Goal: Task Accomplishment & Management: Manage account settings

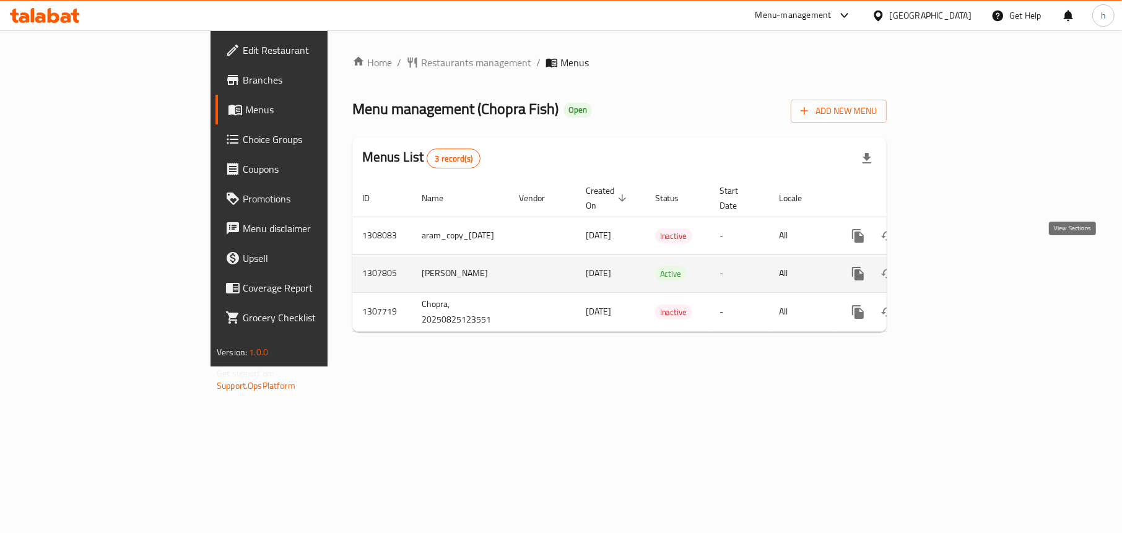
click at [955, 266] on icon "enhanced table" at bounding box center [947, 273] width 15 height 15
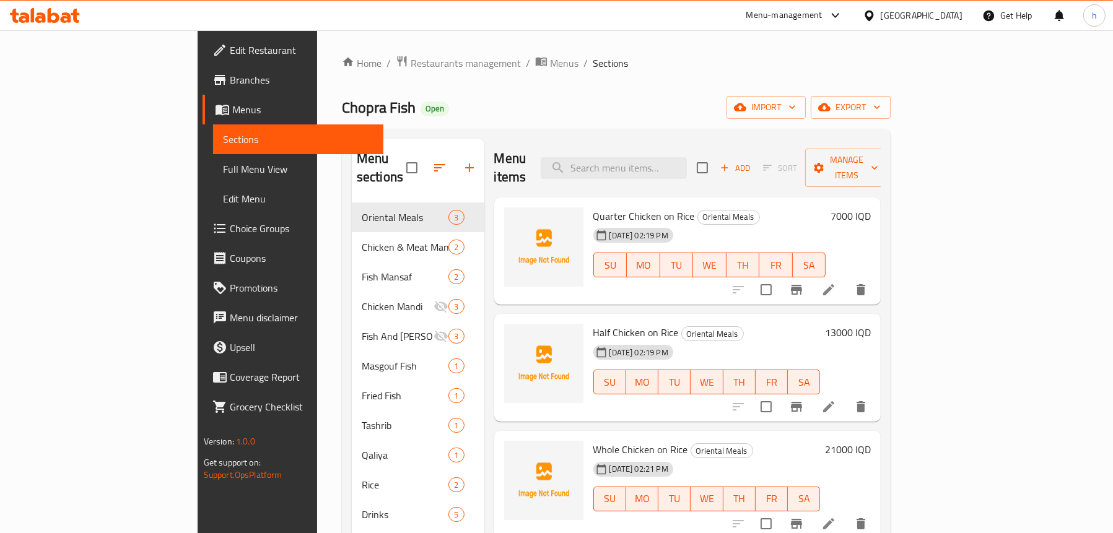
click at [54, 14] on icon at bounding box center [54, 15] width 12 height 15
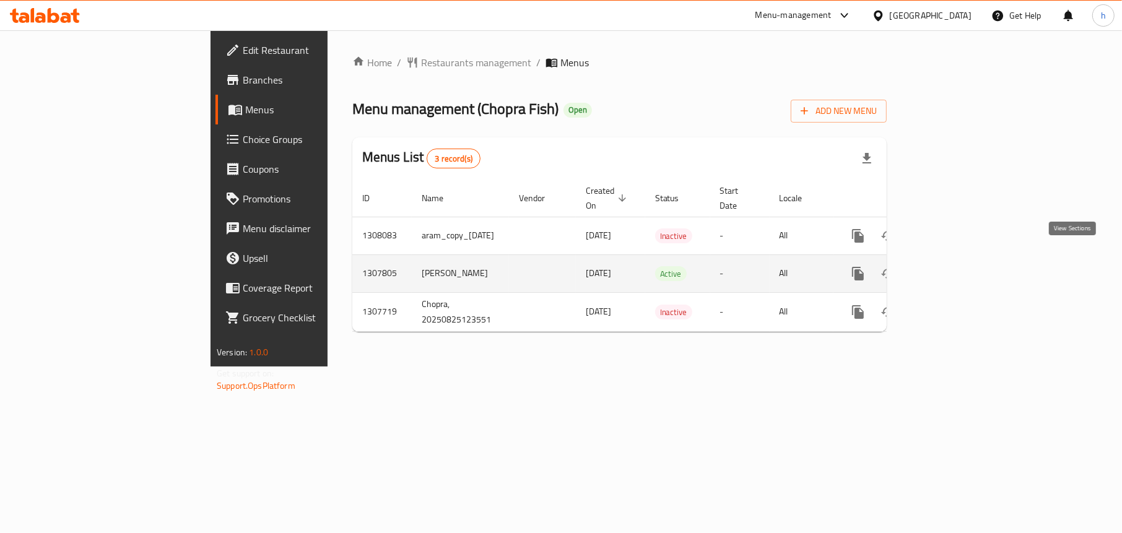
click at [955, 266] on icon "enhanced table" at bounding box center [947, 273] width 15 height 15
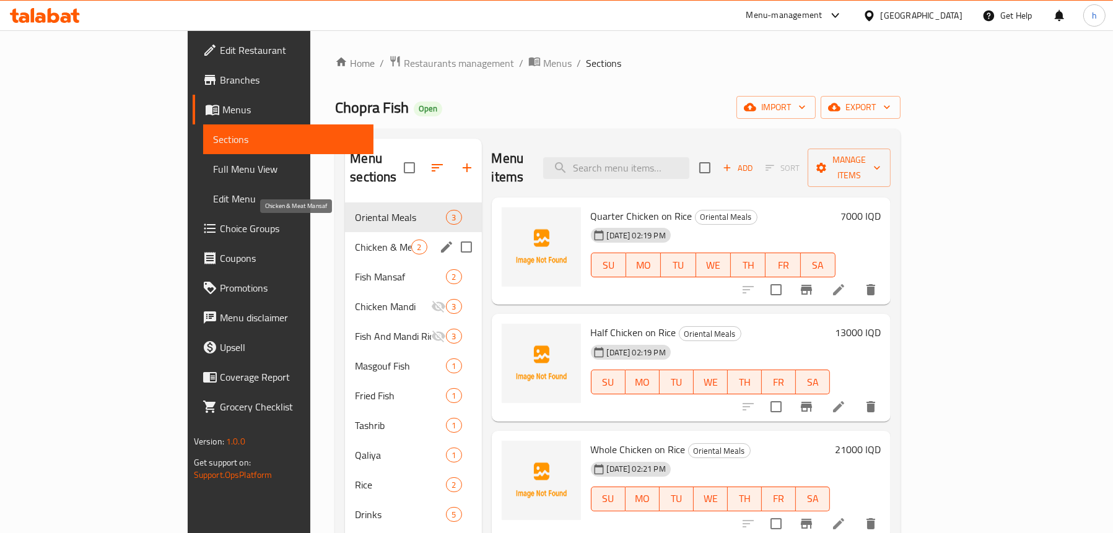
click at [355, 240] on span "Chicken & Meat Mansaf" at bounding box center [383, 247] width 56 height 15
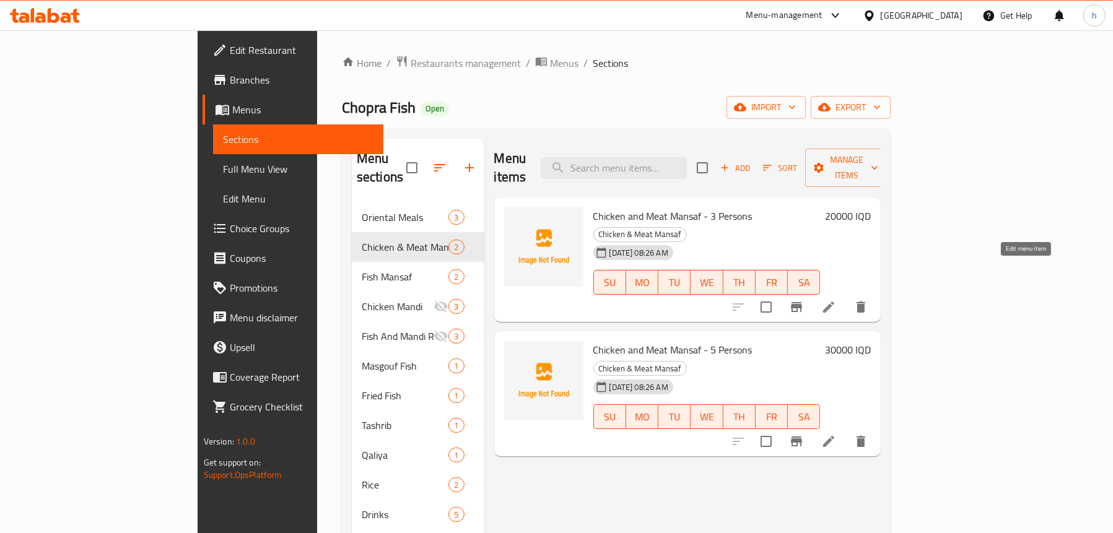
click at [836, 300] on icon at bounding box center [828, 307] width 15 height 15
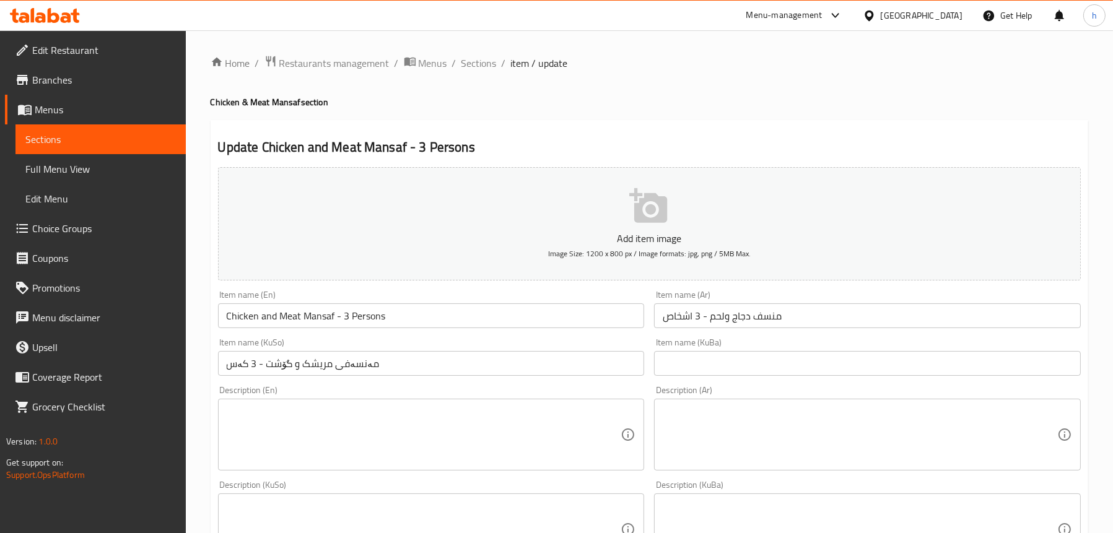
click at [54, 139] on span "Sections" at bounding box center [100, 139] width 151 height 15
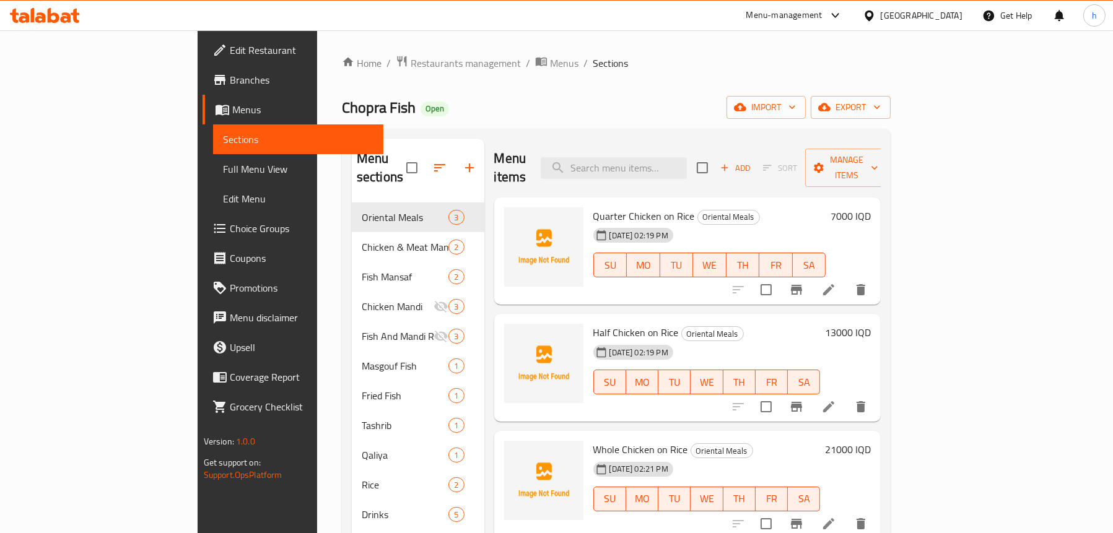
click at [223, 134] on span "Sections" at bounding box center [298, 139] width 151 height 15
click at [232, 113] on span "Menus" at bounding box center [302, 109] width 141 height 15
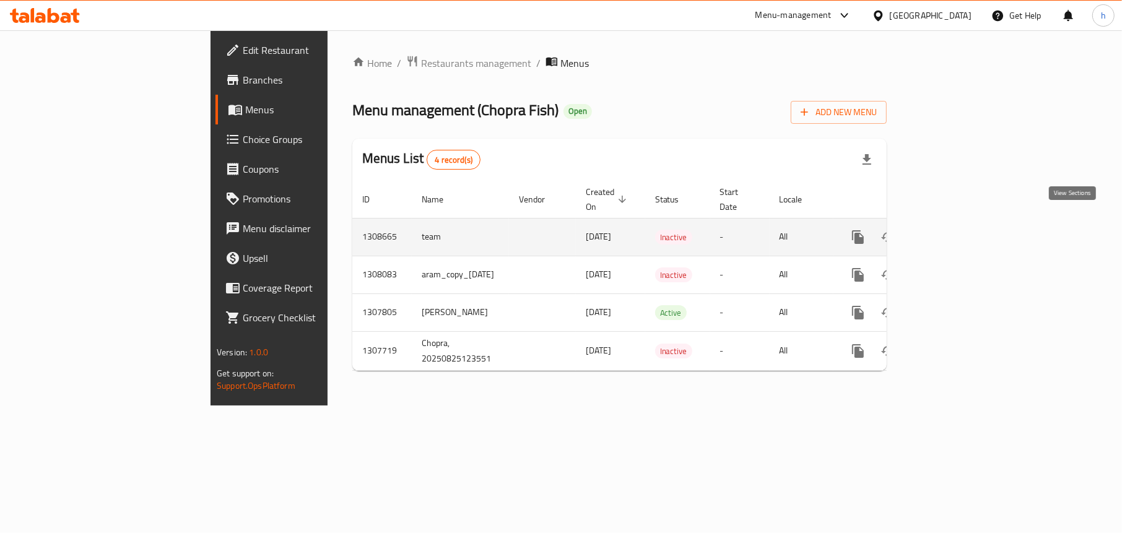
click at [953, 232] on icon "enhanced table" at bounding box center [947, 237] width 11 height 11
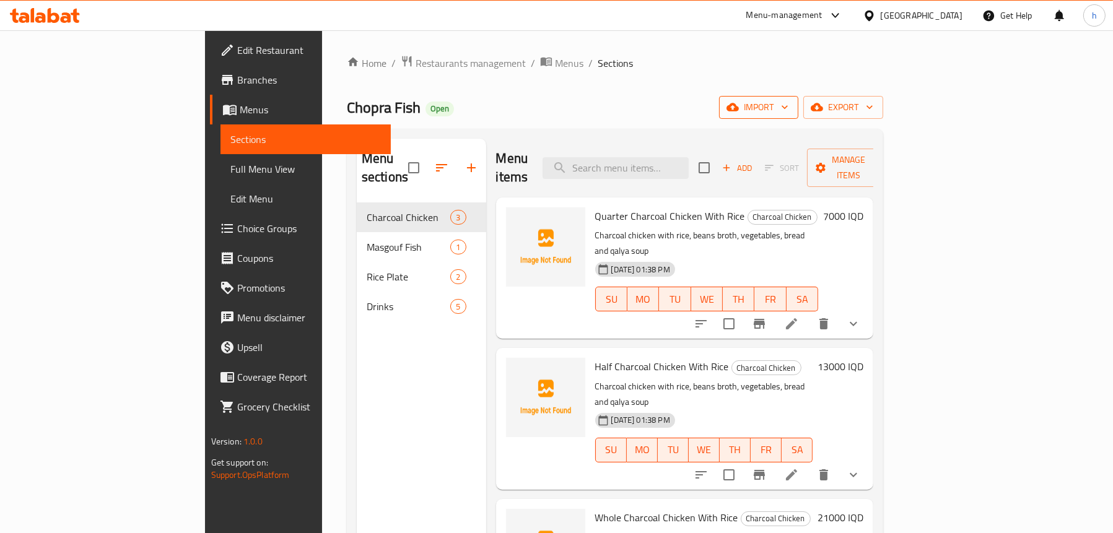
click at [739, 103] on icon "button" at bounding box center [733, 107] width 12 height 12
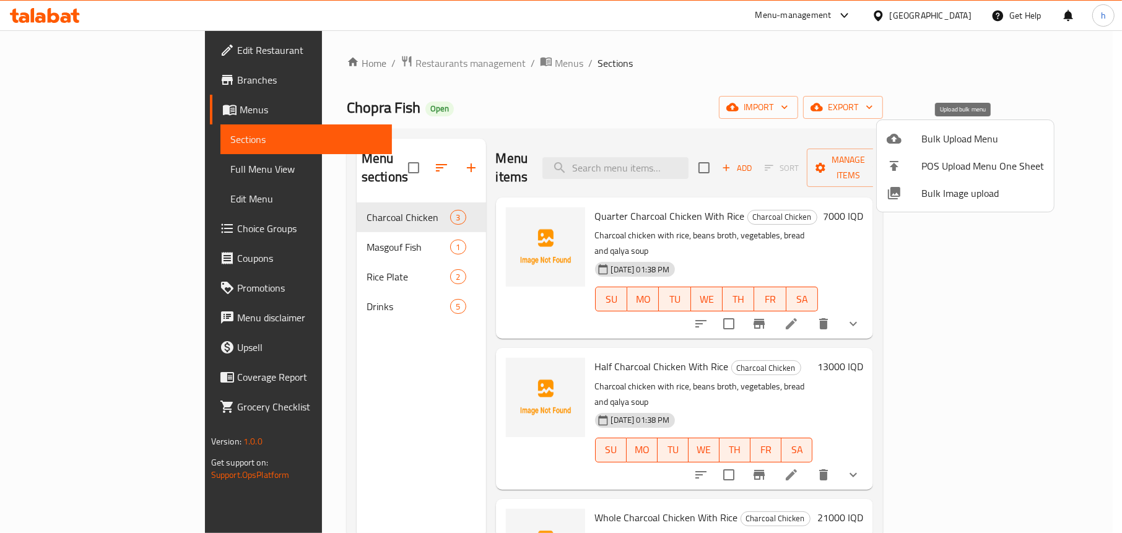
click at [898, 140] on icon at bounding box center [894, 139] width 15 height 10
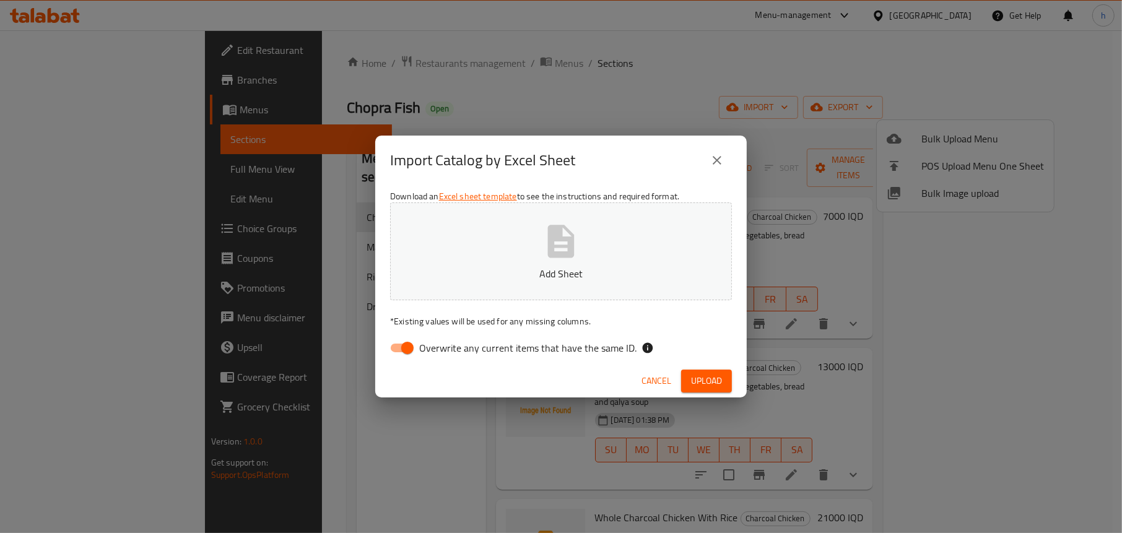
click at [403, 341] on input "Overwrite any current items that have the same ID." at bounding box center [407, 348] width 71 height 24
checkbox input "false"
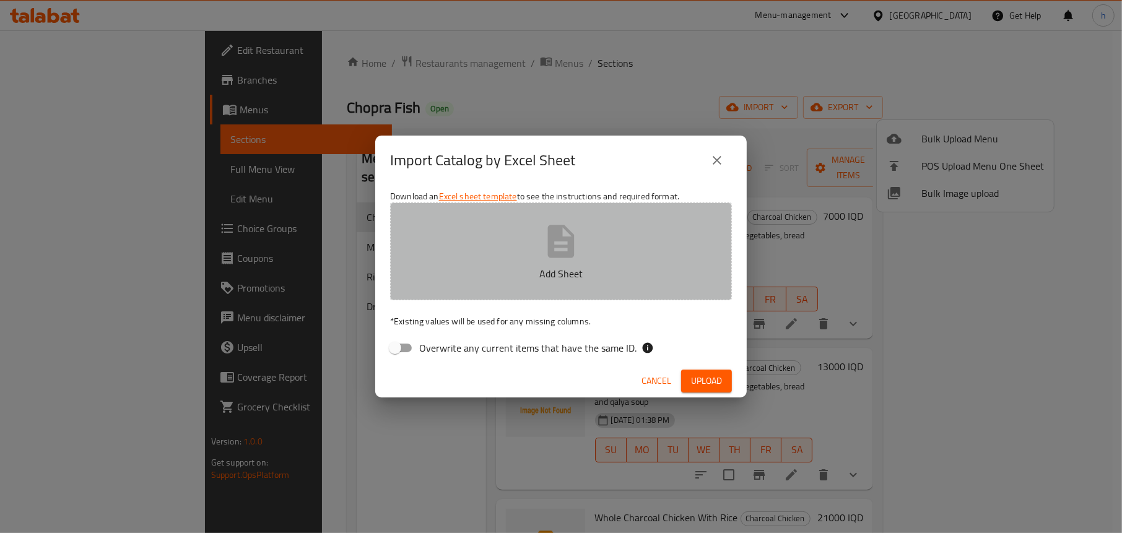
click at [559, 247] on icon "button" at bounding box center [561, 241] width 27 height 33
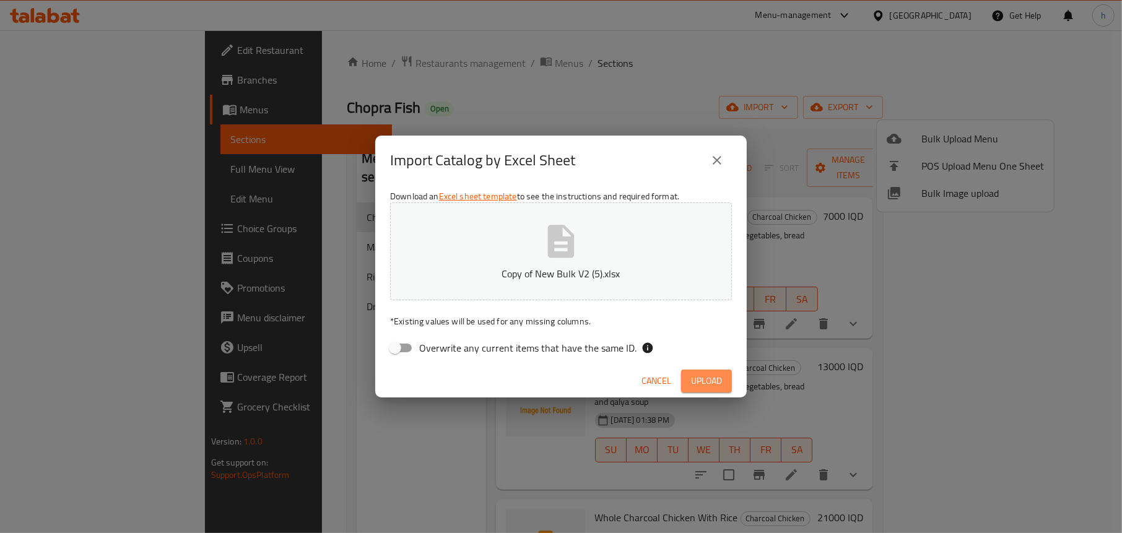
click at [698, 375] on span "Upload" at bounding box center [706, 380] width 31 height 15
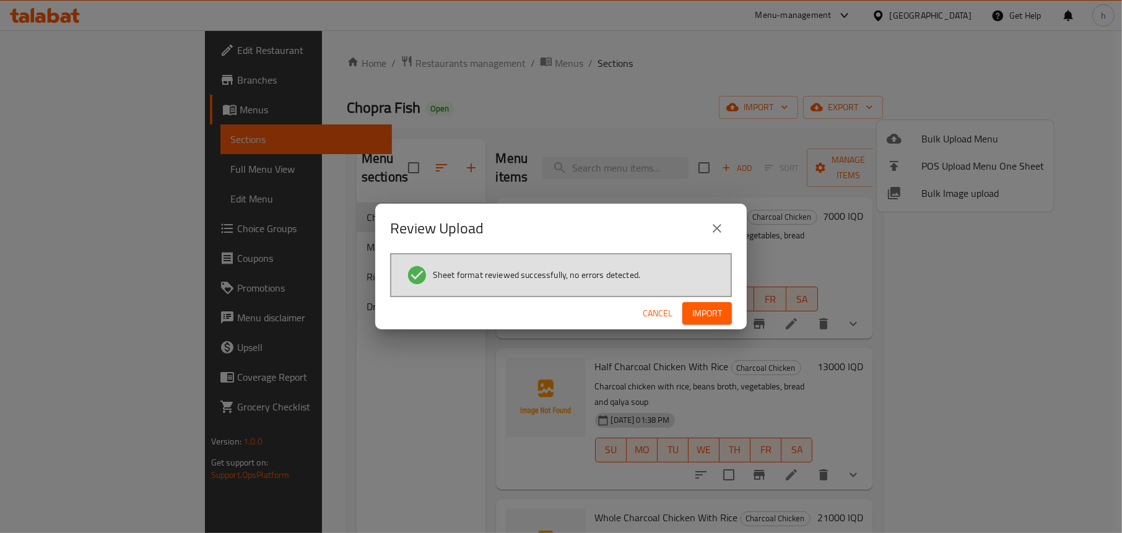
click at [696, 295] on div "Sheet format reviewed successfully, no errors detected." at bounding box center [561, 275] width 342 height 44
click at [702, 313] on span "Import" at bounding box center [707, 313] width 30 height 15
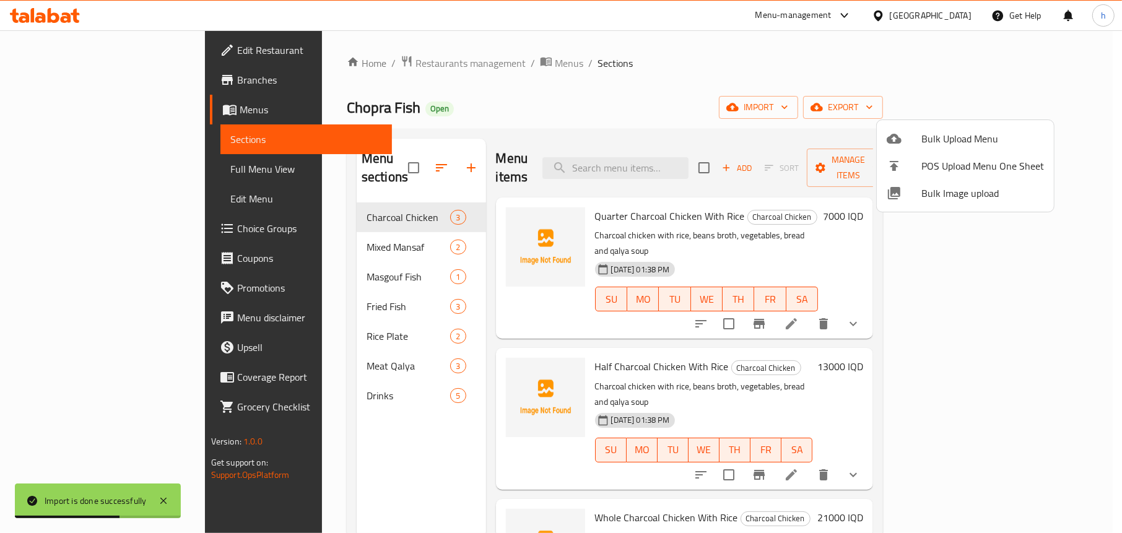
click at [641, 111] on div at bounding box center [561, 266] width 1122 height 533
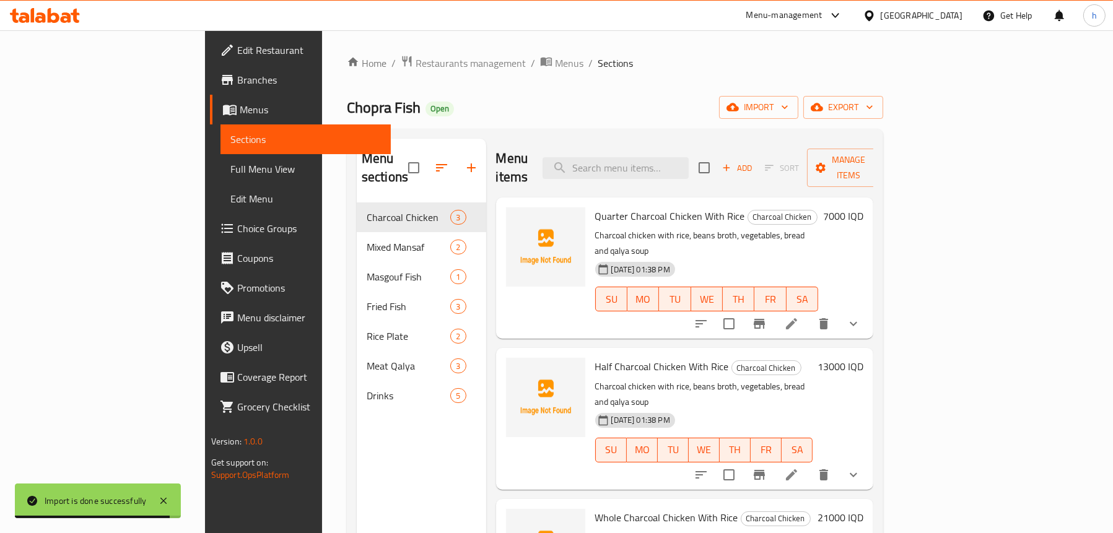
click at [240, 116] on span "Menus" at bounding box center [310, 109] width 141 height 15
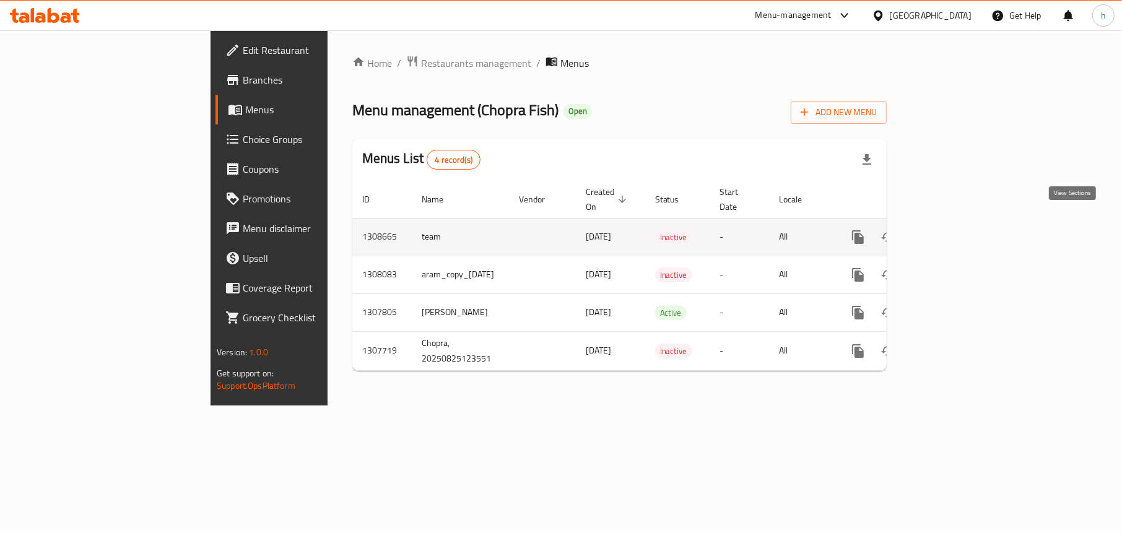
click at [955, 230] on icon "enhanced table" at bounding box center [947, 237] width 15 height 15
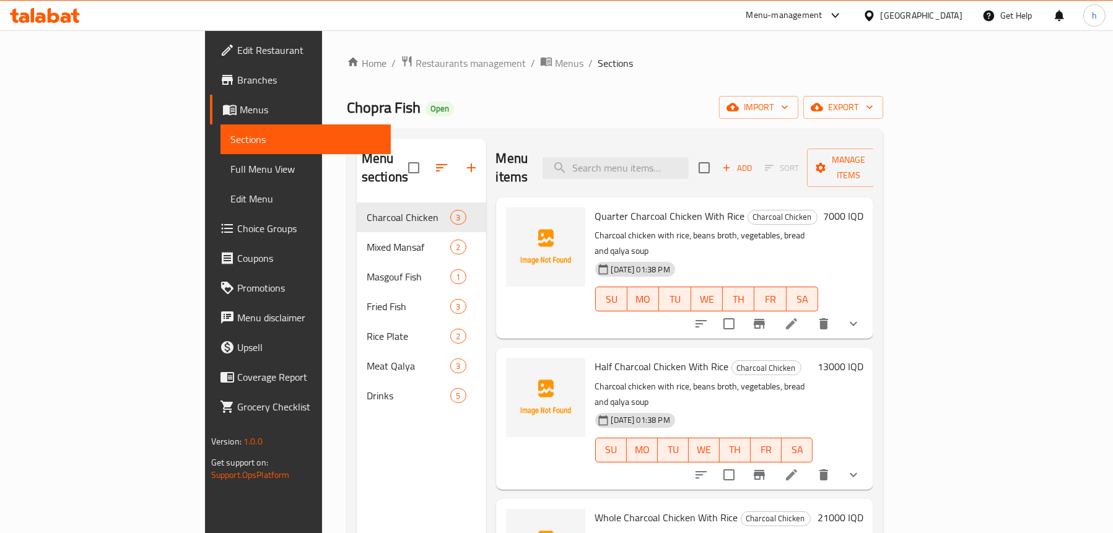
click at [230, 168] on span "Full Menu View" at bounding box center [305, 169] width 151 height 15
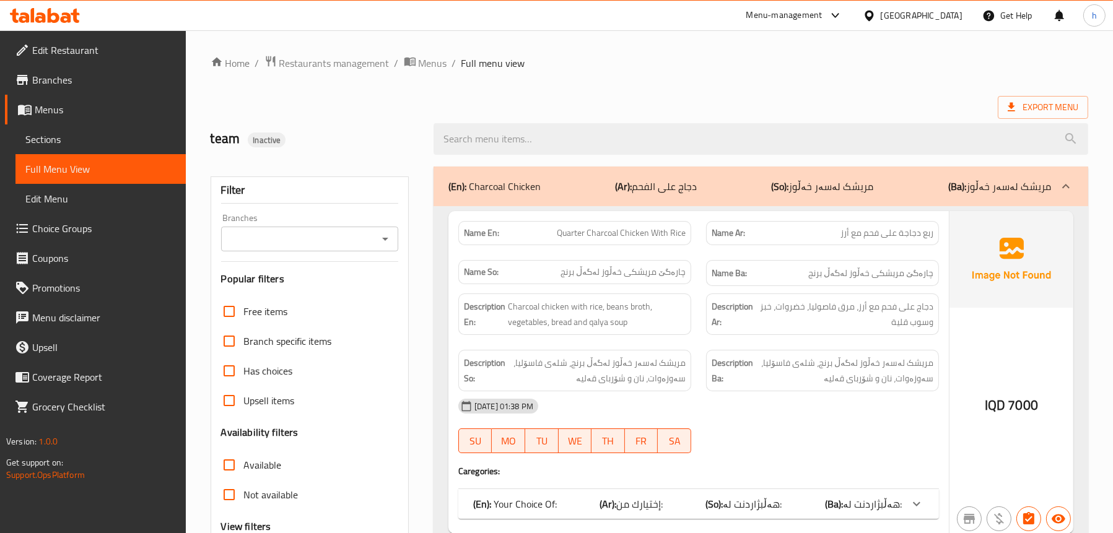
click at [380, 230] on div at bounding box center [385, 238] width 16 height 17
click at [382, 238] on icon "Open" at bounding box center [385, 239] width 15 height 15
click at [307, 287] on span "Chopra Fish, Bazzar" at bounding box center [271, 292] width 82 height 15
type input "Chopra Fish, Bazzar"
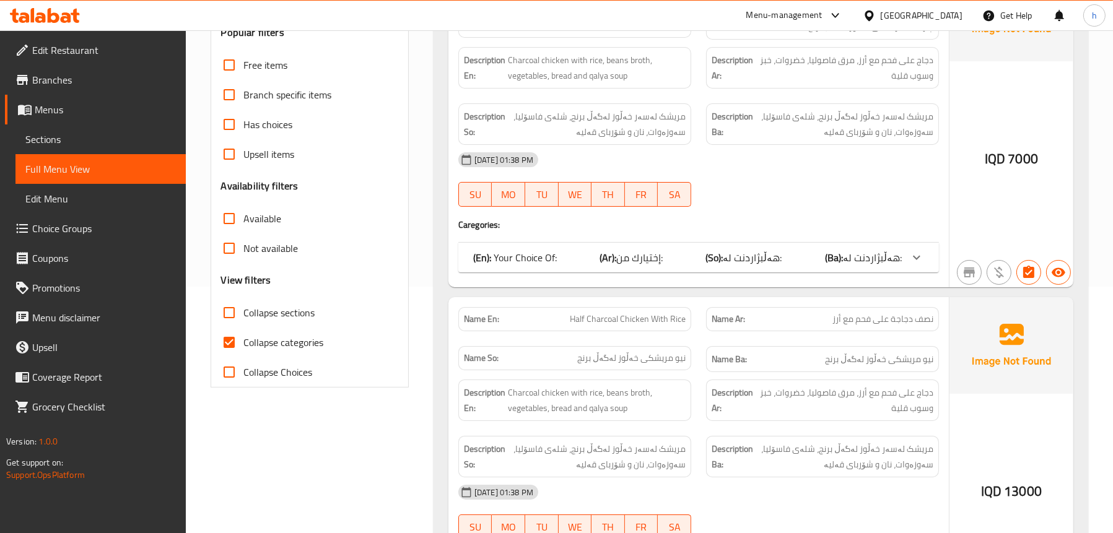
scroll to position [310, 0]
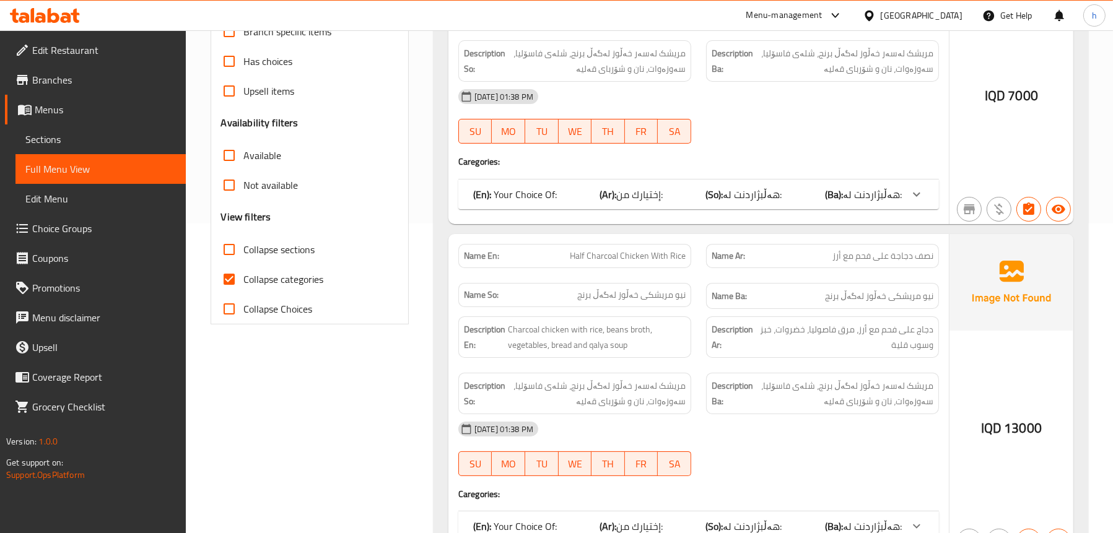
click at [275, 282] on span "Collapse categories" at bounding box center [284, 279] width 80 height 15
click at [244, 282] on input "Collapse categories" at bounding box center [229, 279] width 30 height 30
checkbox input "false"
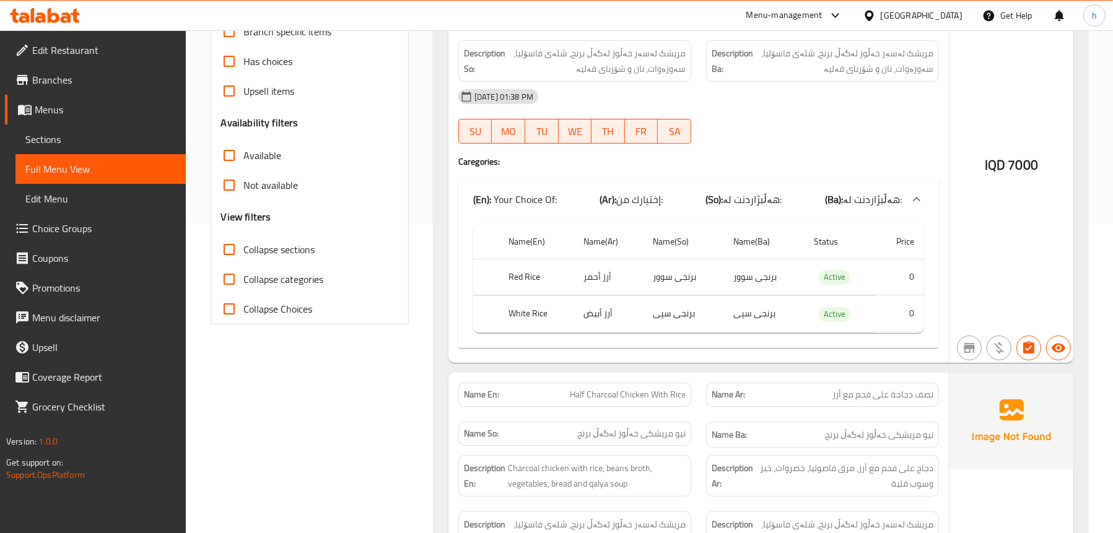
click at [266, 253] on span "Collapse sections" at bounding box center [279, 249] width 71 height 15
click at [244, 253] on input "Collapse sections" at bounding box center [229, 250] width 30 height 30
checkbox input "true"
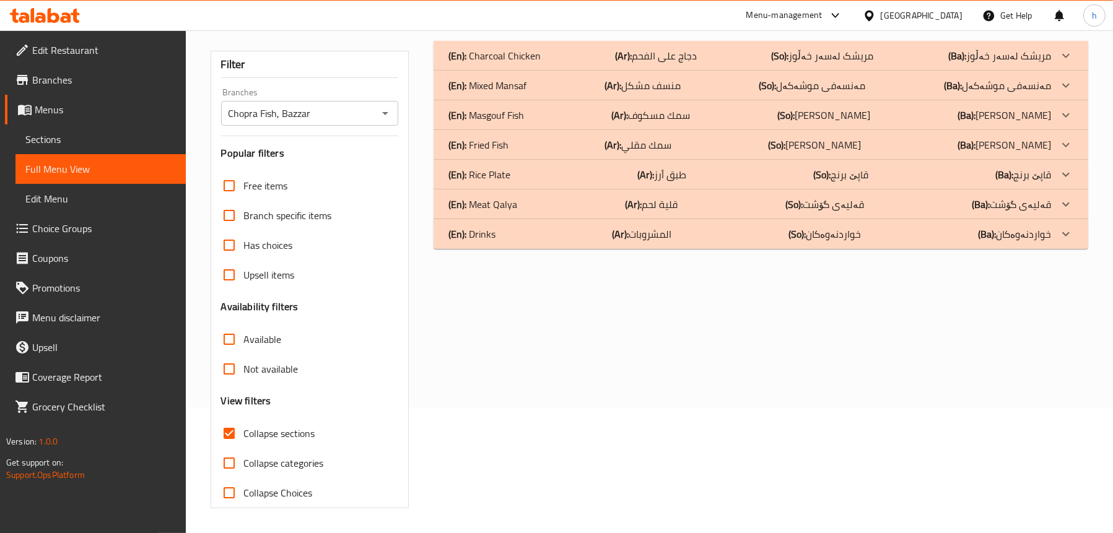
scroll to position [126, 0]
click at [512, 87] on p "(En): Mixed Mansaf" at bounding box center [487, 85] width 78 height 15
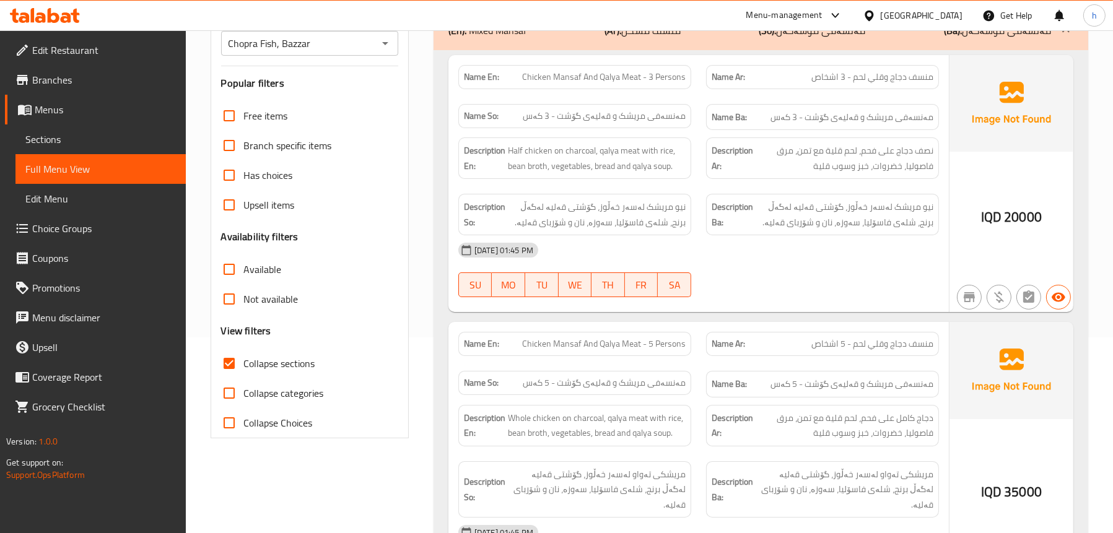
scroll to position [312, 0]
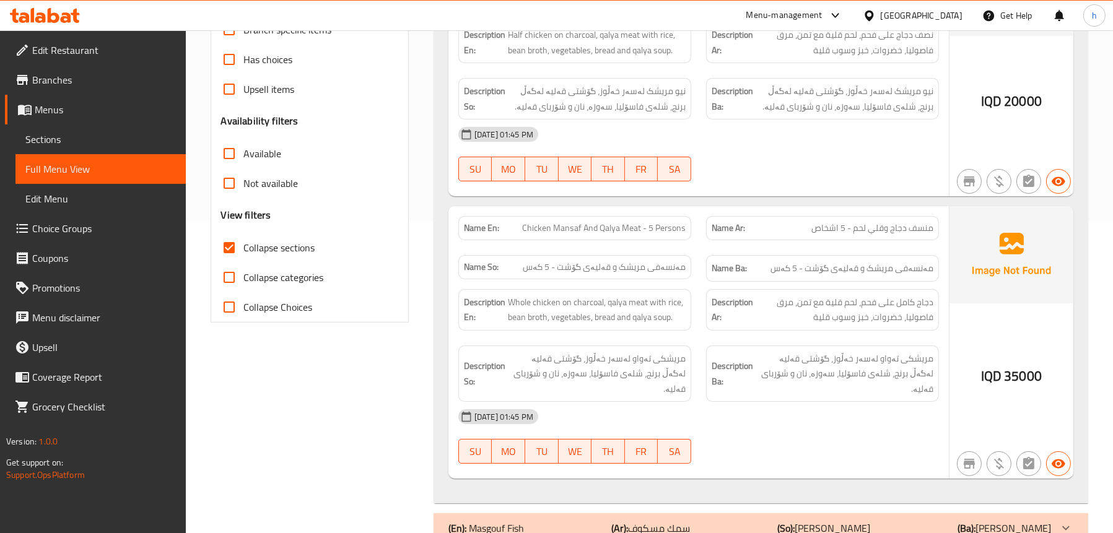
click at [362, 359] on div "Filter Branches Chopra Fish, Bazzar Branches Popular filters Free items Branch …" at bounding box center [314, 259] width 223 height 823
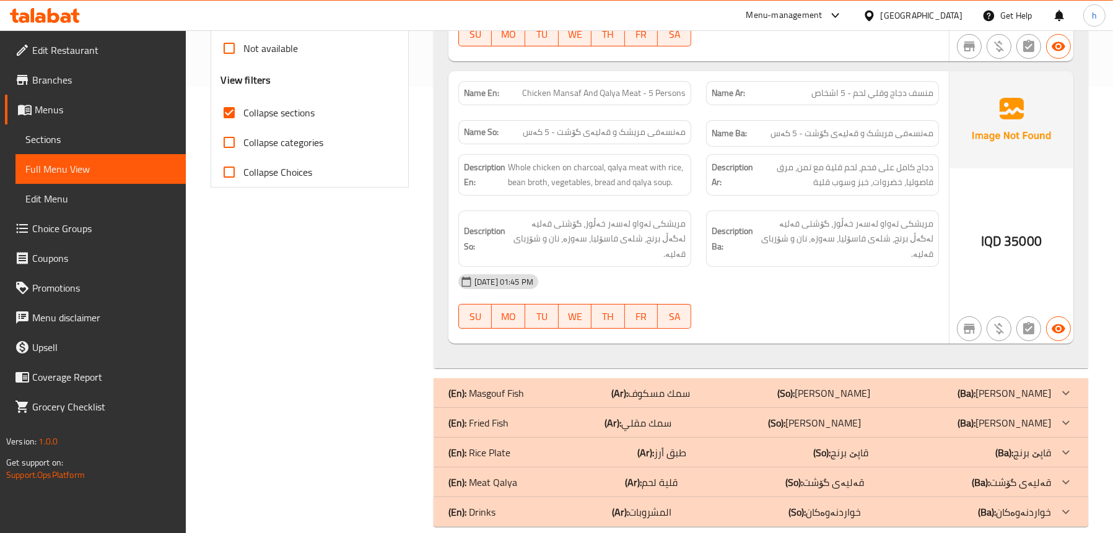
scroll to position [450, 0]
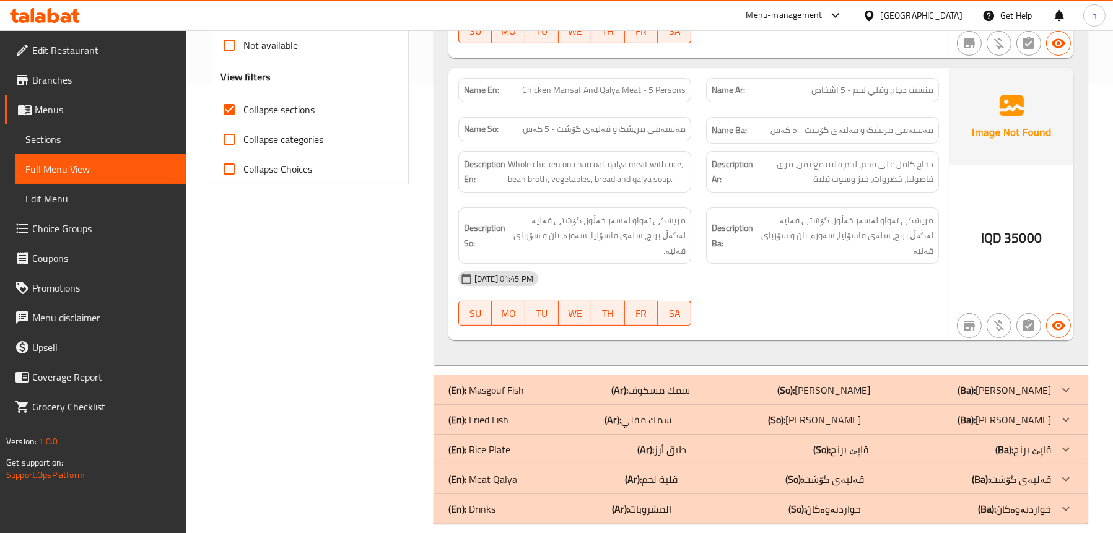
click at [485, 413] on p "(En): Fried Fish" at bounding box center [478, 420] width 60 height 15
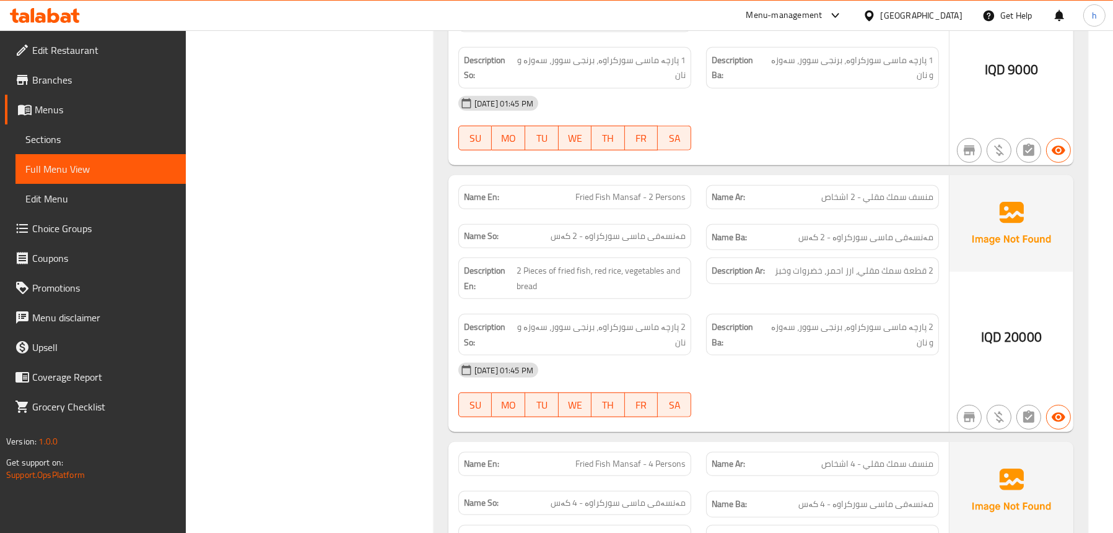
scroll to position [1069, 0]
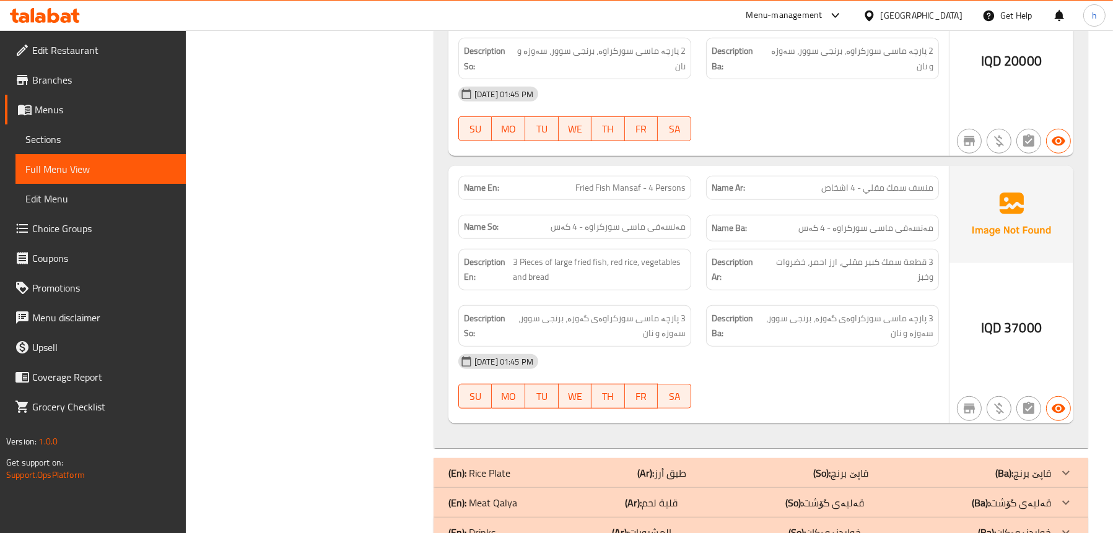
scroll to position [1300, 0]
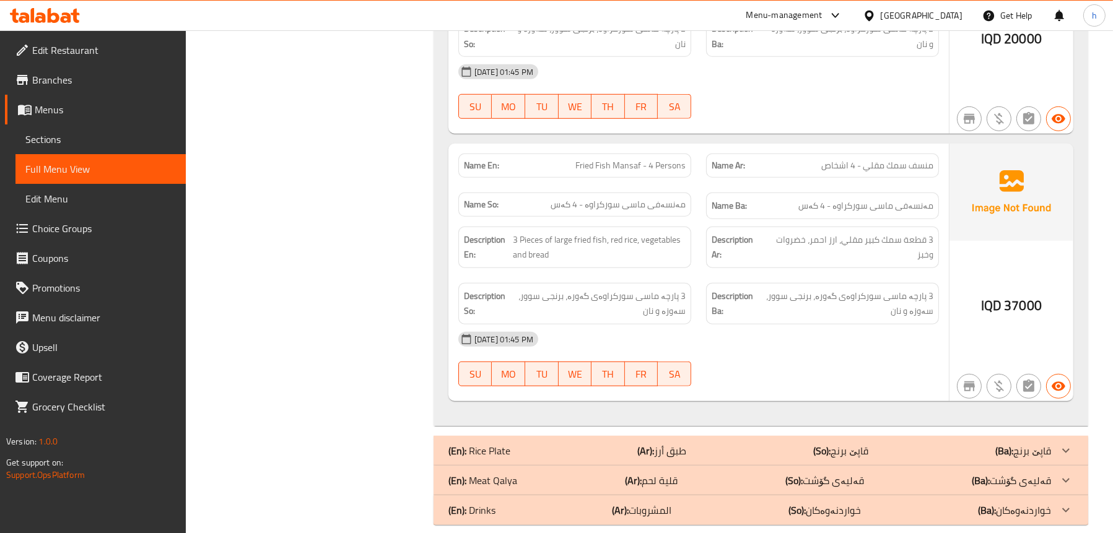
click at [494, 473] on p "(En): Meat Qalya" at bounding box center [482, 480] width 69 height 15
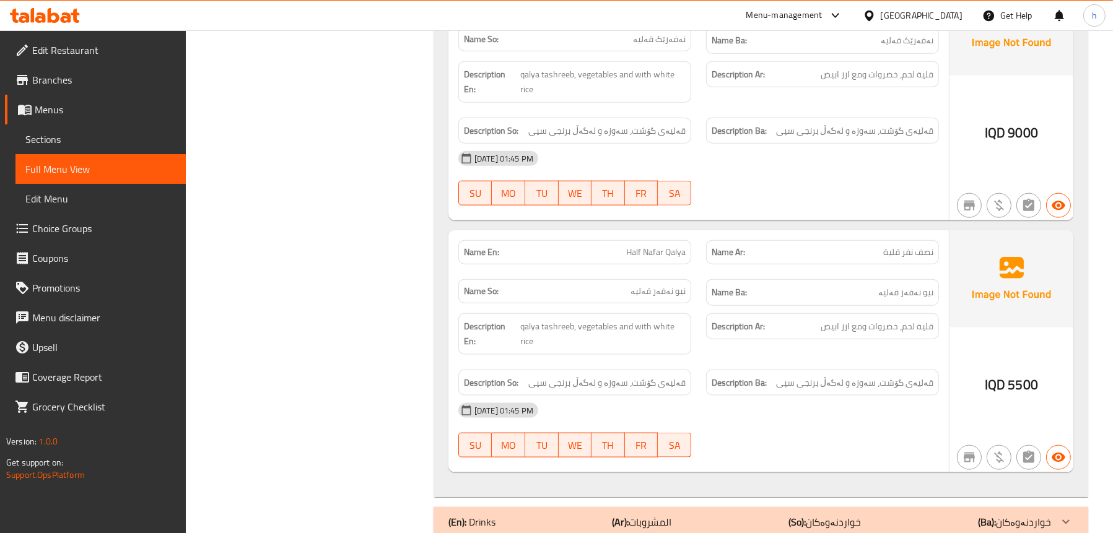
scroll to position [2120, 0]
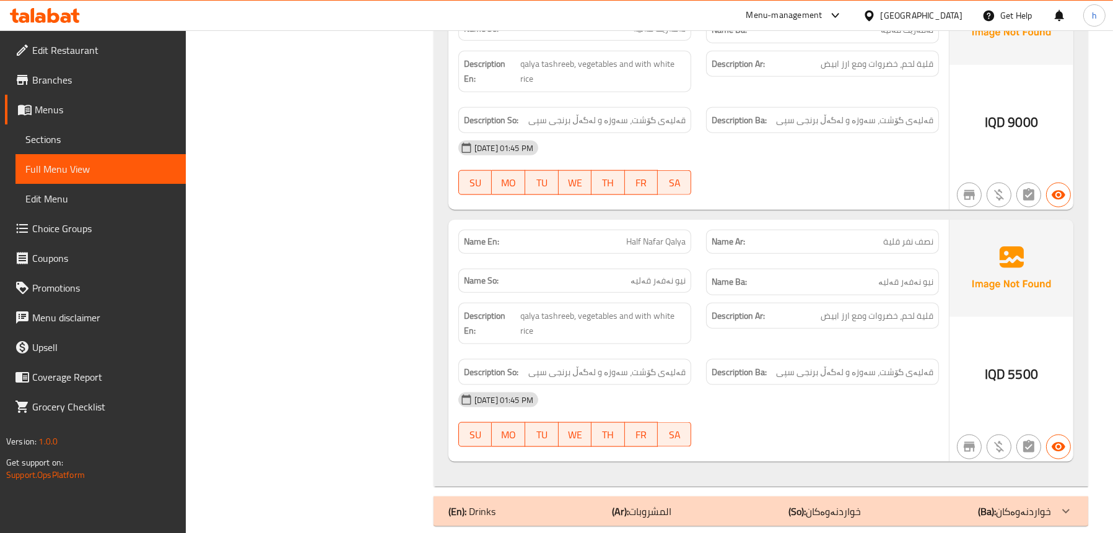
click at [51, 140] on span "Sections" at bounding box center [100, 139] width 151 height 15
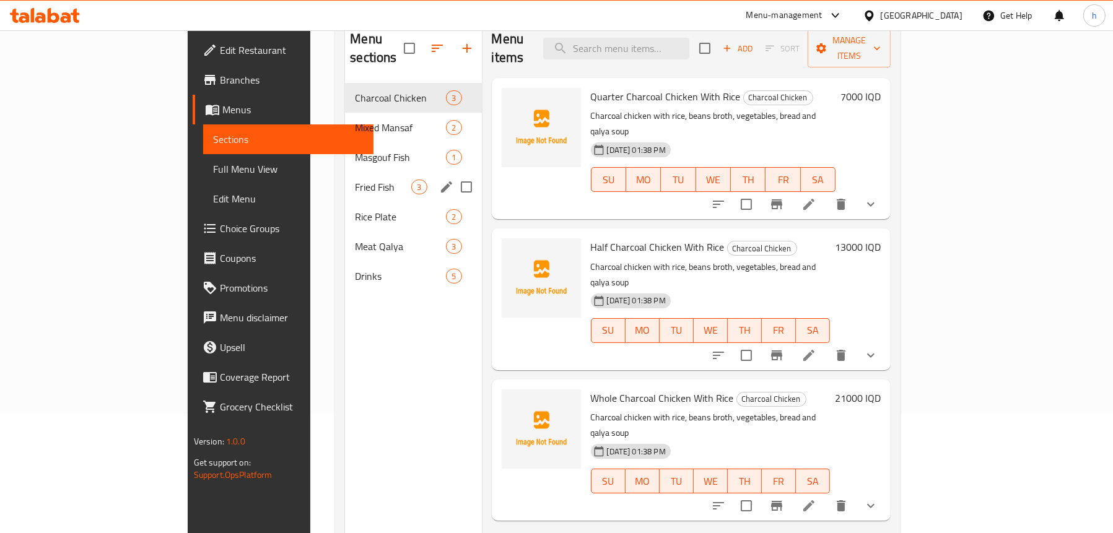
scroll to position [50, 0]
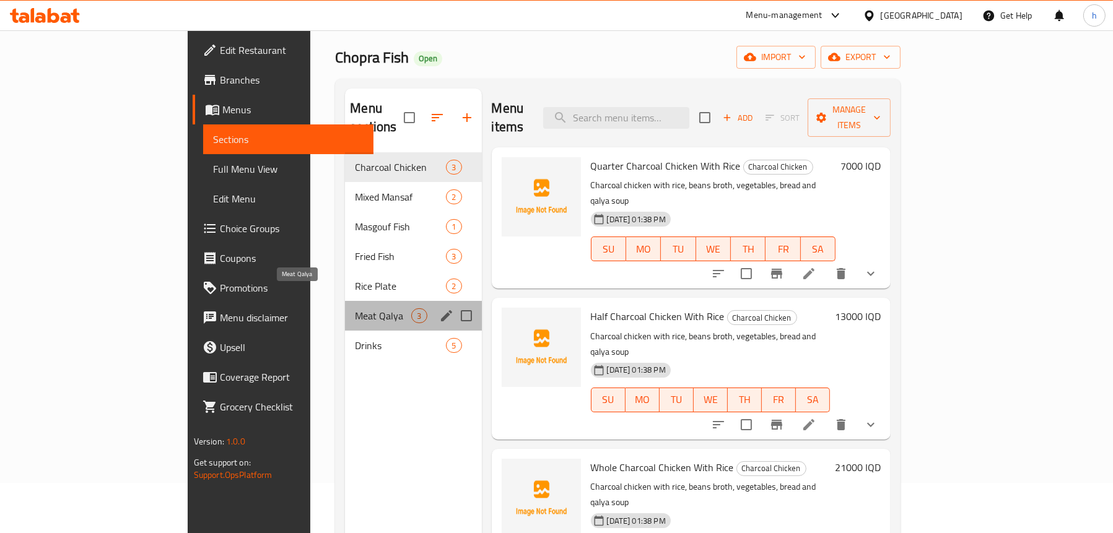
click at [355, 308] on span "Meat Qalya" at bounding box center [383, 315] width 56 height 15
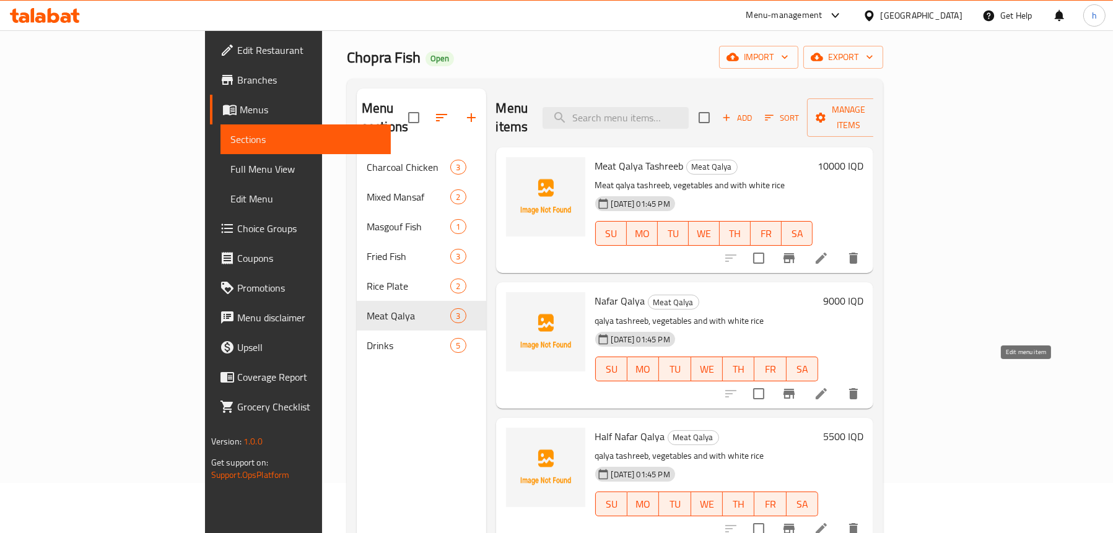
click at [829, 386] on icon at bounding box center [821, 393] width 15 height 15
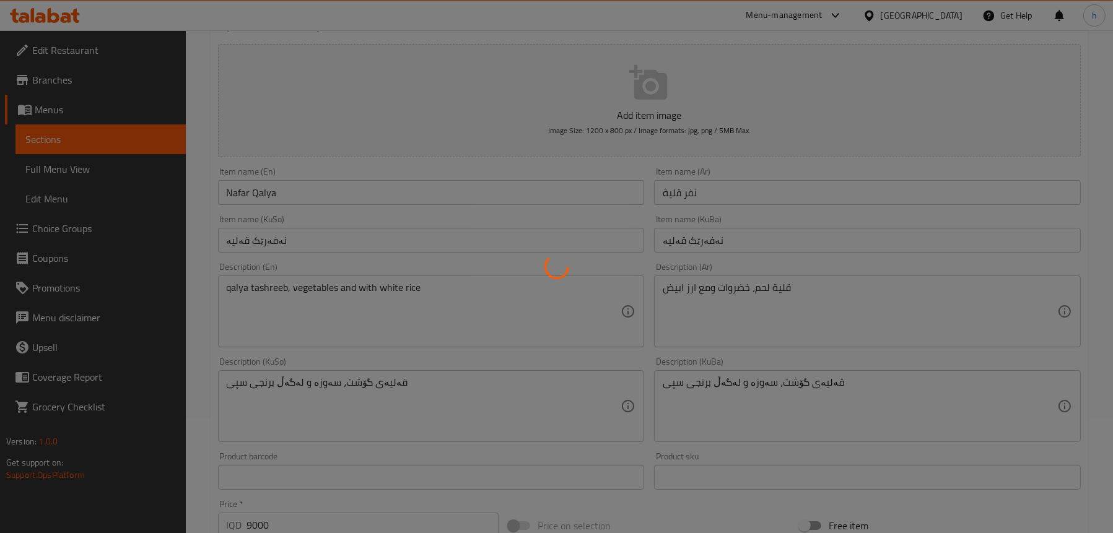
scroll to position [124, 0]
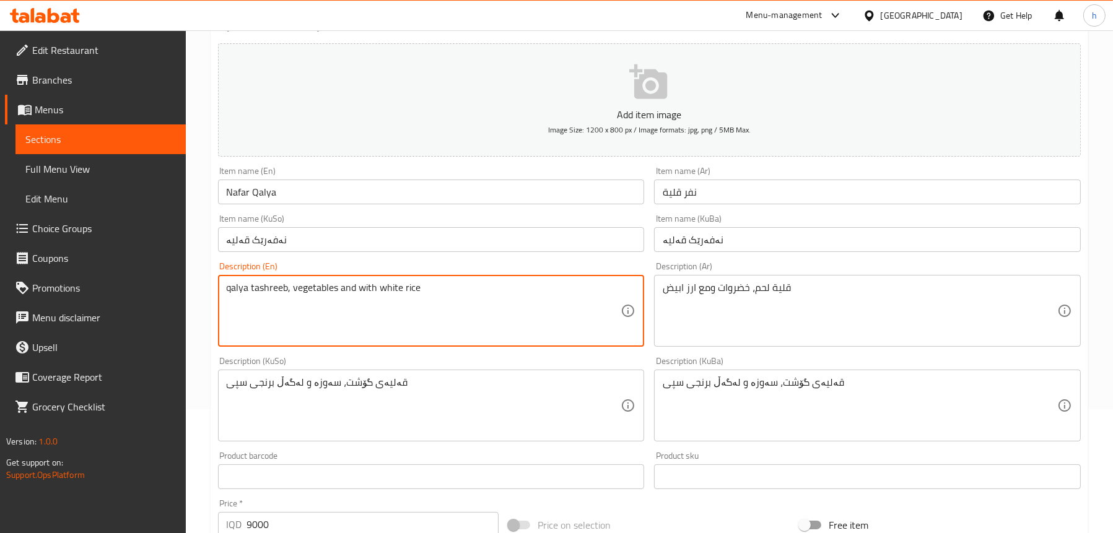
click at [279, 289] on textarea "qalya tashreeb, vegetables and with white rice" at bounding box center [424, 311] width 395 height 59
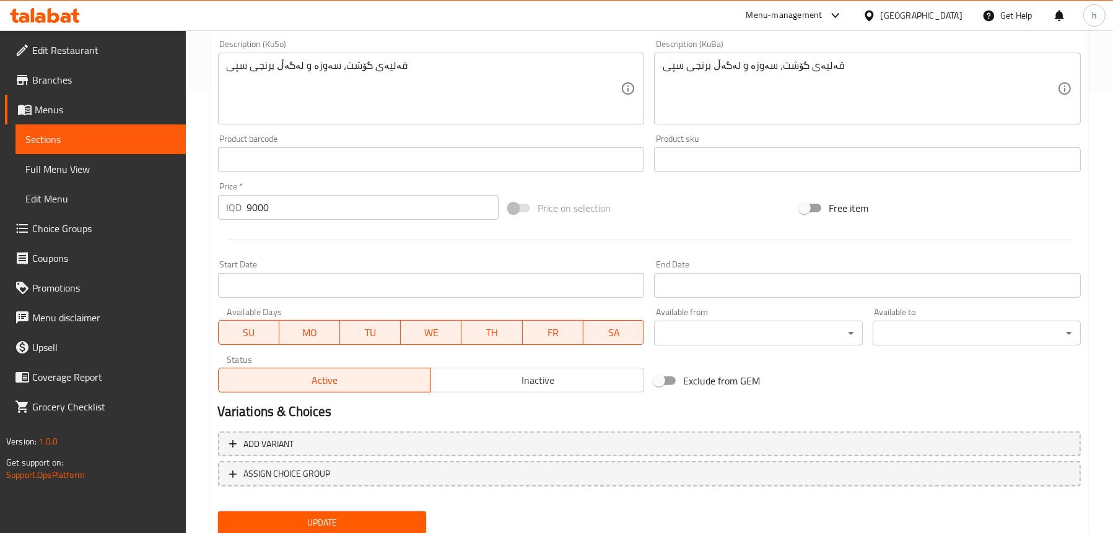
scroll to position [484, 0]
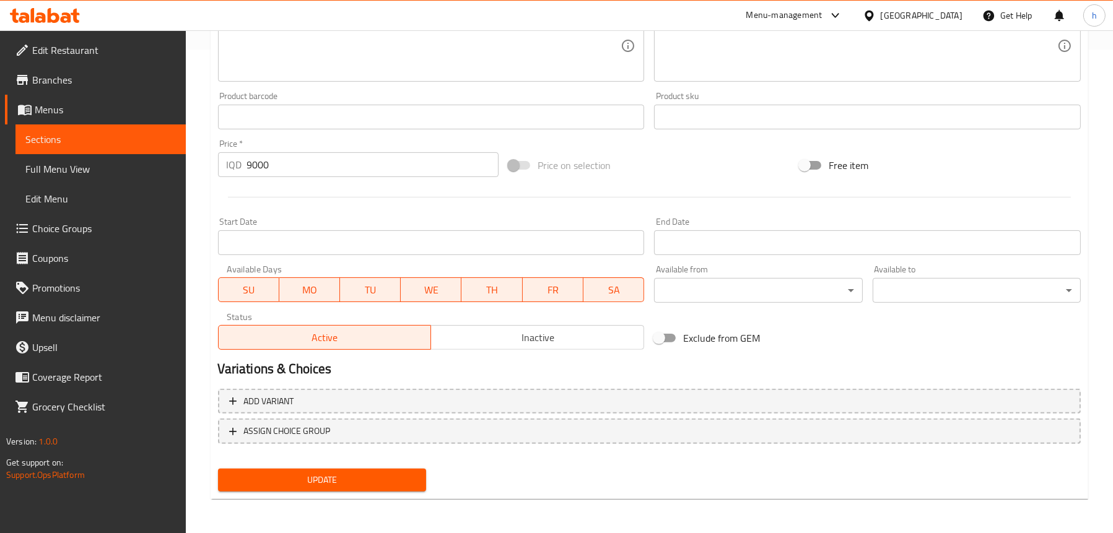
type textarea "Qalya meat, vegetables and with white rice"
click at [354, 482] on span "Update" at bounding box center [322, 480] width 188 height 15
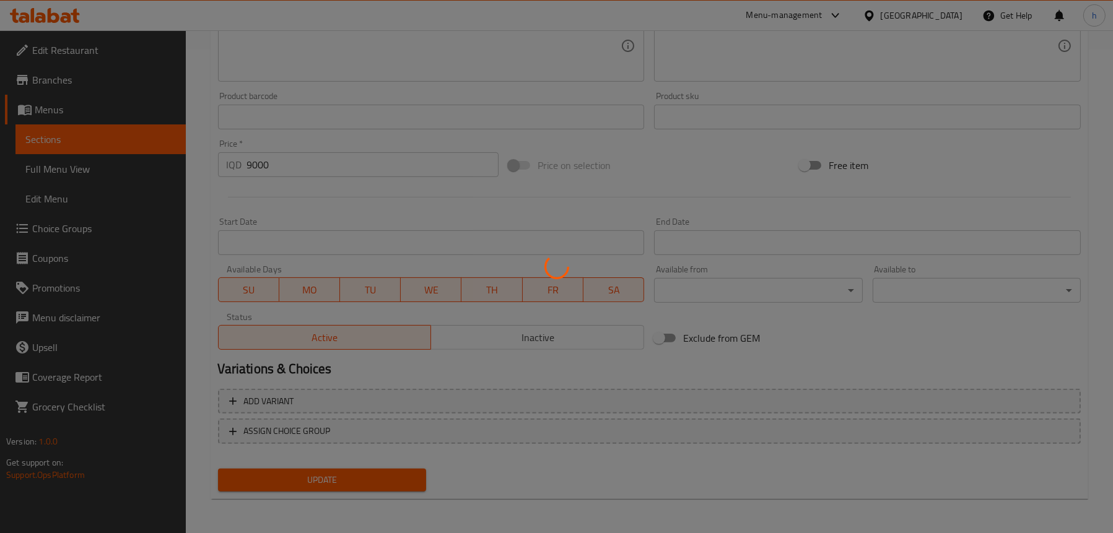
scroll to position [298, 0]
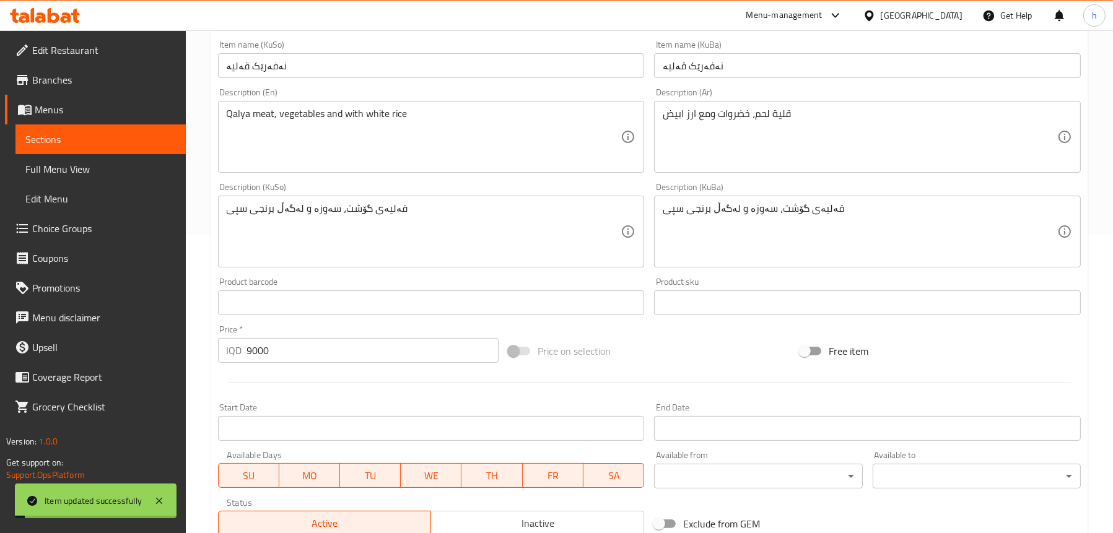
click at [103, 132] on span "Sections" at bounding box center [100, 139] width 151 height 15
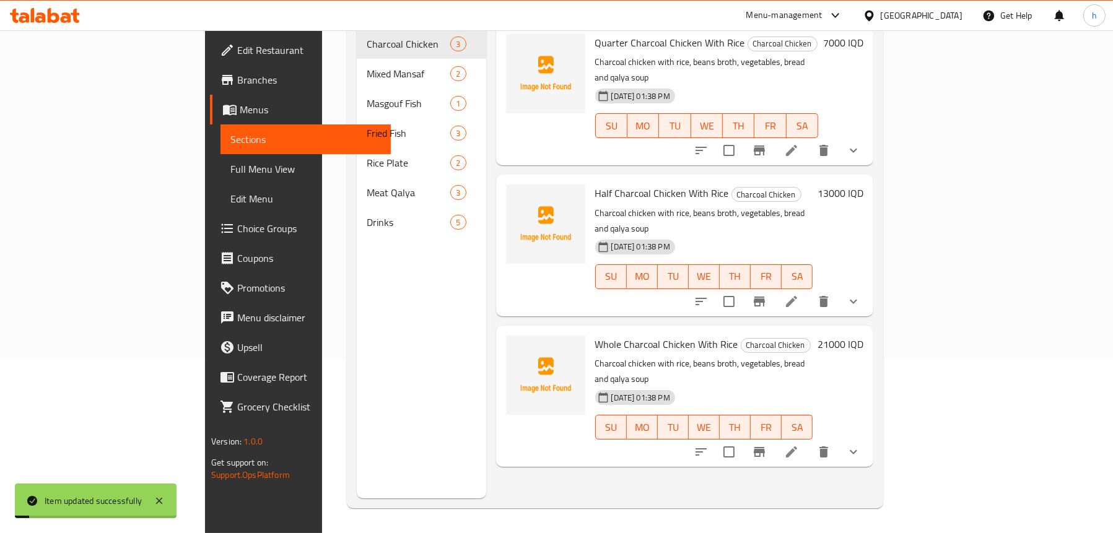
scroll to position [174, 0]
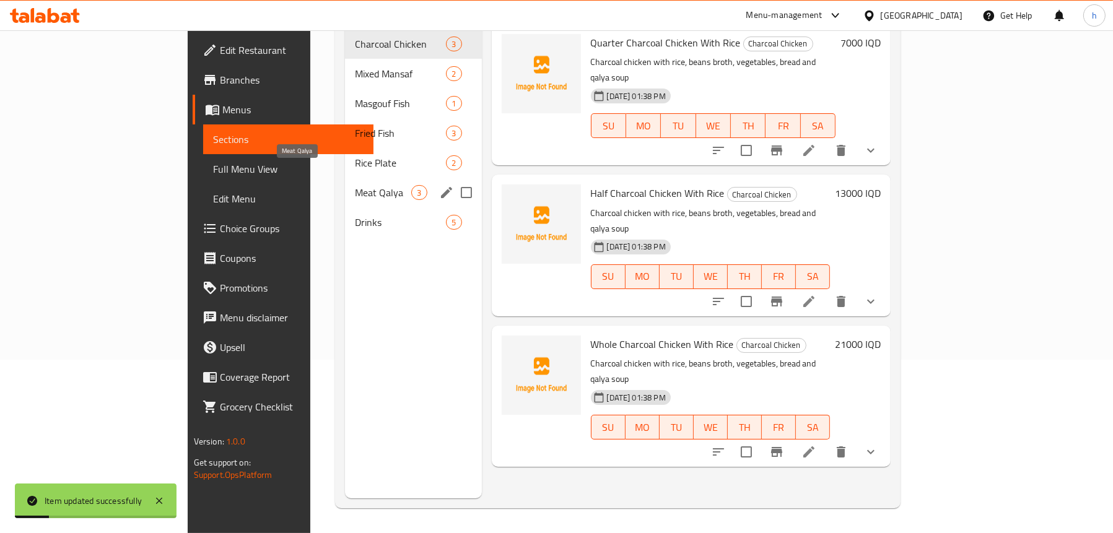
click at [355, 185] on span "Meat Qalya" at bounding box center [383, 192] width 56 height 15
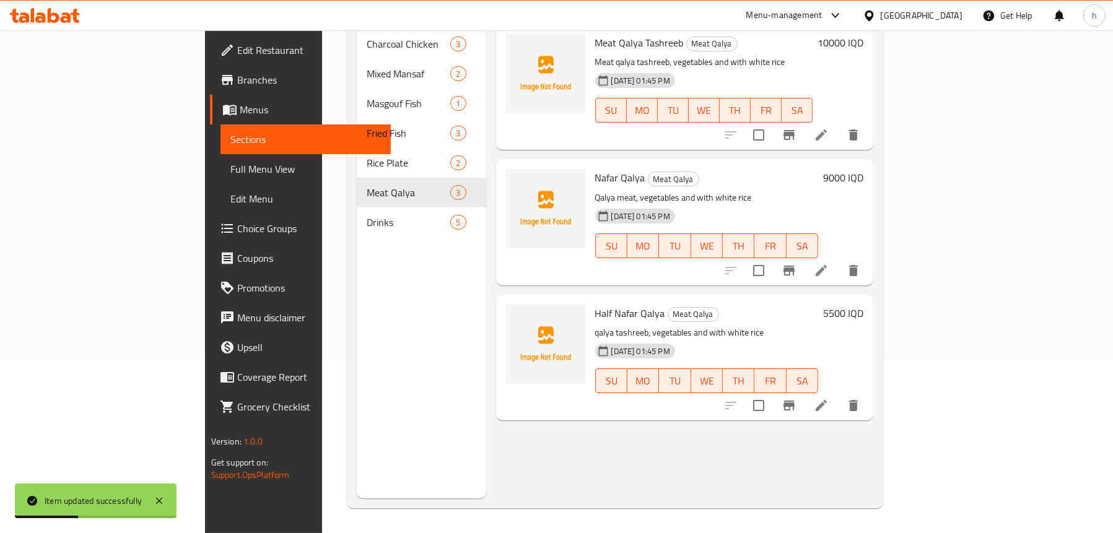
click at [829, 398] on icon at bounding box center [821, 405] width 15 height 15
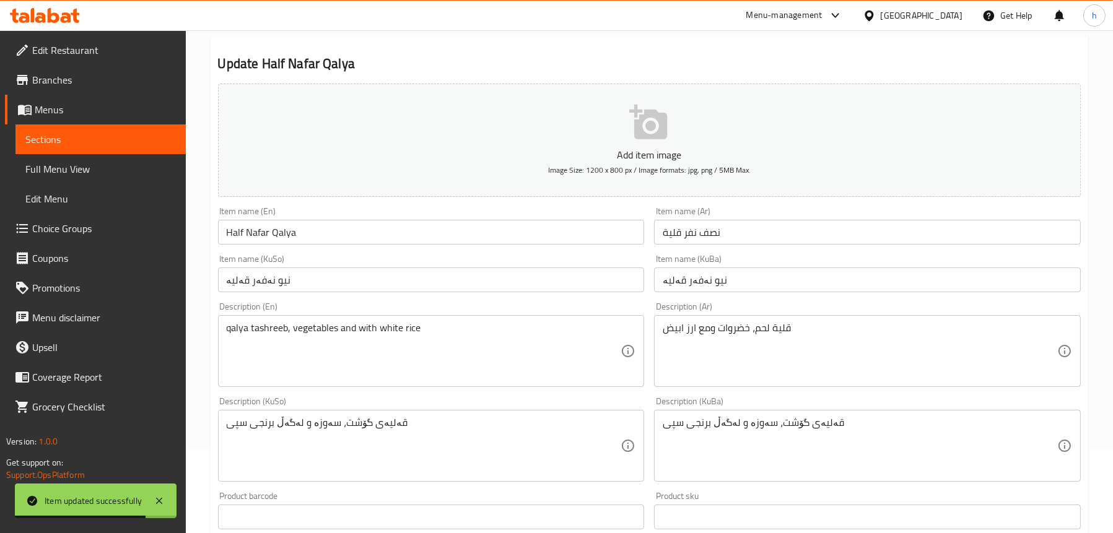
scroll to position [248, 0]
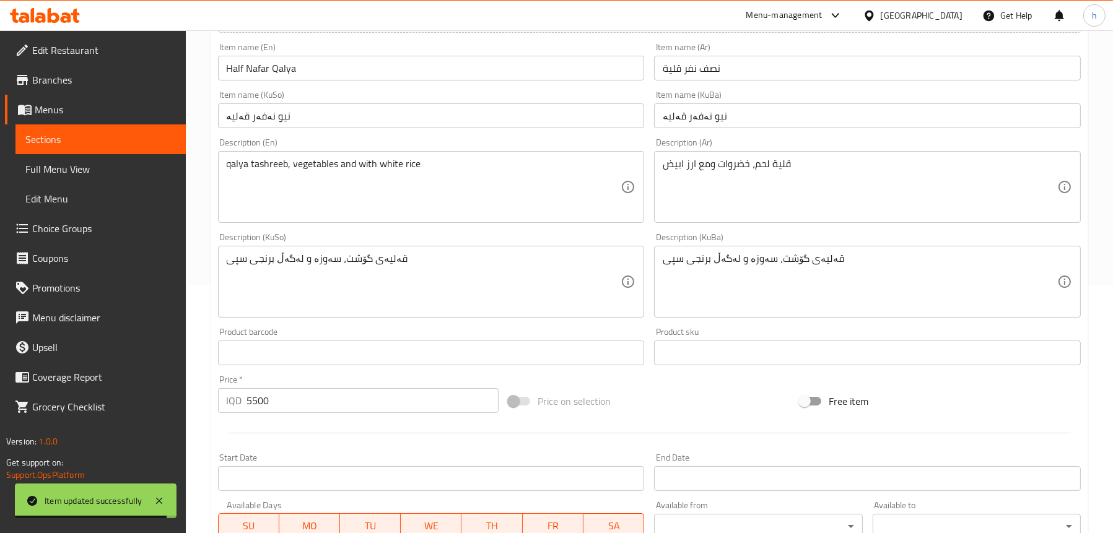
click at [276, 165] on textarea "qalya tashreeb, vegetables and with white rice" at bounding box center [424, 187] width 395 height 59
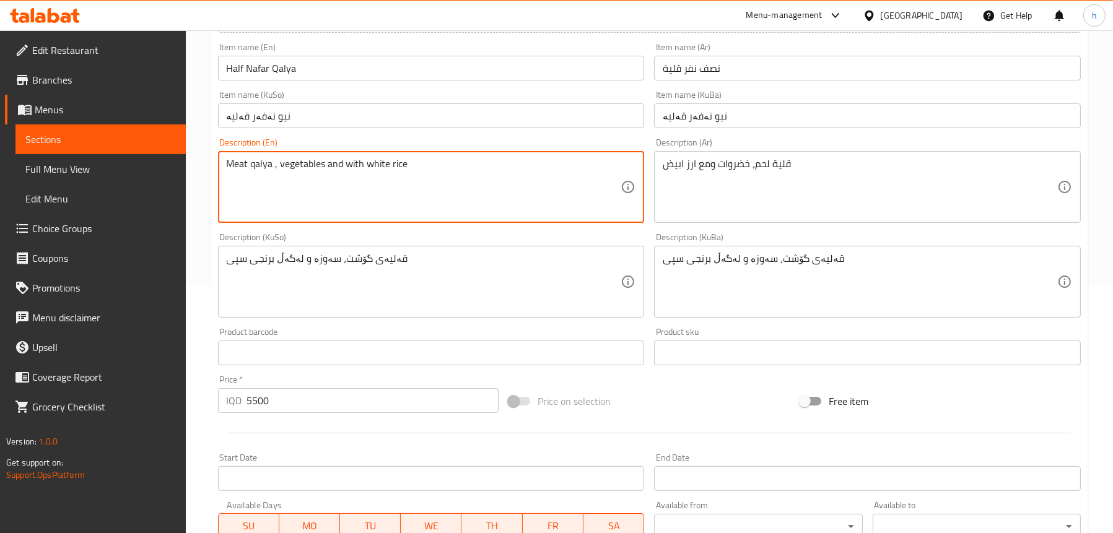
click at [276, 159] on textarea "Meat qalya , vegetables and with white rice" at bounding box center [424, 187] width 395 height 59
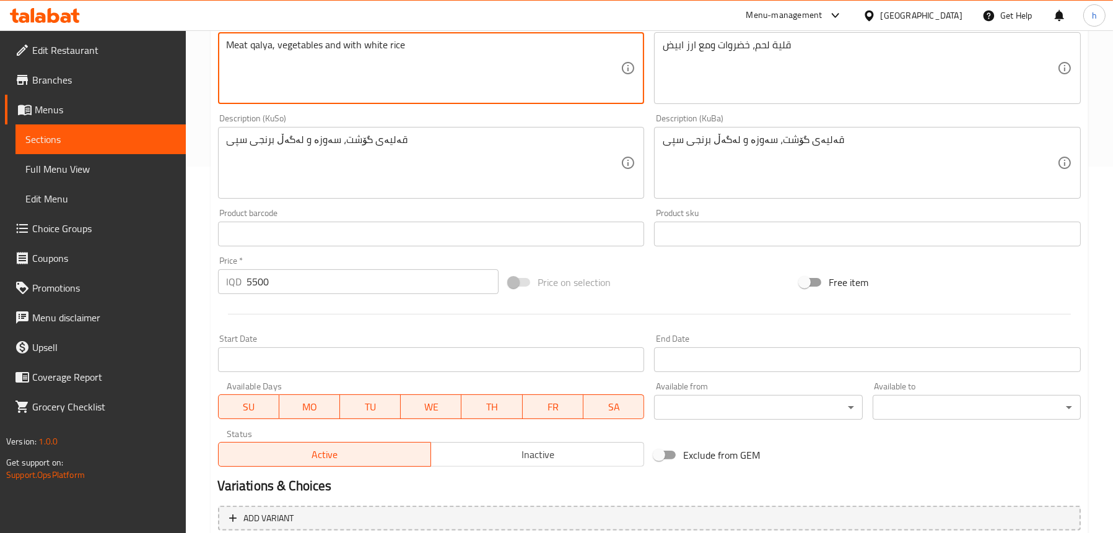
scroll to position [484, 0]
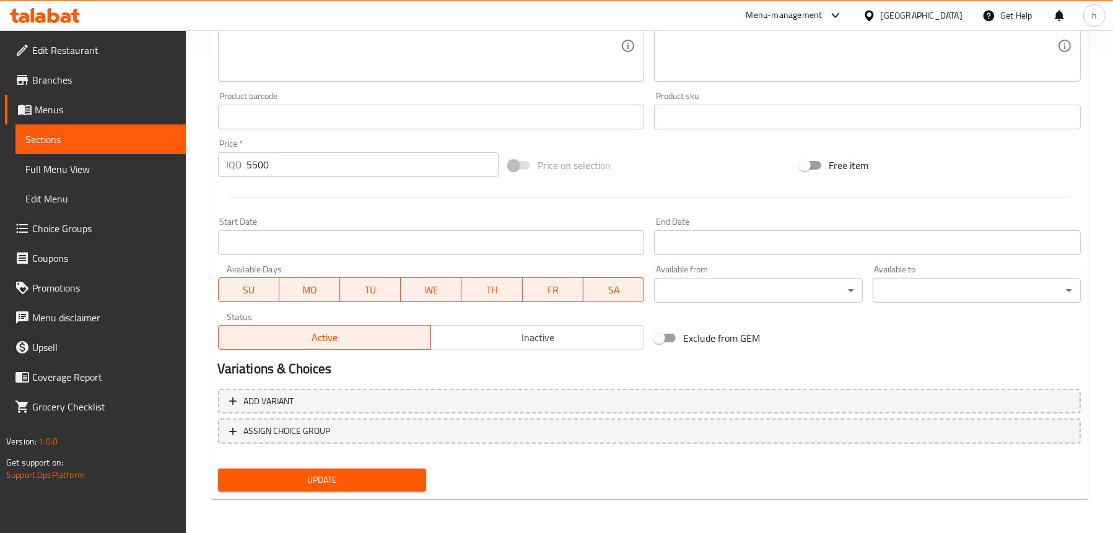
type textarea "Meat qalya, vegetables and with white rice"
click at [328, 478] on span "Update" at bounding box center [322, 480] width 188 height 15
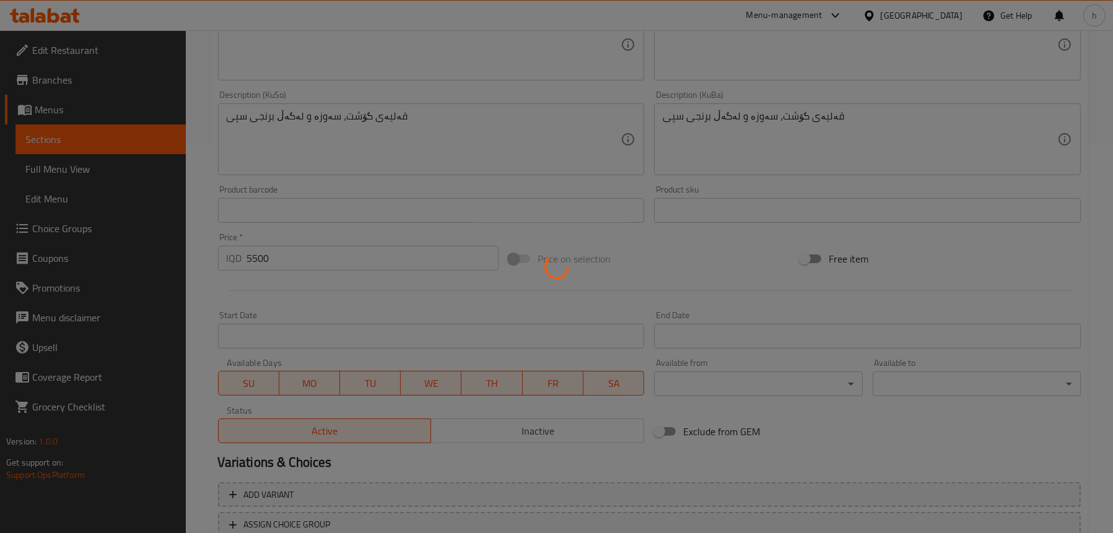
scroll to position [298, 0]
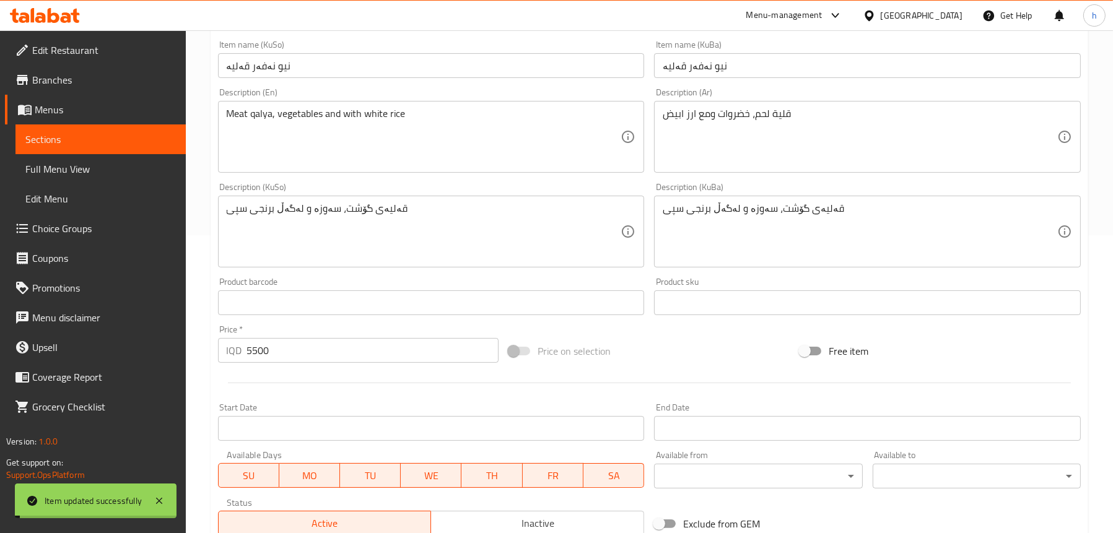
click at [71, 141] on span "Sections" at bounding box center [100, 139] width 151 height 15
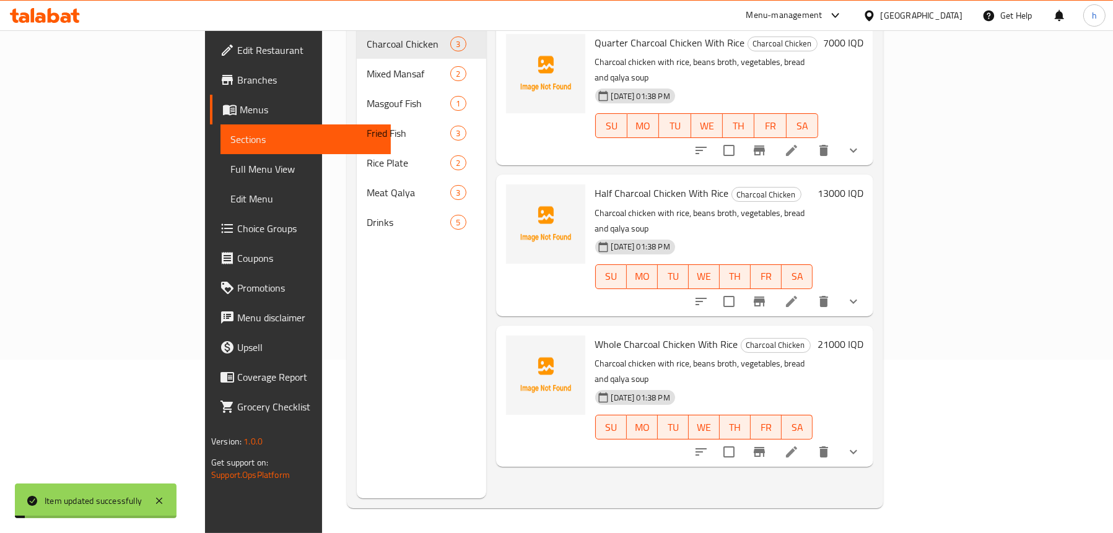
scroll to position [174, 0]
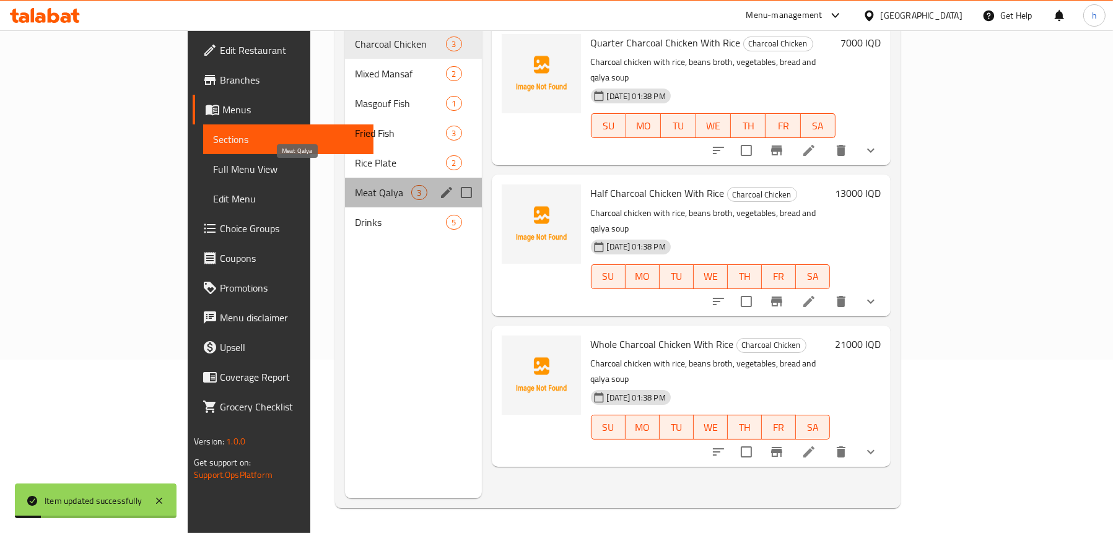
click at [355, 185] on span "Meat Qalya" at bounding box center [383, 192] width 56 height 15
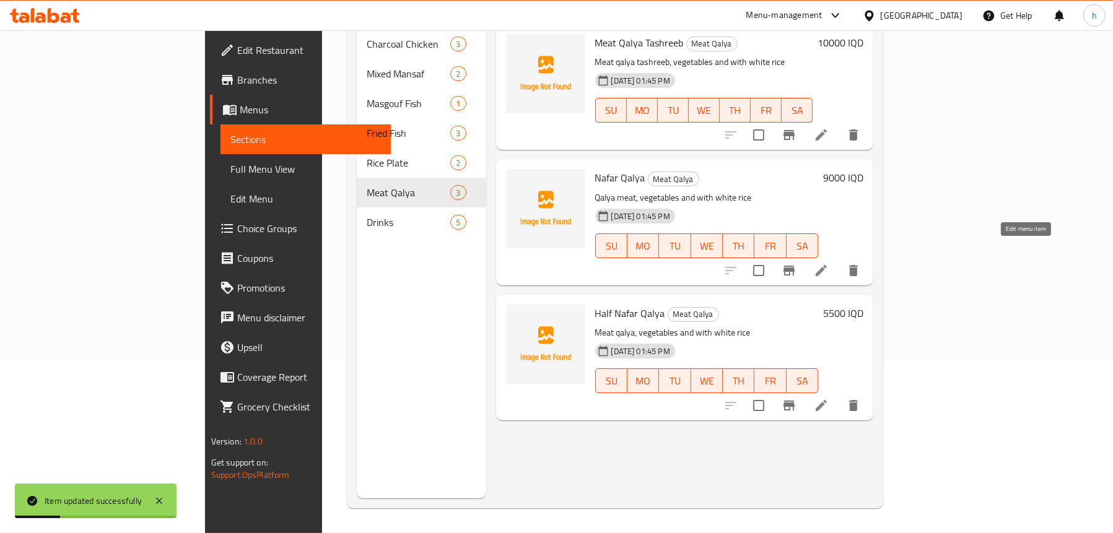
click at [829, 263] on icon at bounding box center [821, 270] width 15 height 15
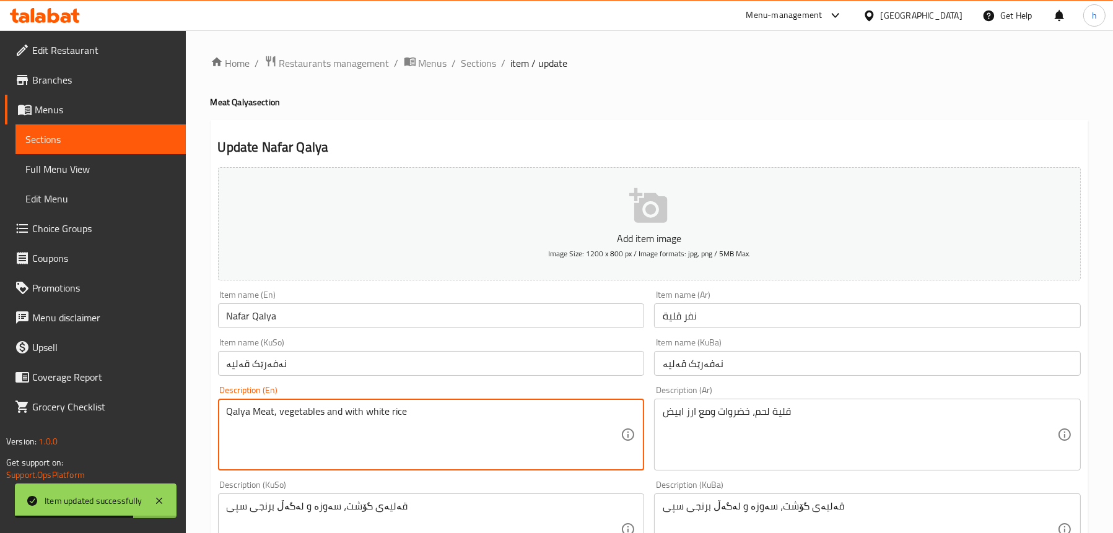
click at [266, 410] on textarea "Qalya Meat, vegetables and with white rice" at bounding box center [424, 435] width 395 height 59
paste textarea "Meat"
click at [276, 413] on textarea "Meat Qalya , vegetables and with white rice" at bounding box center [424, 435] width 395 height 59
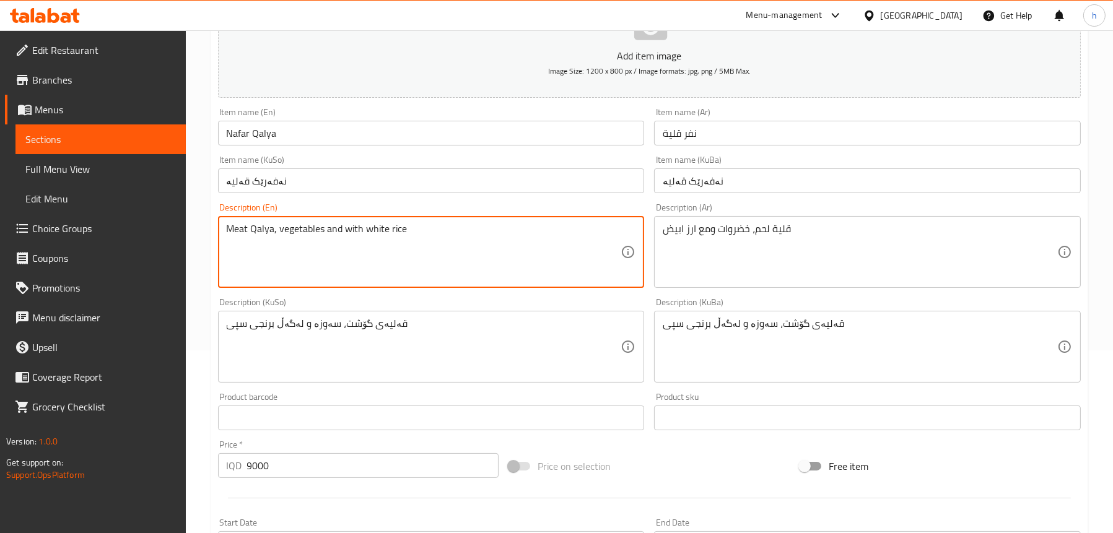
scroll to position [124, 0]
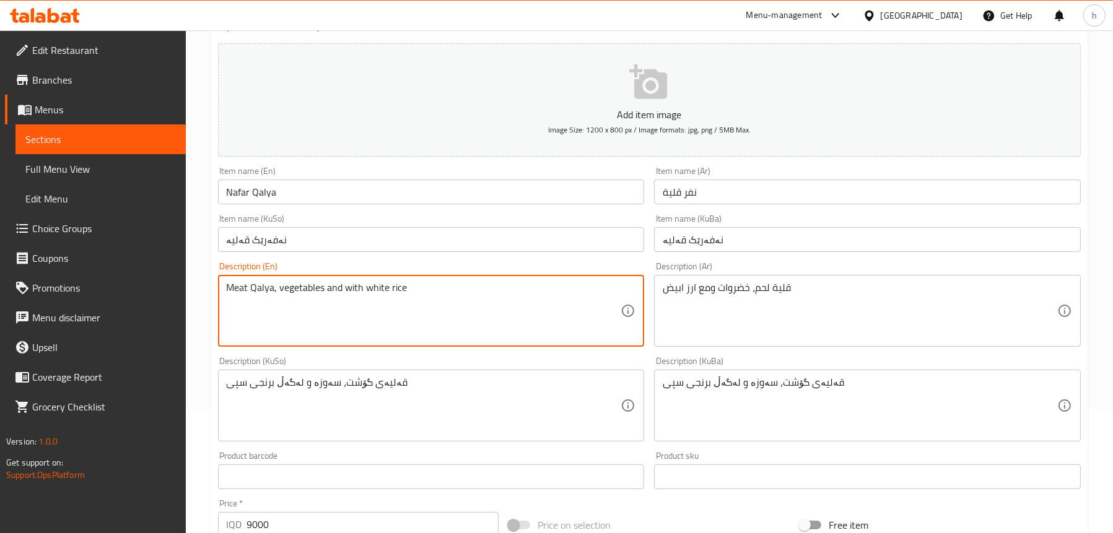
click at [260, 286] on textarea "Meat Qalya, vegetables and with white rice" at bounding box center [424, 311] width 395 height 59
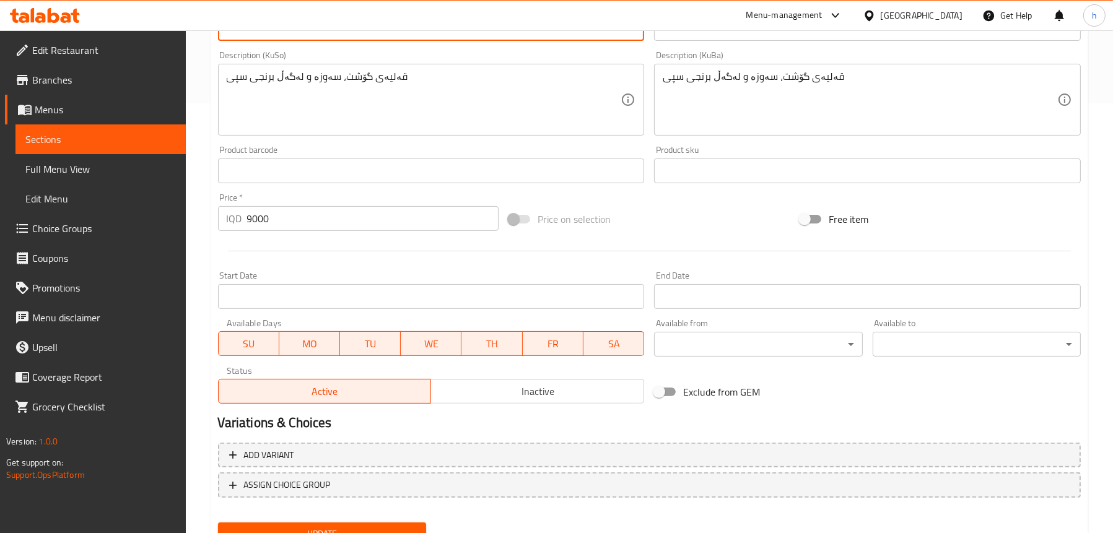
scroll to position [484, 0]
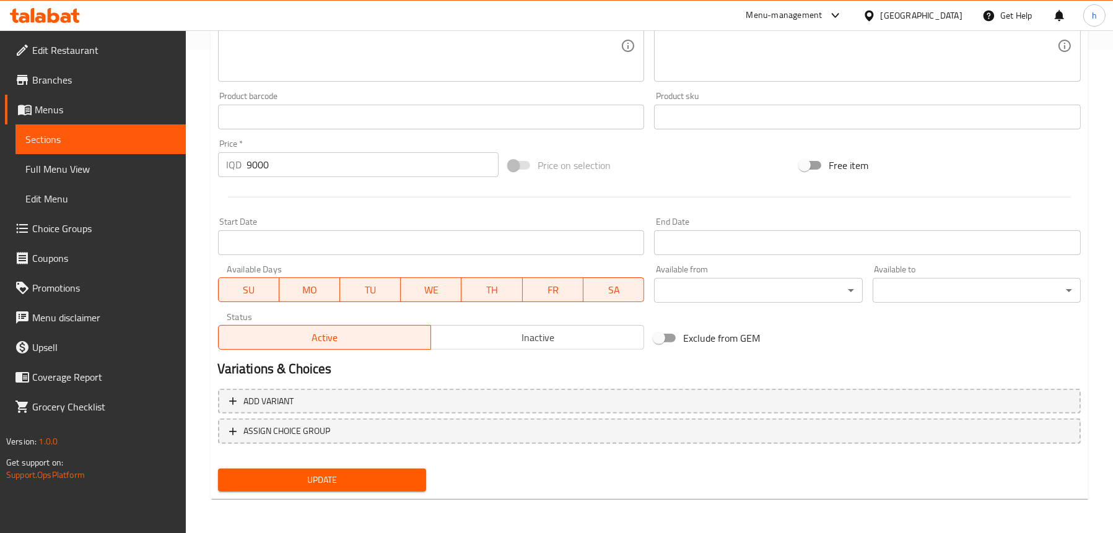
type textarea "Meat qalya, vegetables and with white rice"
click at [347, 482] on span "Update" at bounding box center [322, 480] width 188 height 15
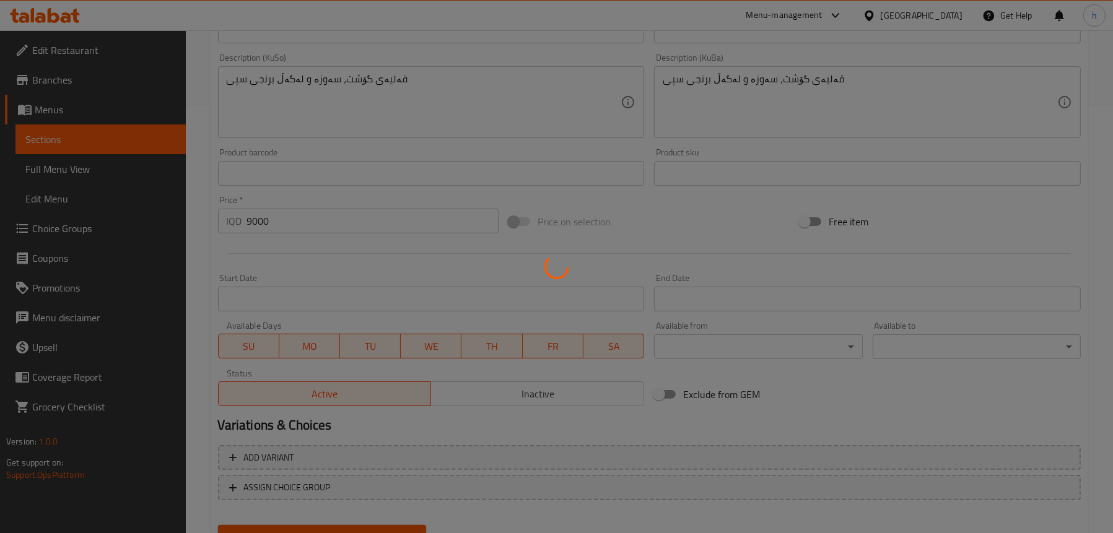
scroll to position [360, 0]
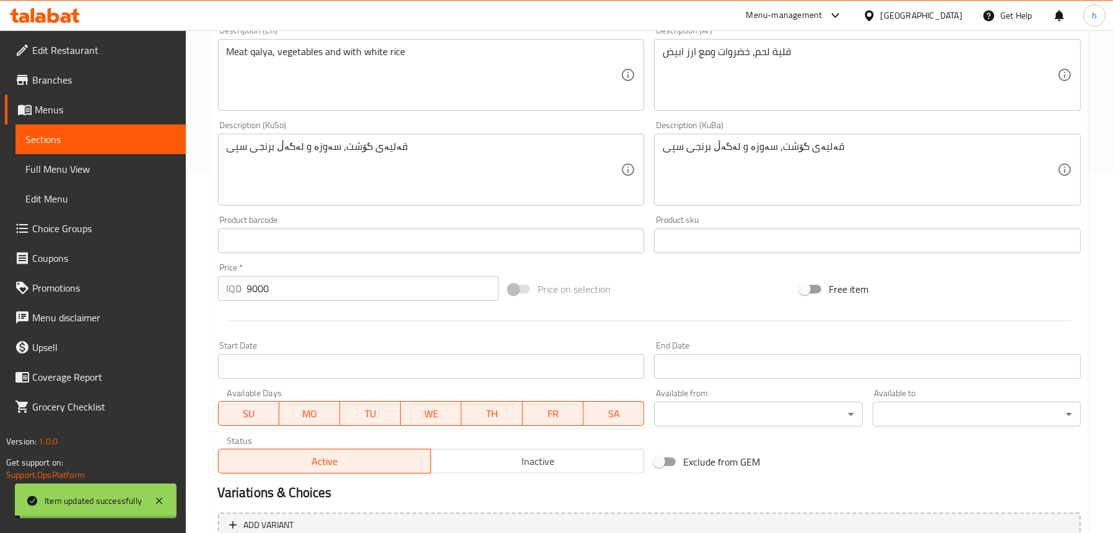
click at [91, 168] on span "Full Menu View" at bounding box center [100, 169] width 151 height 15
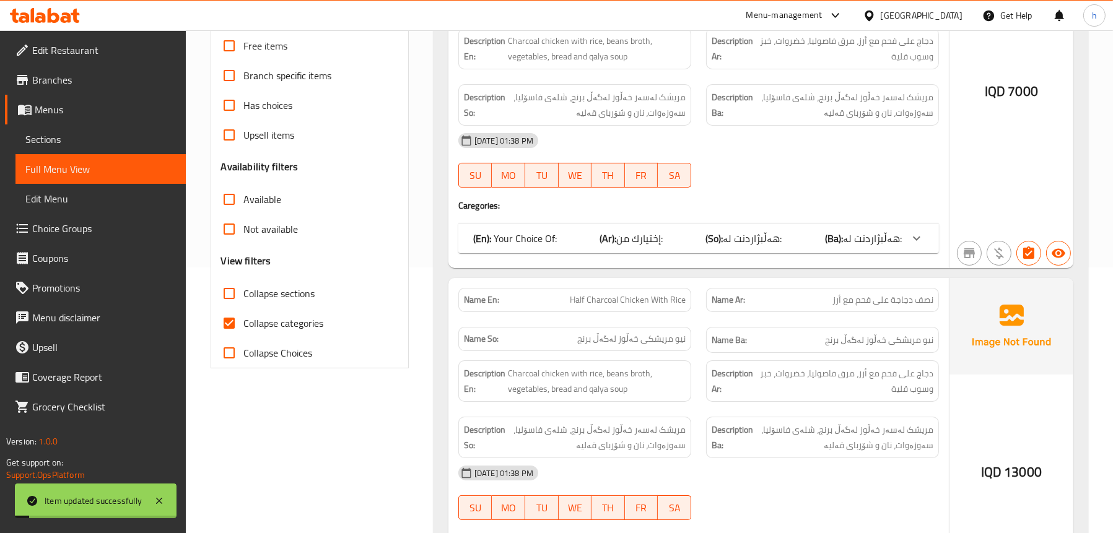
scroll to position [112, 0]
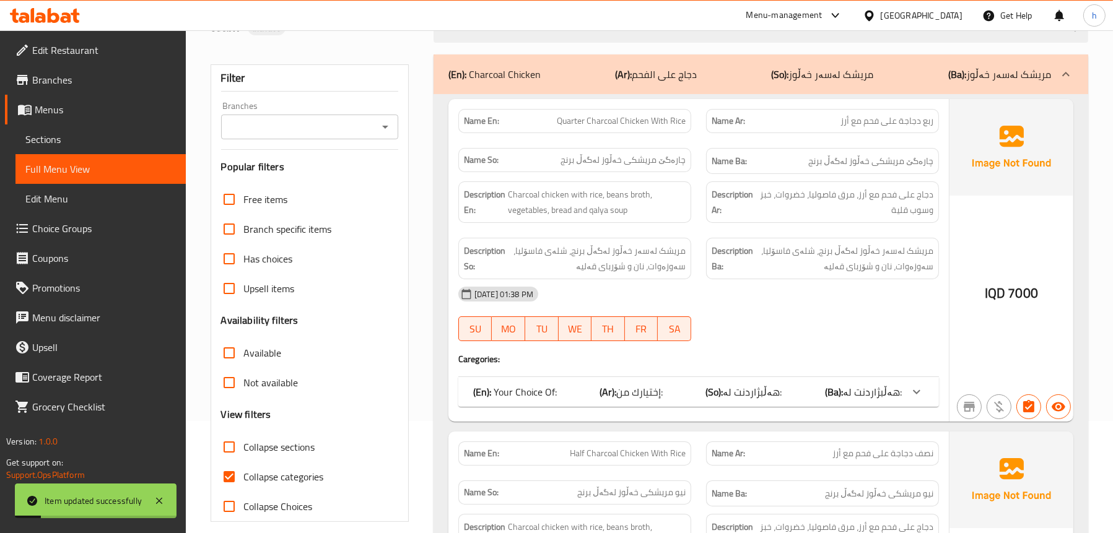
click at [388, 131] on icon "Open" at bounding box center [385, 127] width 15 height 15
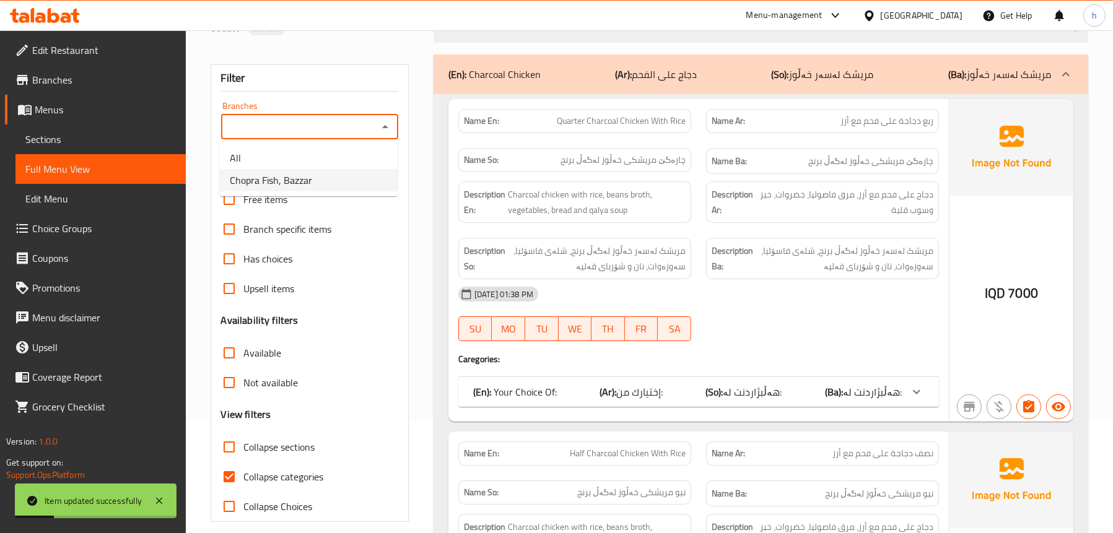
click at [329, 182] on li "Chopra Fish, Bazzar" at bounding box center [309, 180] width 178 height 22
type input "Chopra Fish, Bazzar"
click at [281, 449] on span "Collapse sections" at bounding box center [279, 447] width 71 height 15
click at [244, 449] on input "Collapse sections" at bounding box center [229, 447] width 30 height 30
checkbox input "true"
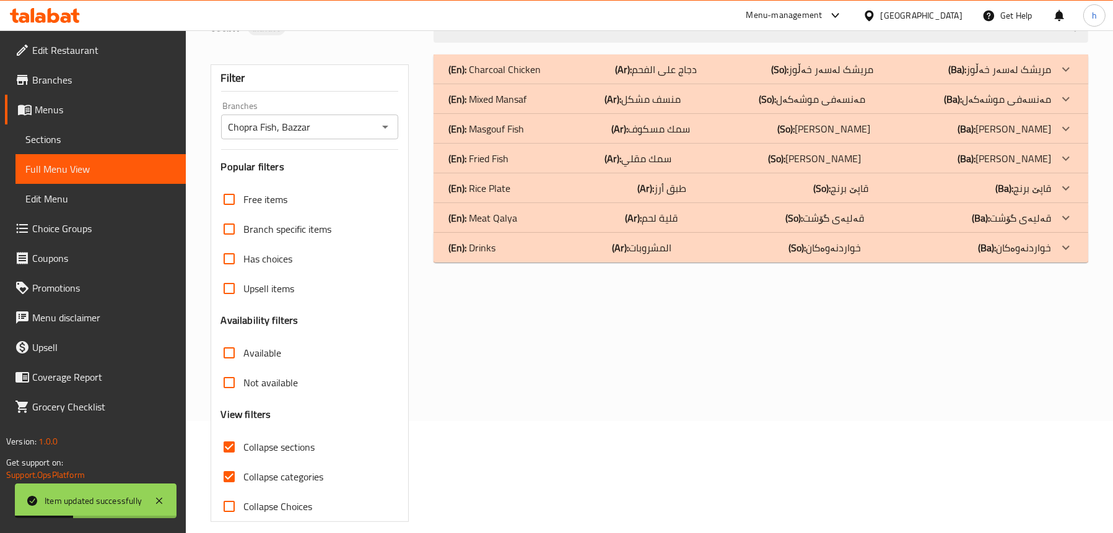
click at [271, 474] on span "Collapse categories" at bounding box center [284, 476] width 80 height 15
click at [244, 474] on input "Collapse categories" at bounding box center [229, 477] width 30 height 30
checkbox input "false"
click at [516, 224] on div "(En): Meat Qalya (Ar): قلية لحم (So): قەلیەی گۆشت (Ba): قەلیەی گۆشت" at bounding box center [749, 218] width 603 height 15
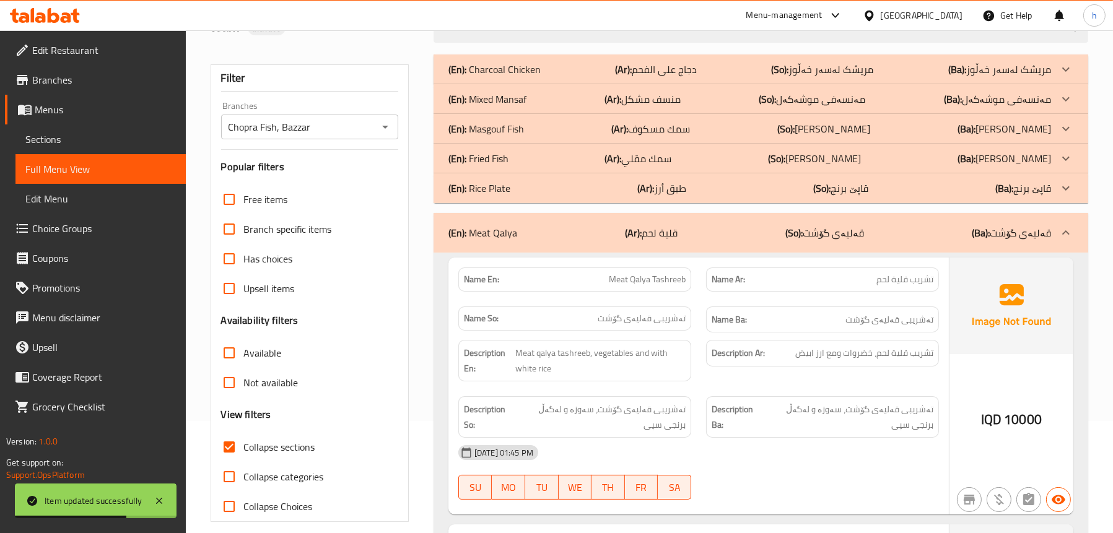
click at [515, 159] on div "(En): Fried Fish (Ar): سمك مقلي (So): ماسی سورکراوە (Ba): ماسی سورکراوە" at bounding box center [749, 158] width 603 height 15
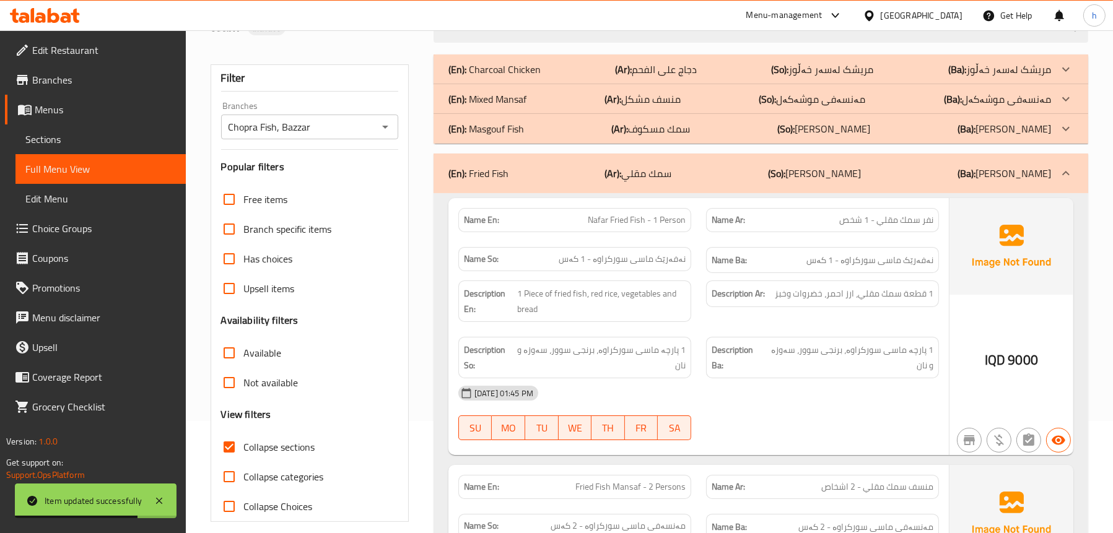
click at [526, 92] on p "(En): Mixed Mansaf" at bounding box center [487, 99] width 78 height 15
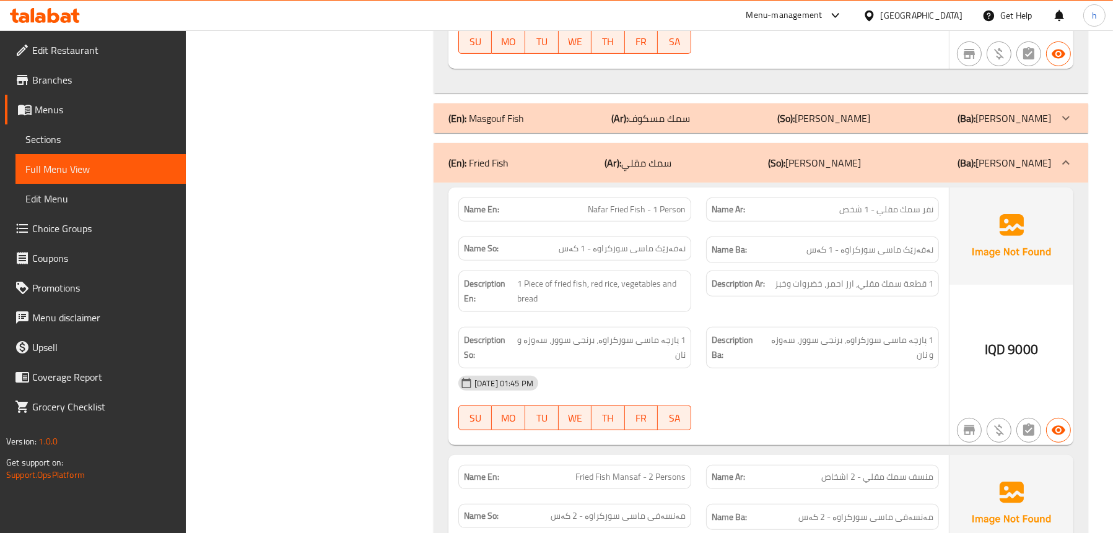
scroll to position [788, 0]
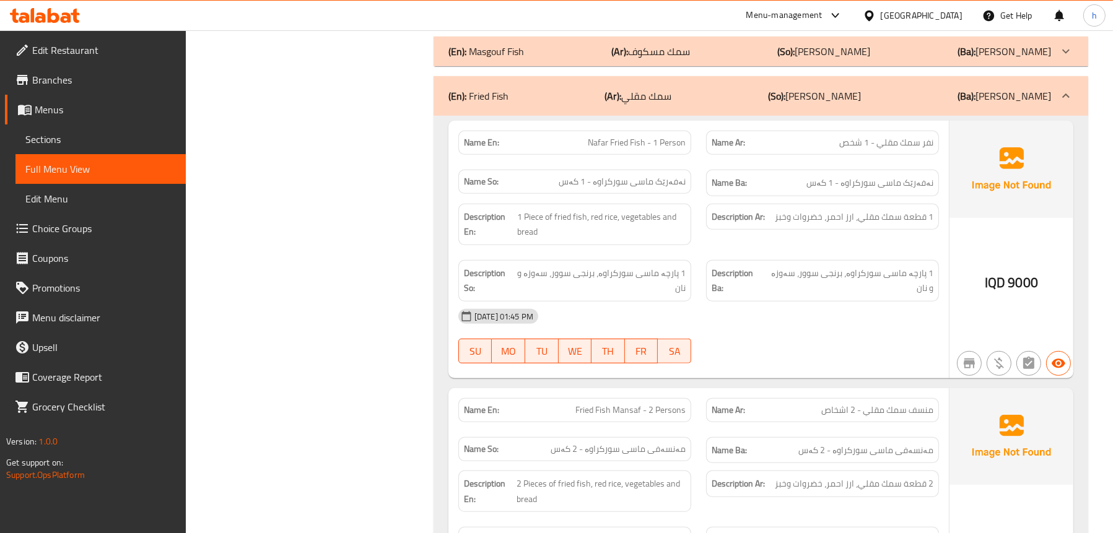
click at [42, 15] on icon at bounding box center [40, 17] width 11 height 11
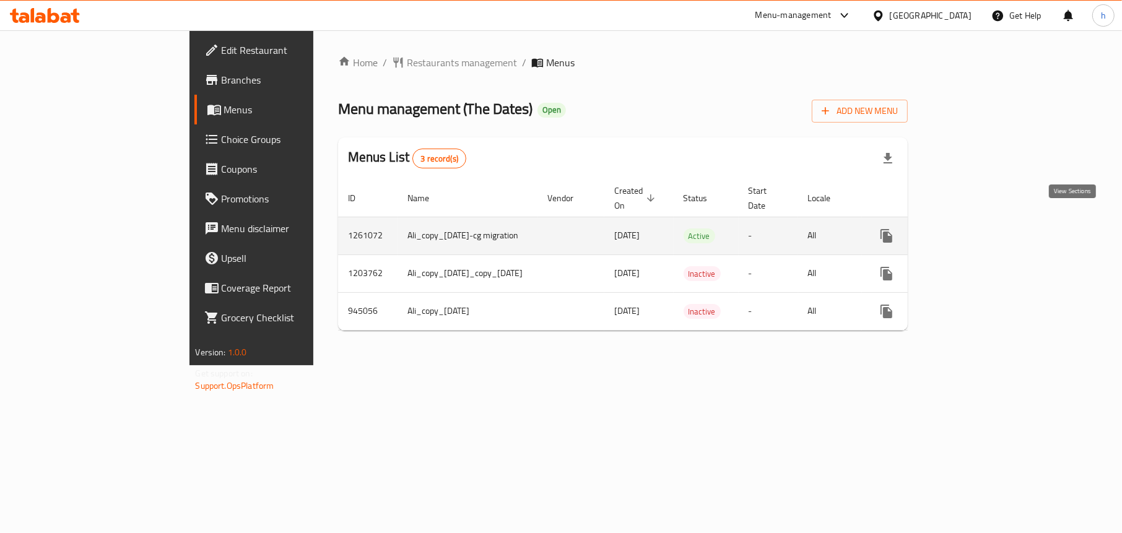
click at [984, 229] on icon "enhanced table" at bounding box center [976, 236] width 15 height 15
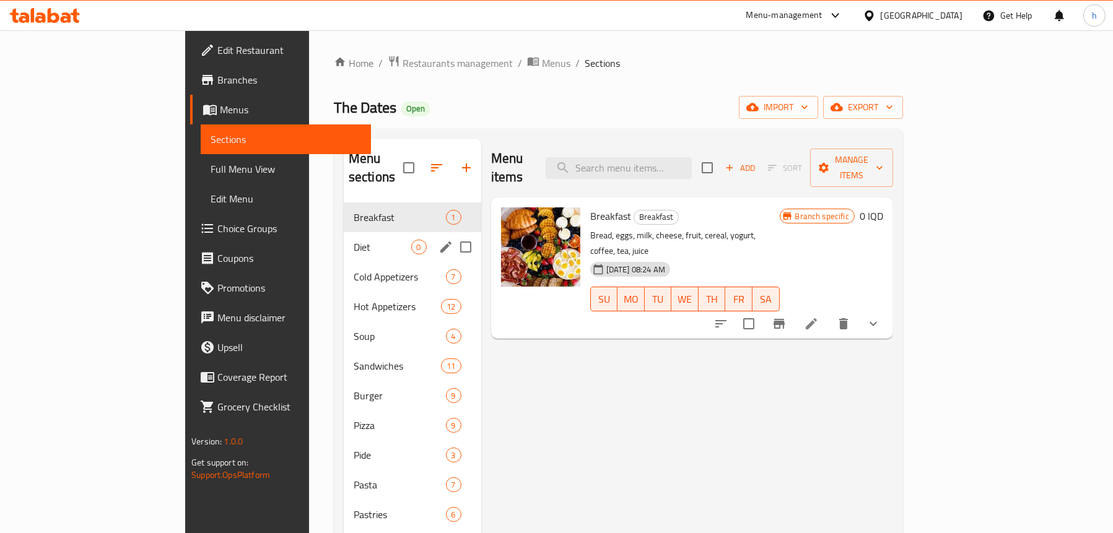
click at [354, 240] on span "Diet" at bounding box center [383, 247] width 58 height 15
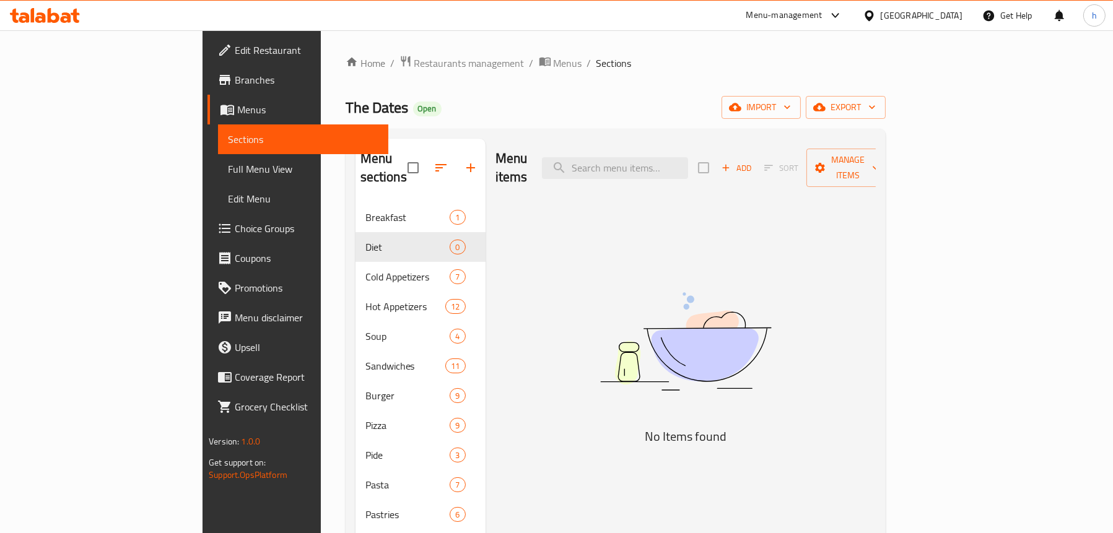
click at [731, 162] on icon "button" at bounding box center [725, 167] width 11 height 11
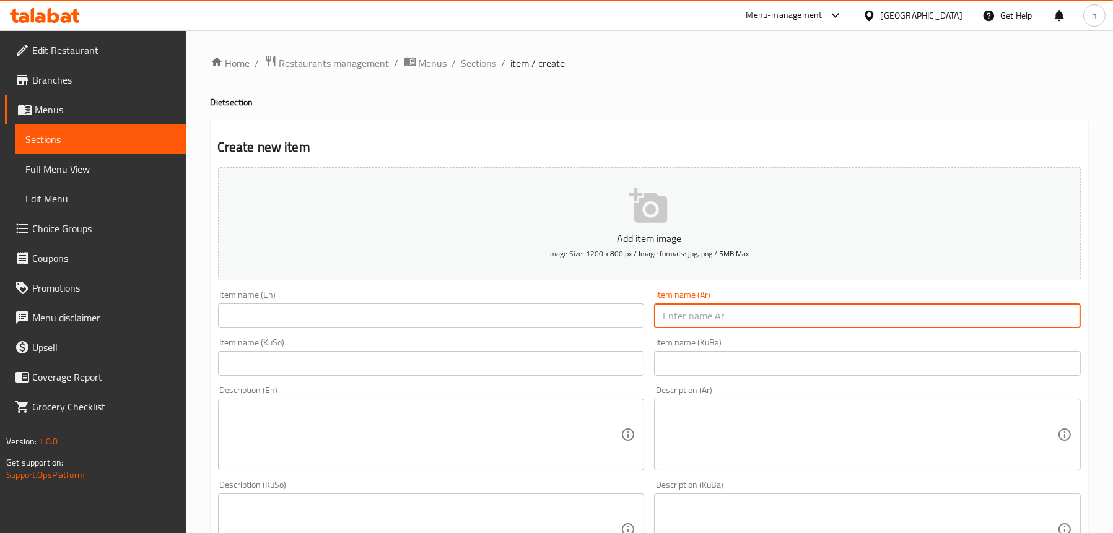
click at [735, 311] on input "text" at bounding box center [867, 315] width 427 height 25
paste input "سباغيتي اجليو اي اوليو دايت"
type input "سباغيتي اجليو اي اوليو دايت"
click at [413, 312] on input "text" at bounding box center [431, 315] width 427 height 25
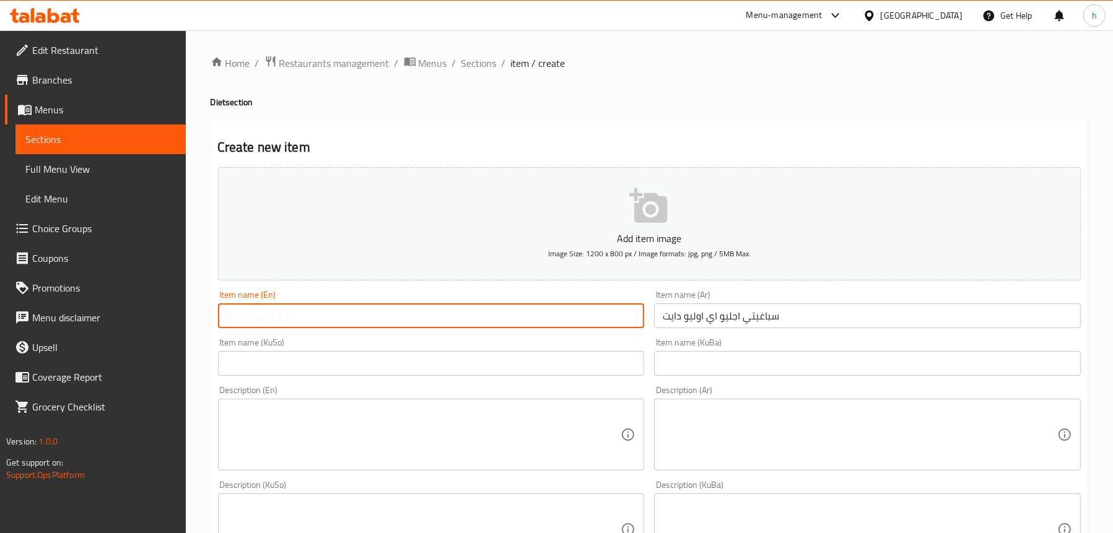
paste input "Diet Spaghetti Aglio E Olio"
type input "Diet Spaghetti Aglio E Olio"
click at [336, 376] on input "text" at bounding box center [431, 363] width 427 height 25
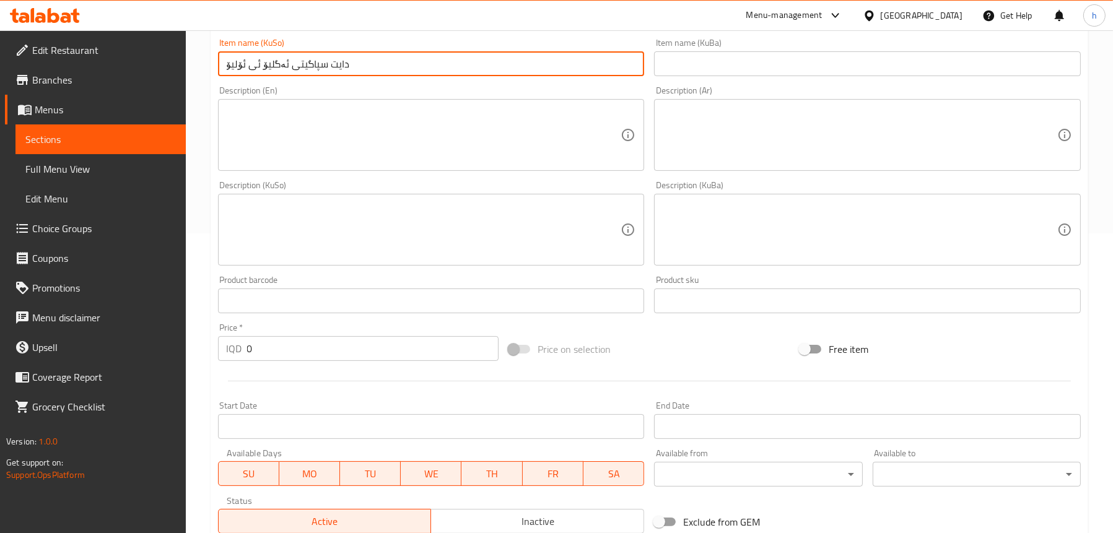
scroll to position [310, 0]
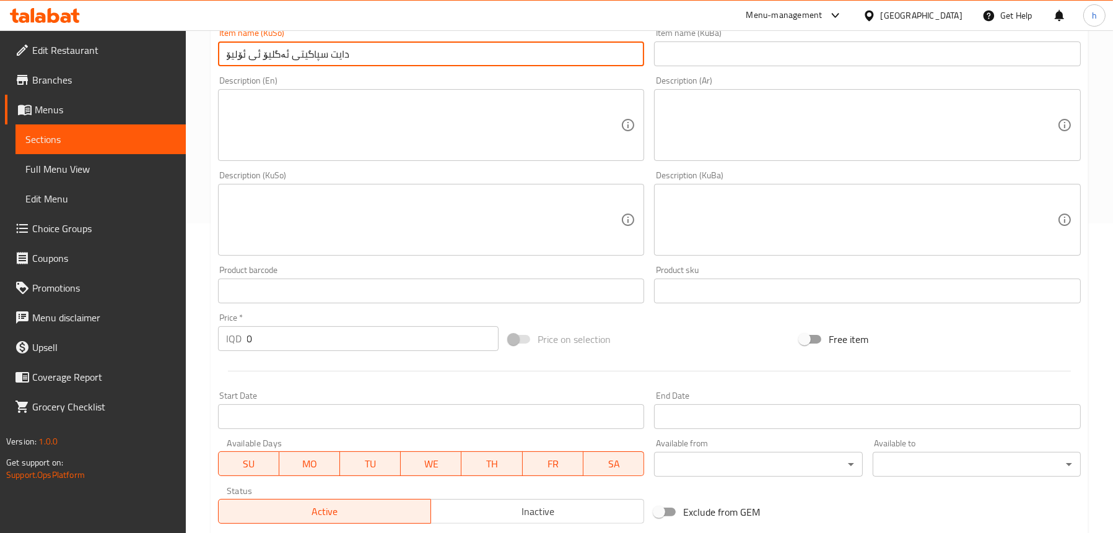
type input "دایت سپاگیتی ئەگلیۆ ئی ئۆلیۆ"
click at [770, 124] on textarea at bounding box center [860, 125] width 395 height 59
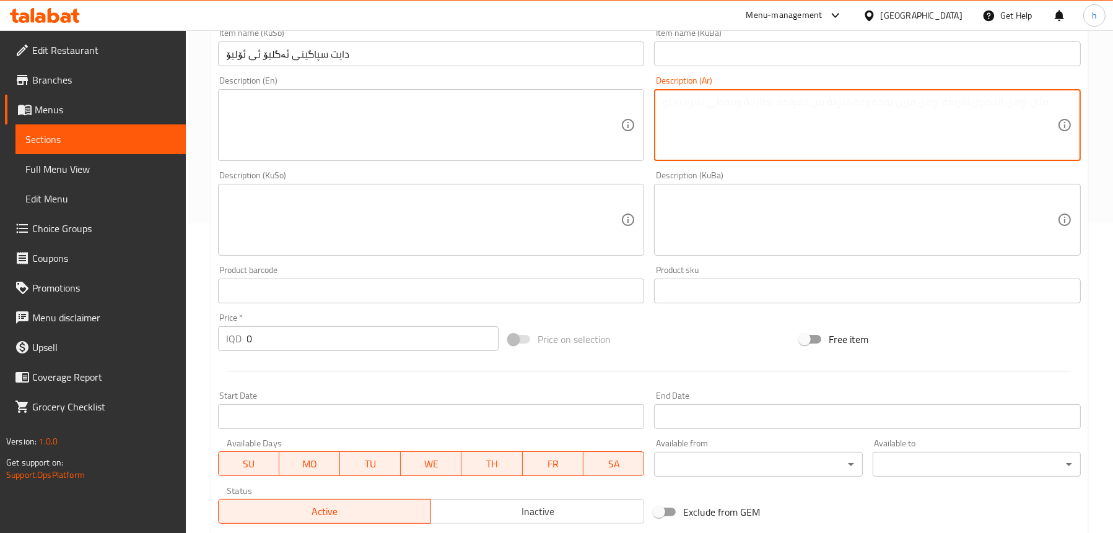
paste textarea "سباغيتي، خضار وجبنة بارميزان"
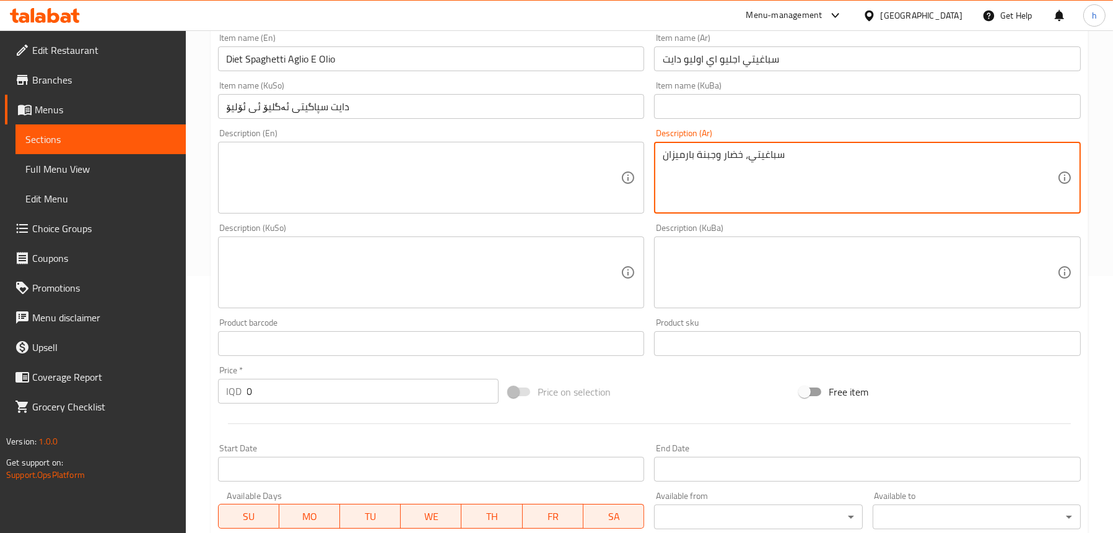
scroll to position [186, 0]
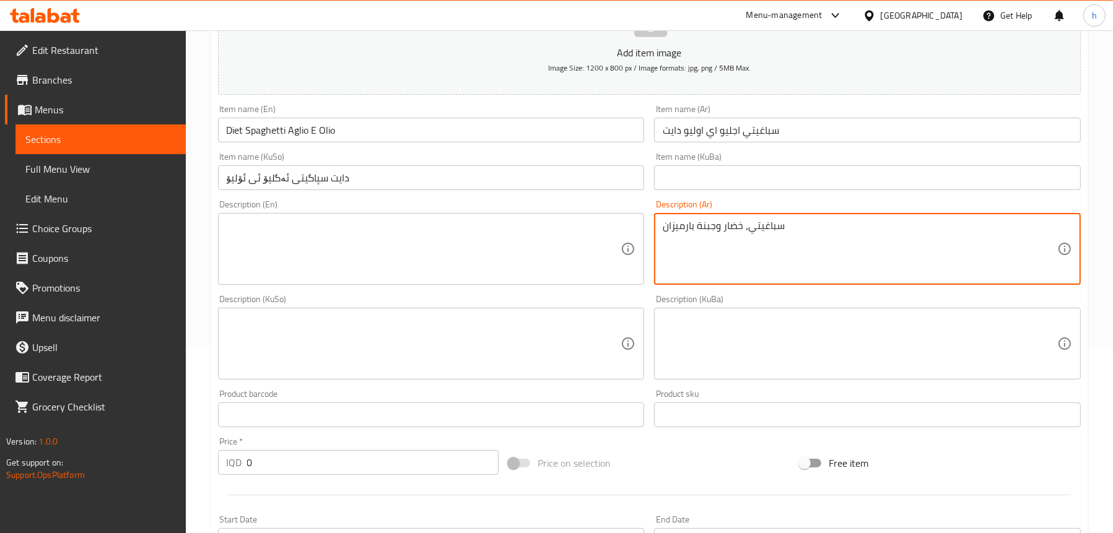
type textarea "سباغيتي، خضار وجبنة بارميزان"
click at [320, 247] on textarea at bounding box center [424, 249] width 395 height 59
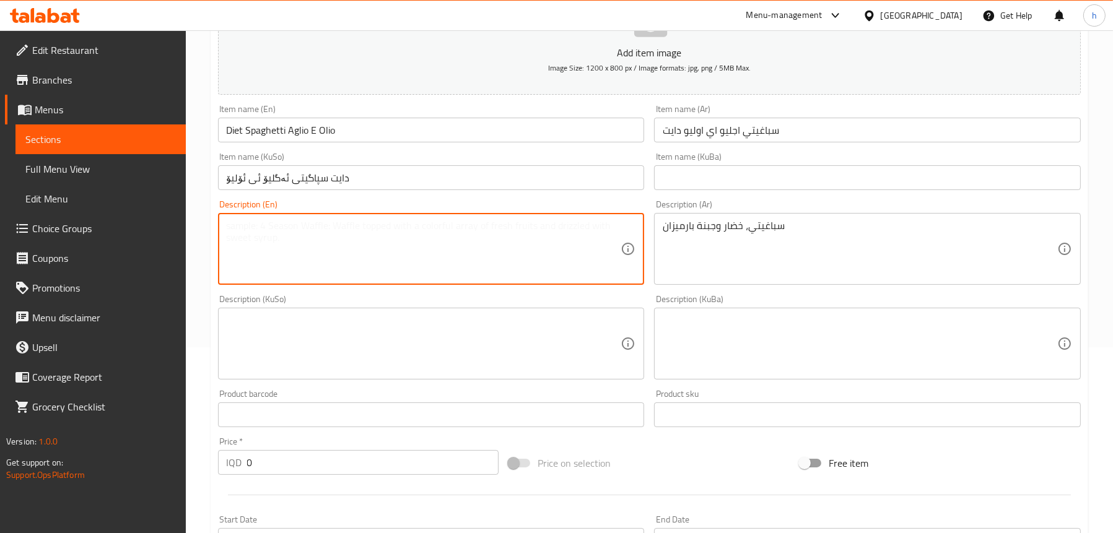
paste textarea "Spaghetti, vegetables and parmesan cheese"
type textarea "Spaghetti, vegetables and parmesan cheese"
click at [351, 320] on textarea at bounding box center [424, 344] width 395 height 59
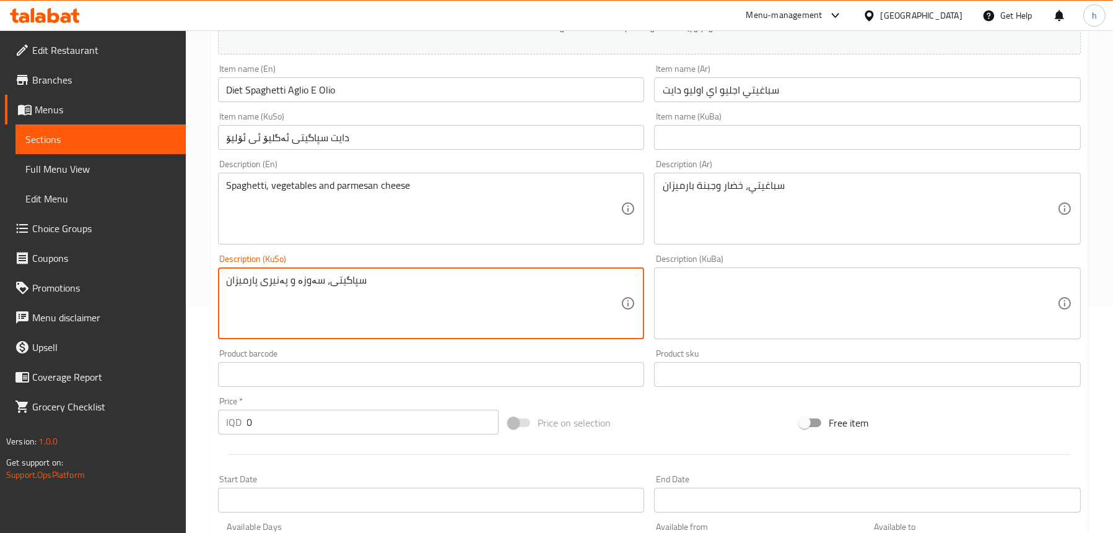
scroll to position [248, 0]
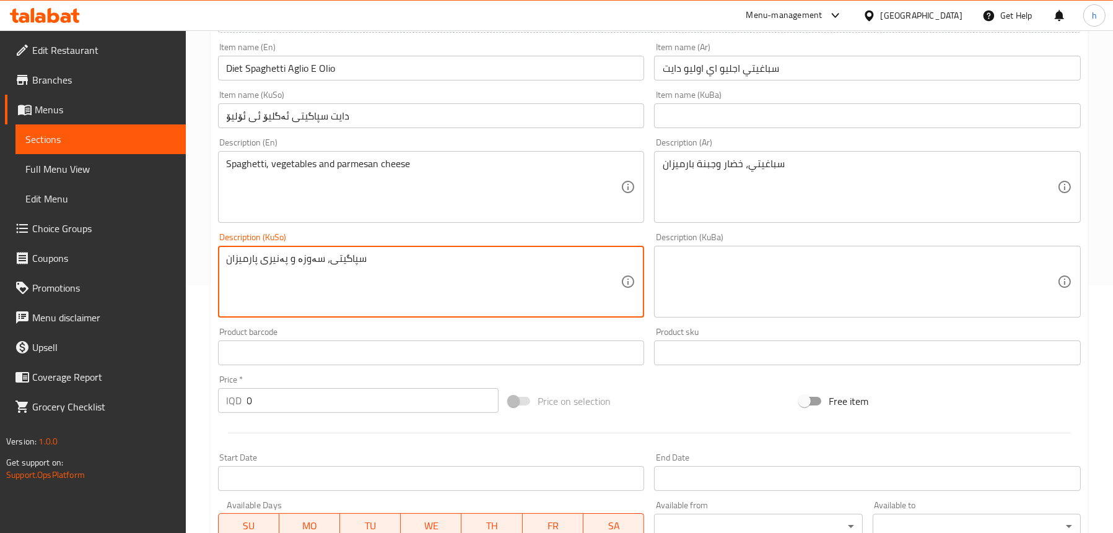
type textarea "سپاگیتی، سەوزە و پەنیری پارمیزان"
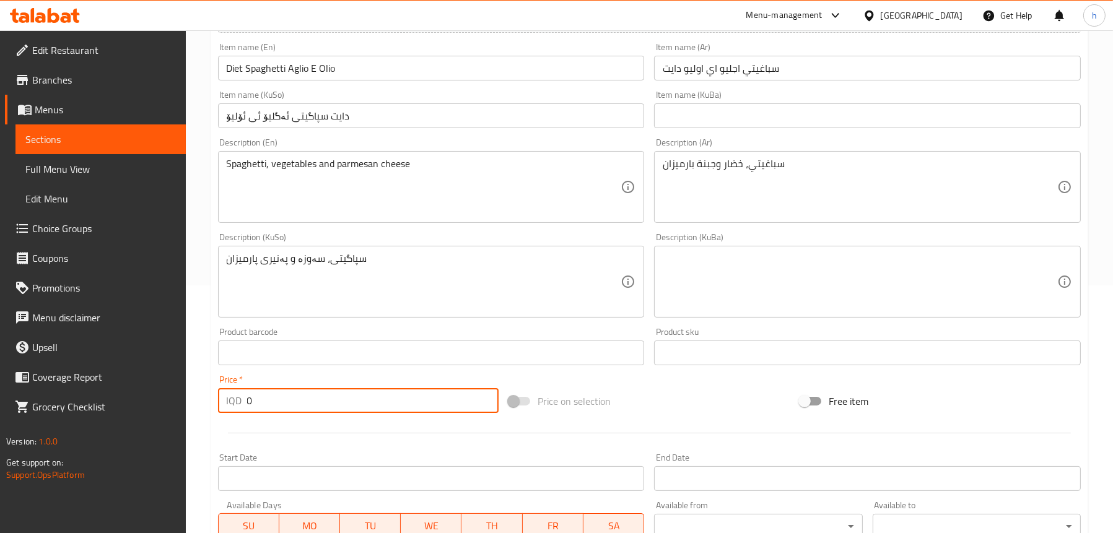
drag, startPoint x: 250, startPoint y: 401, endPoint x: 200, endPoint y: 403, distance: 49.6
click at [200, 403] on div "Home / Restaurants management / Menus / Sections / item / create Diet section C…" at bounding box center [649, 276] width 927 height 987
paste input "1250"
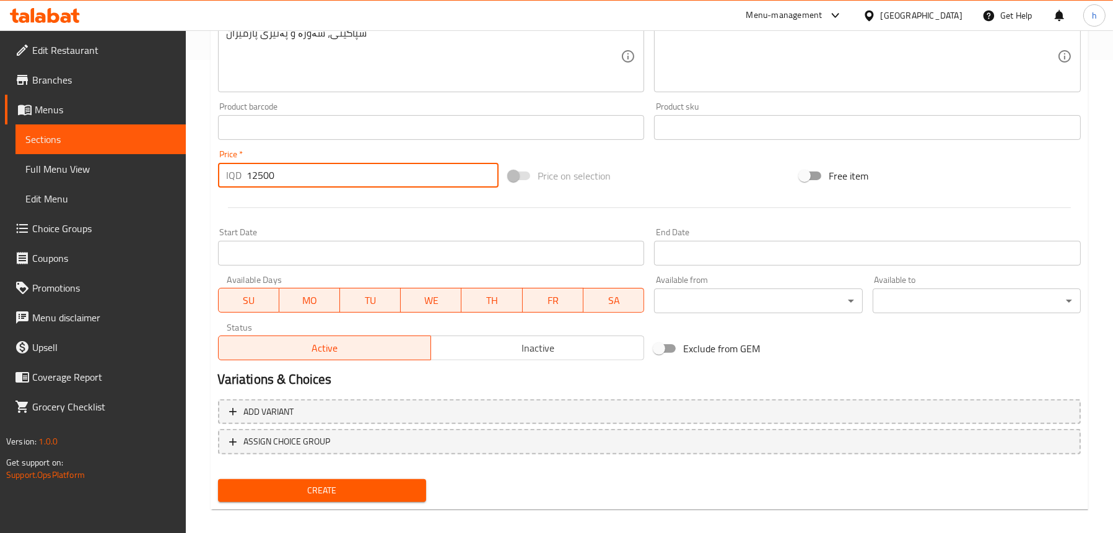
scroll to position [484, 0]
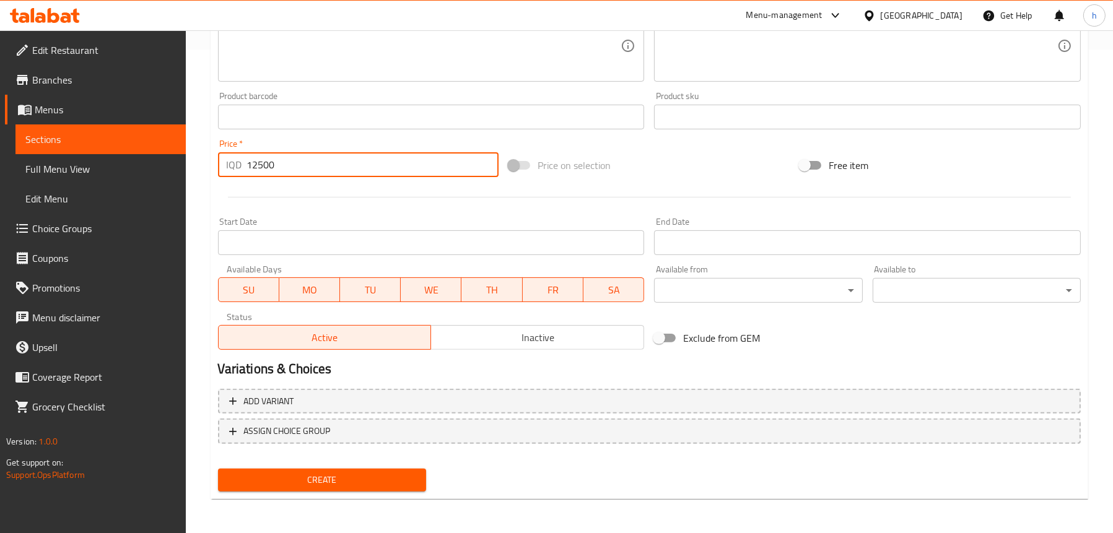
type input "12500"
click at [330, 475] on span "Create" at bounding box center [322, 480] width 188 height 15
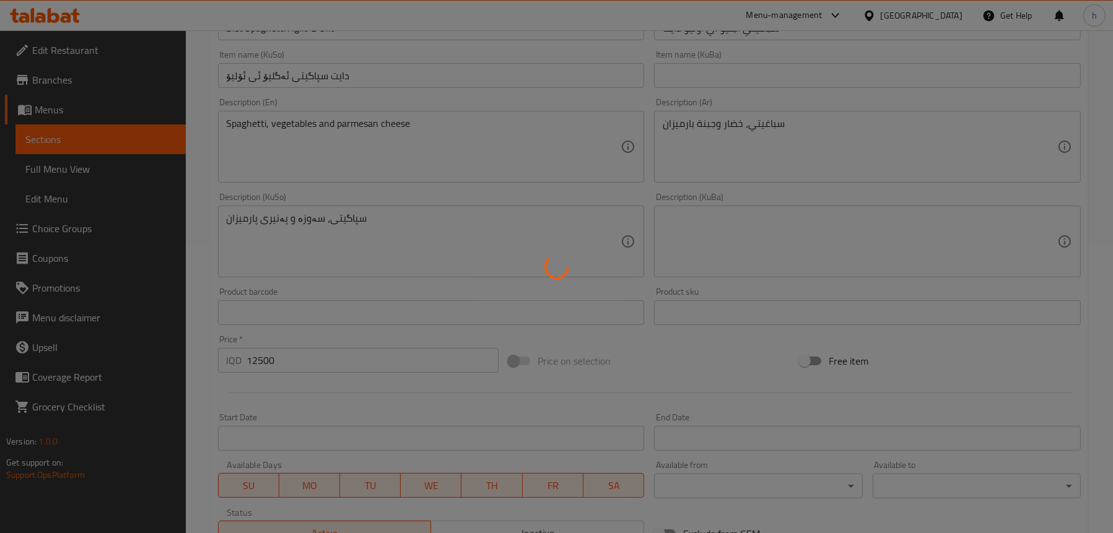
scroll to position [174, 0]
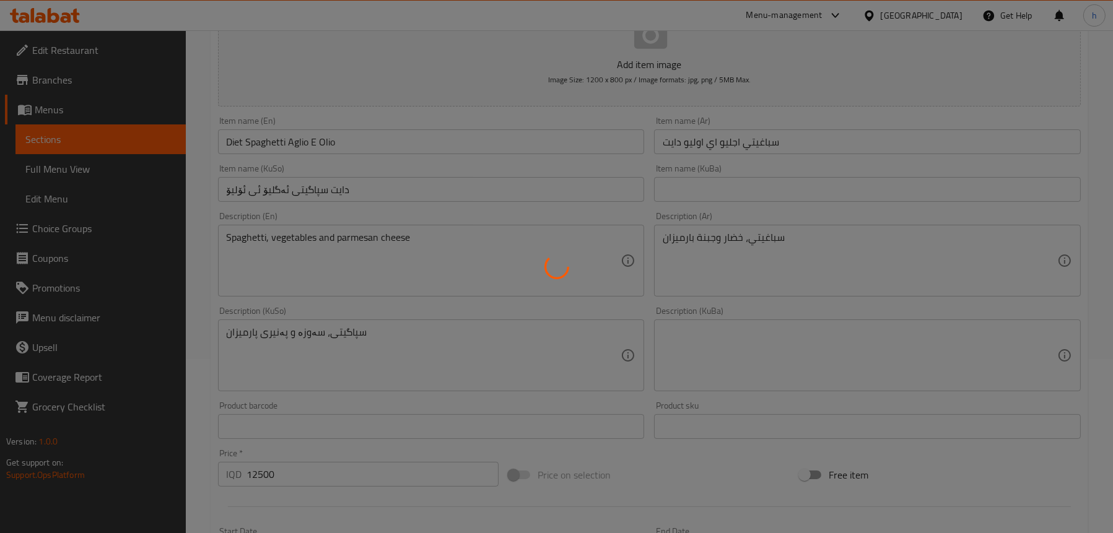
type input "0"
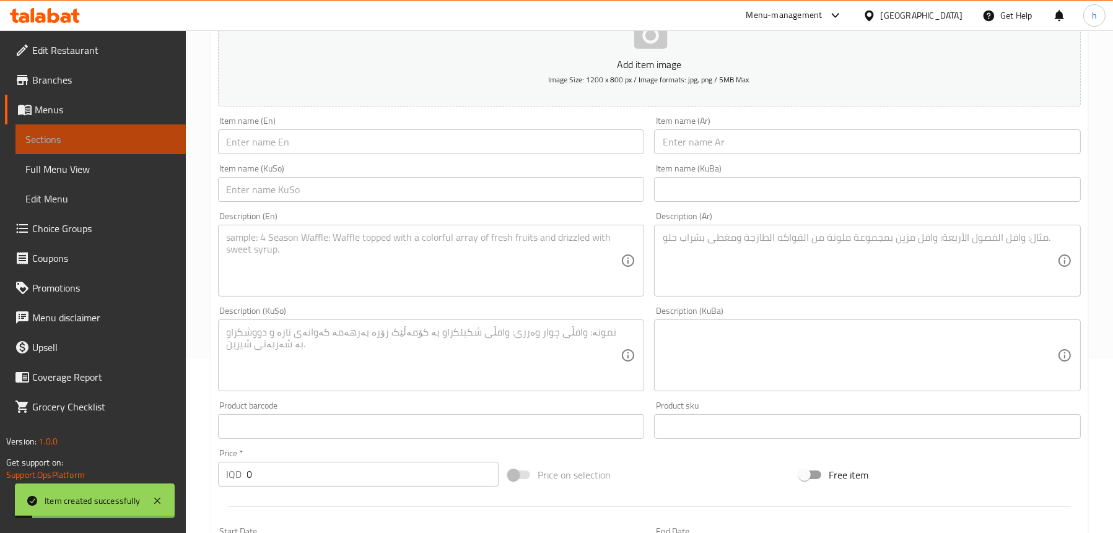
click at [59, 132] on span "Sections" at bounding box center [100, 139] width 151 height 15
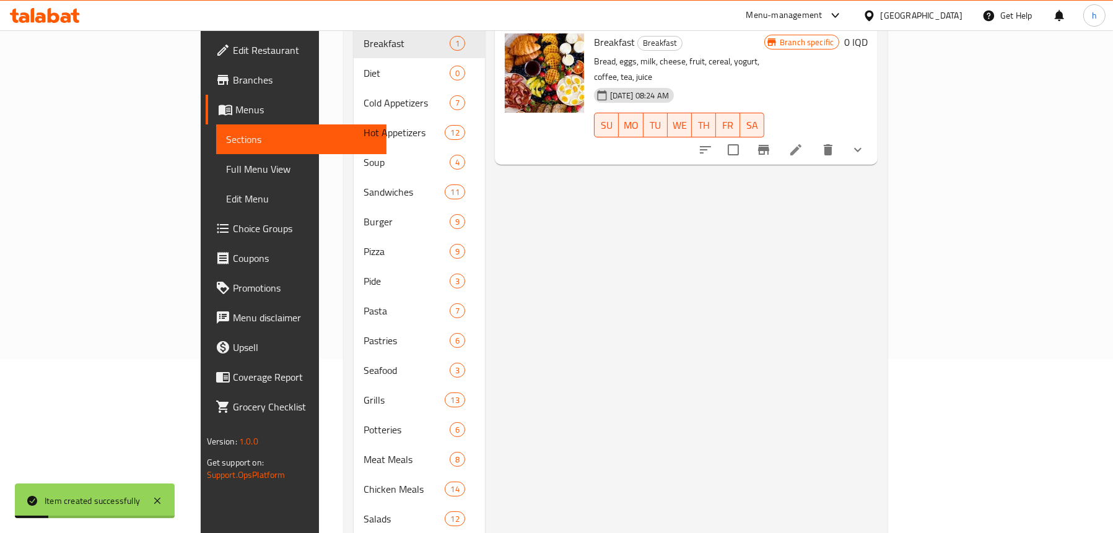
click at [226, 142] on span "Sections" at bounding box center [301, 139] width 151 height 15
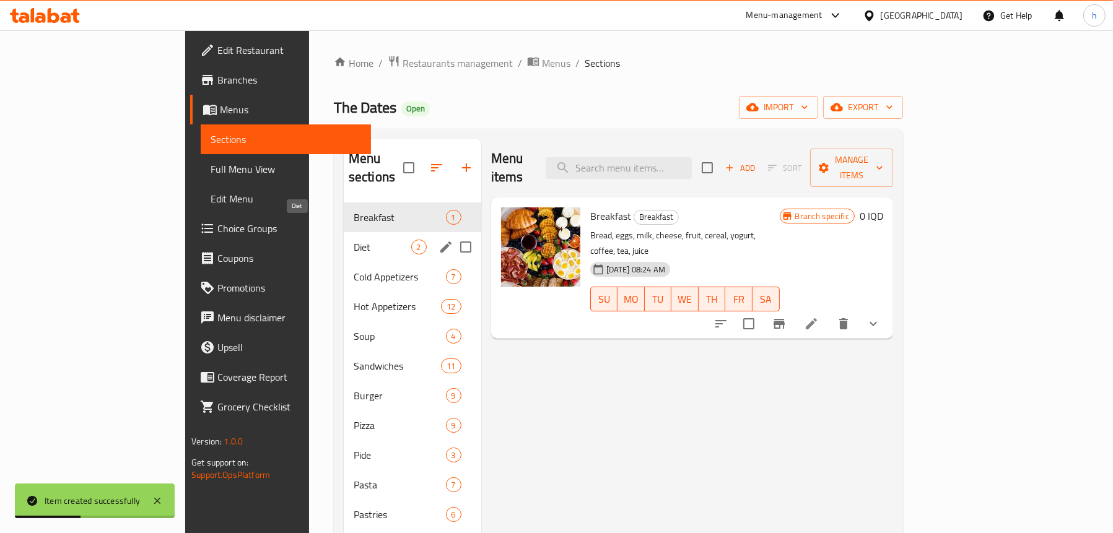
click at [354, 240] on span "Diet" at bounding box center [383, 247] width 58 height 15
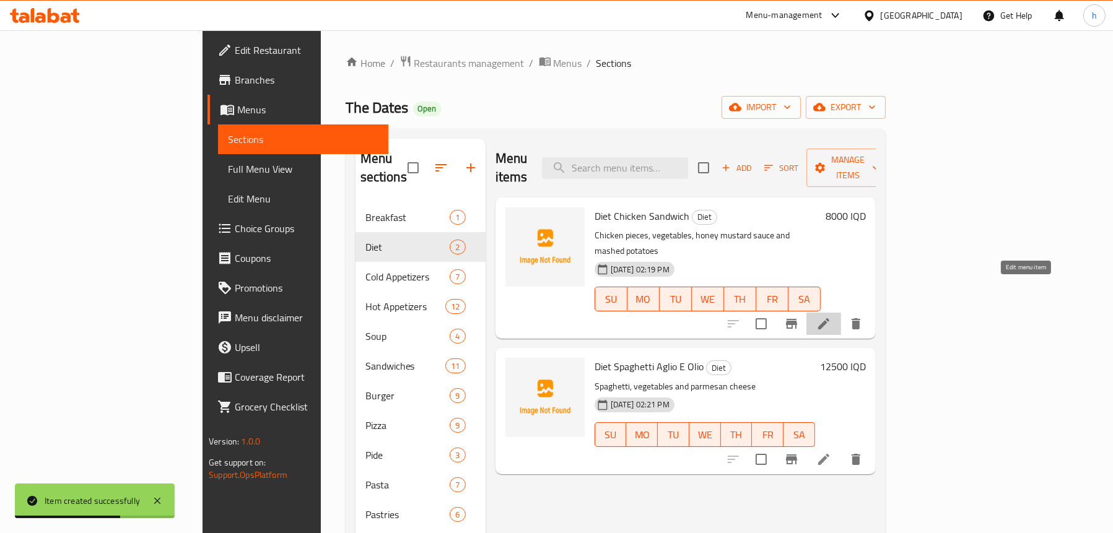
click at [829, 318] on icon at bounding box center [823, 323] width 11 height 11
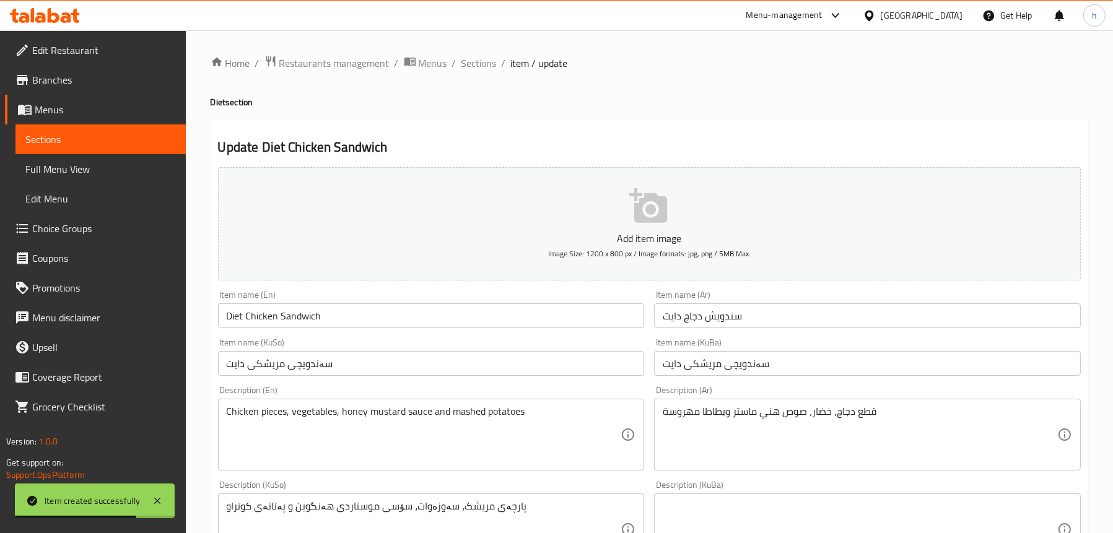
scroll to position [186, 0]
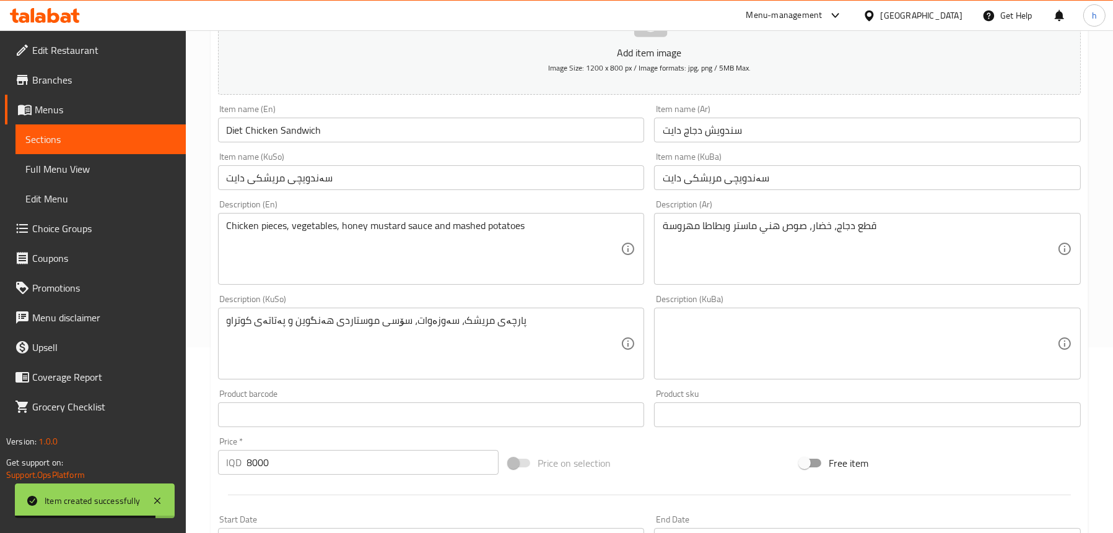
click at [100, 143] on span "Sections" at bounding box center [100, 139] width 151 height 15
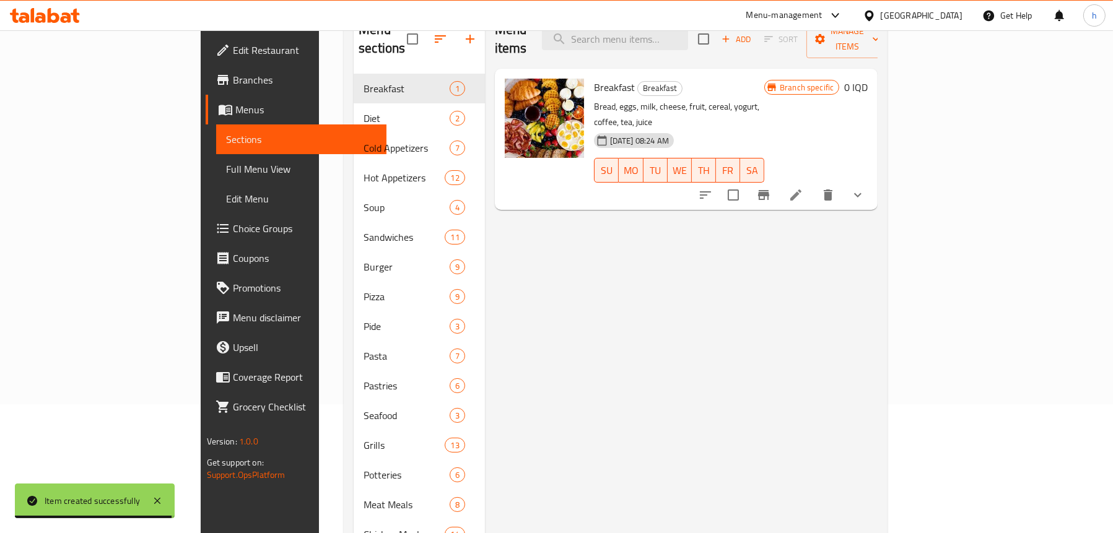
scroll to position [62, 0]
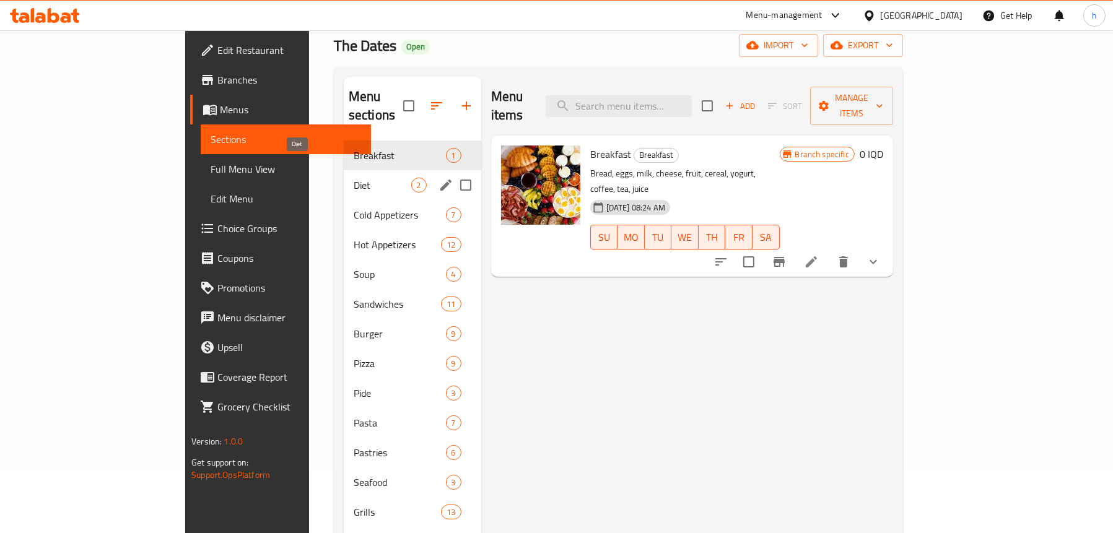
click at [354, 178] on span "Diet" at bounding box center [383, 185] width 58 height 15
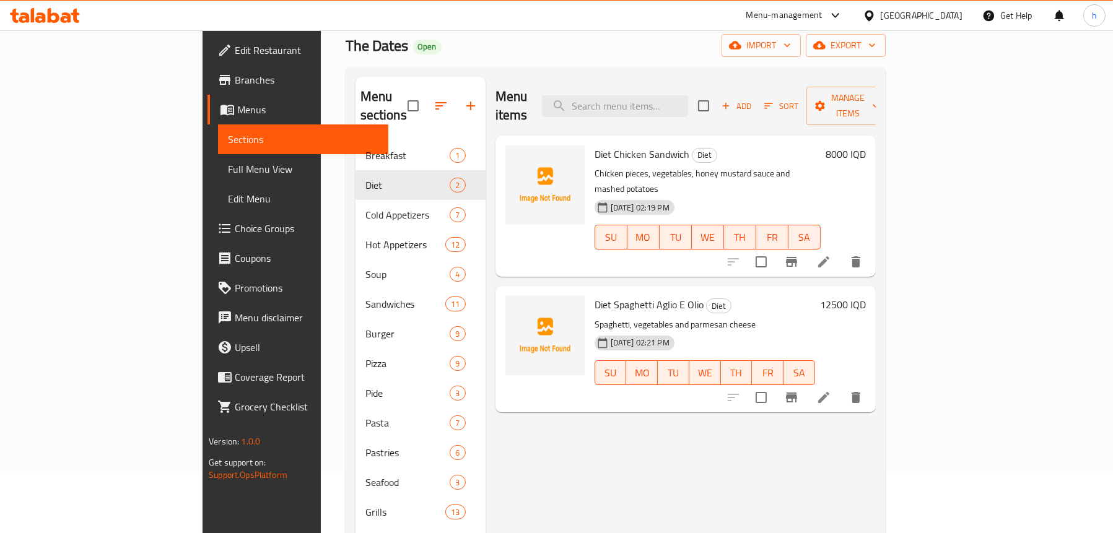
click at [831, 390] on icon at bounding box center [823, 397] width 15 height 15
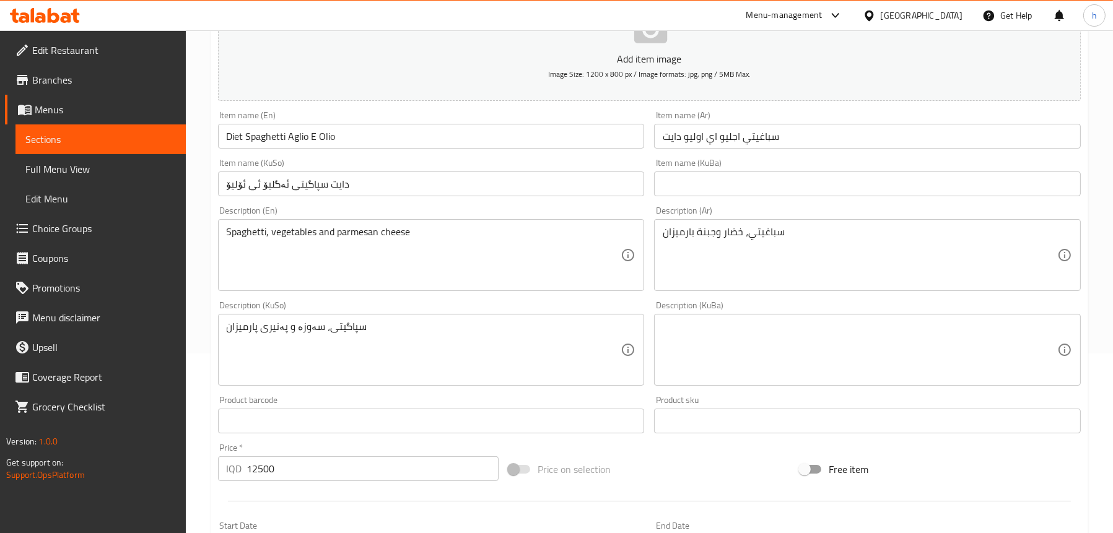
scroll to position [186, 0]
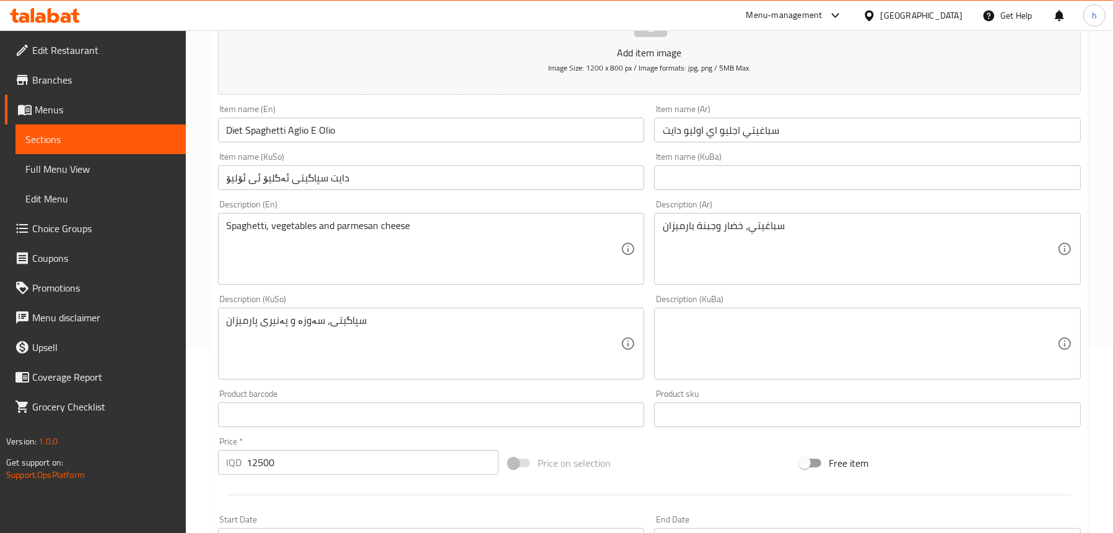
click at [25, 142] on span "Sections" at bounding box center [100, 139] width 151 height 15
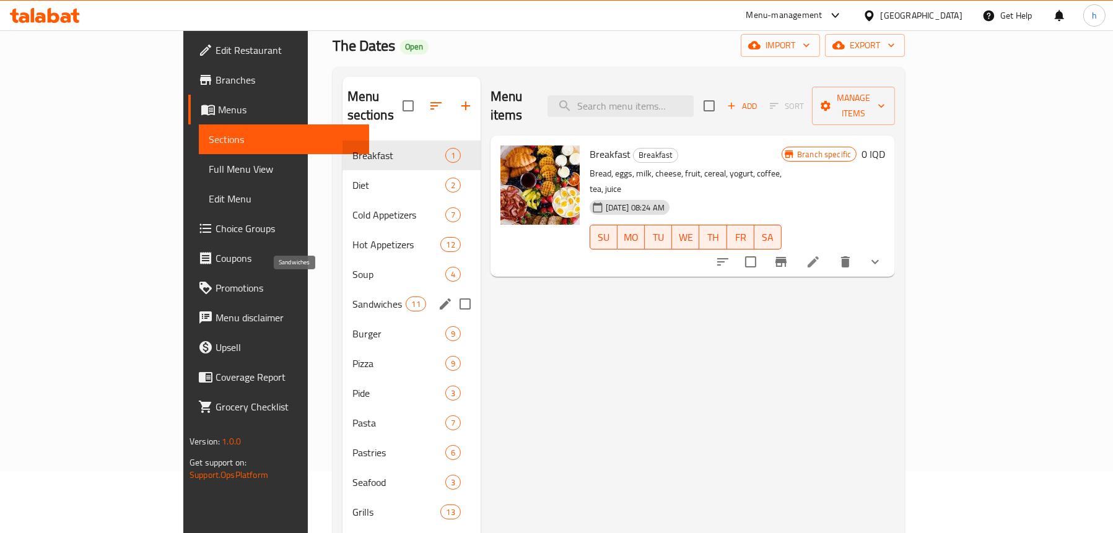
scroll to position [62, 0]
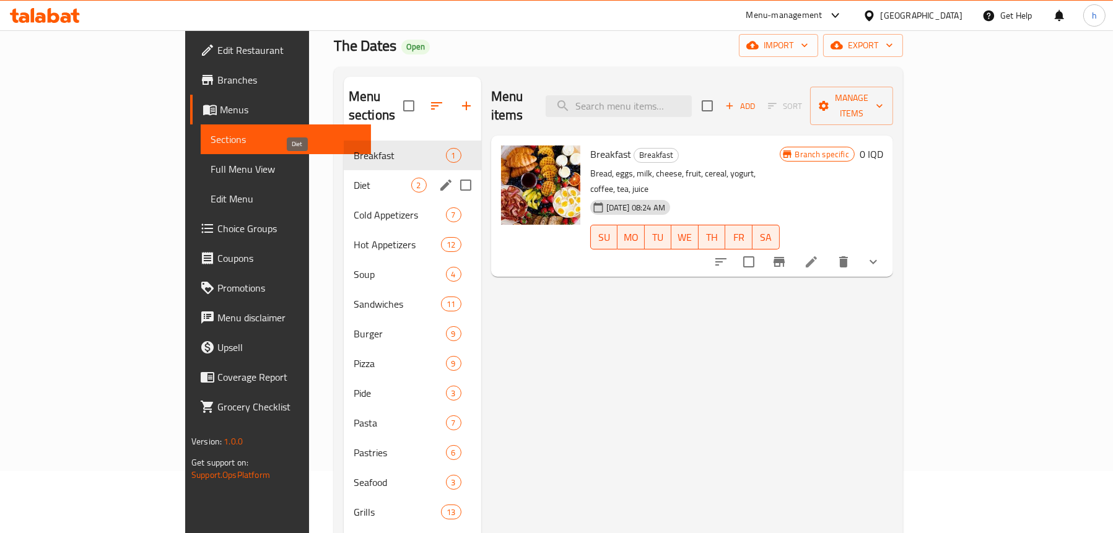
click at [354, 178] on span "Diet" at bounding box center [383, 185] width 58 height 15
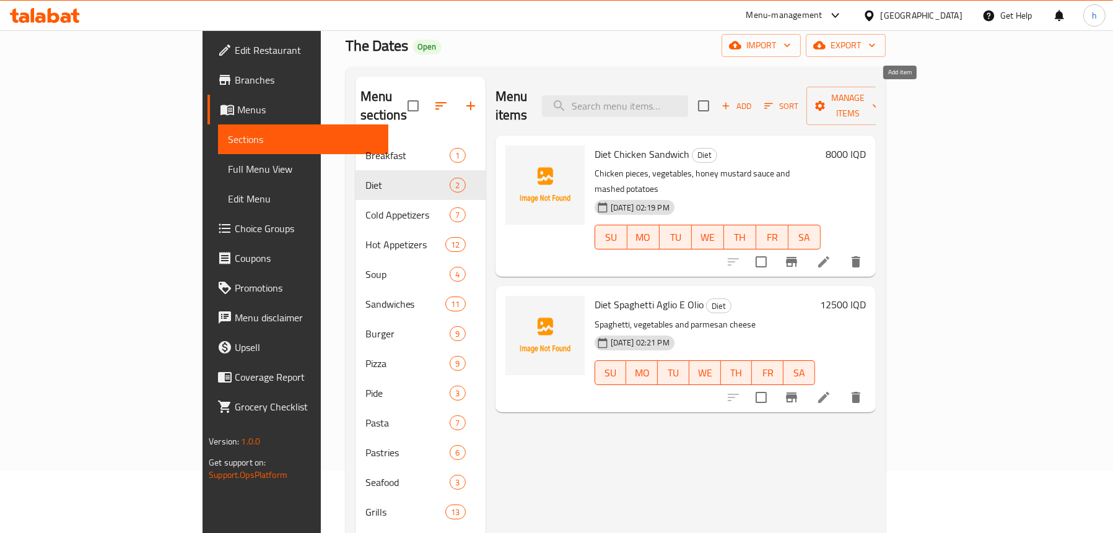
click at [731, 100] on icon "button" at bounding box center [725, 105] width 11 height 11
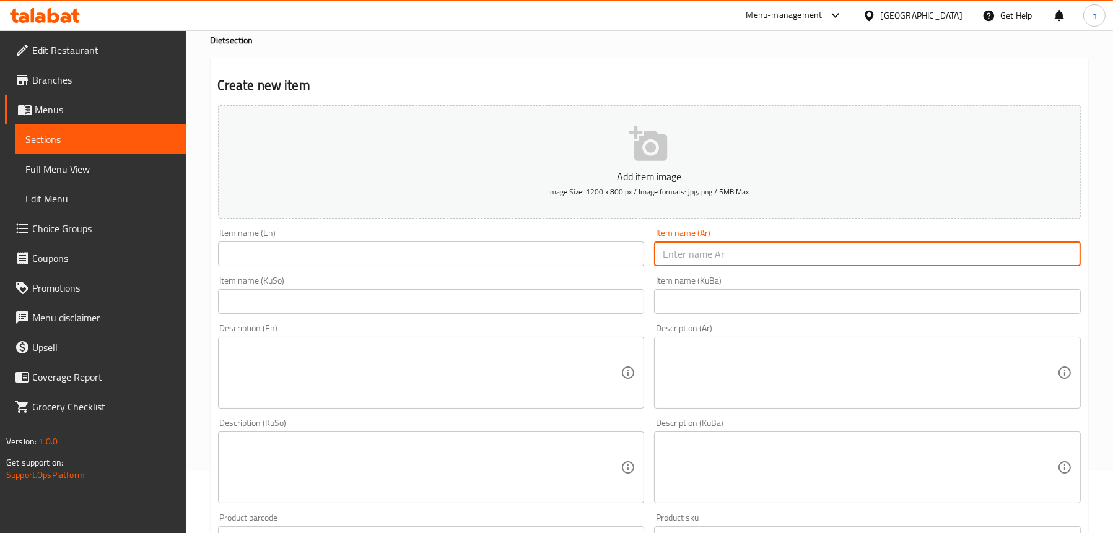
click at [818, 255] on input "text" at bounding box center [867, 254] width 427 height 25
paste input "برغر دجاج دايت"
click at [707, 255] on input "برغر دجاج دايت" at bounding box center [867, 254] width 427 height 25
type input "برجر دجاج دايت"
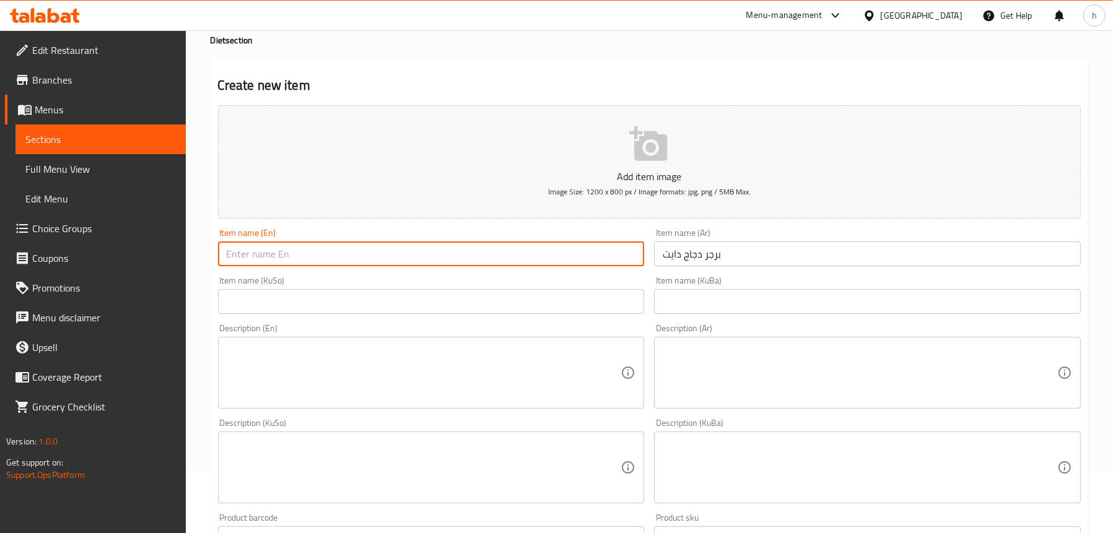
click at [512, 249] on input "text" at bounding box center [431, 254] width 427 height 25
type input "C"
type input "Diet Chicken Burger"
click at [463, 303] on input "text" at bounding box center [431, 301] width 427 height 25
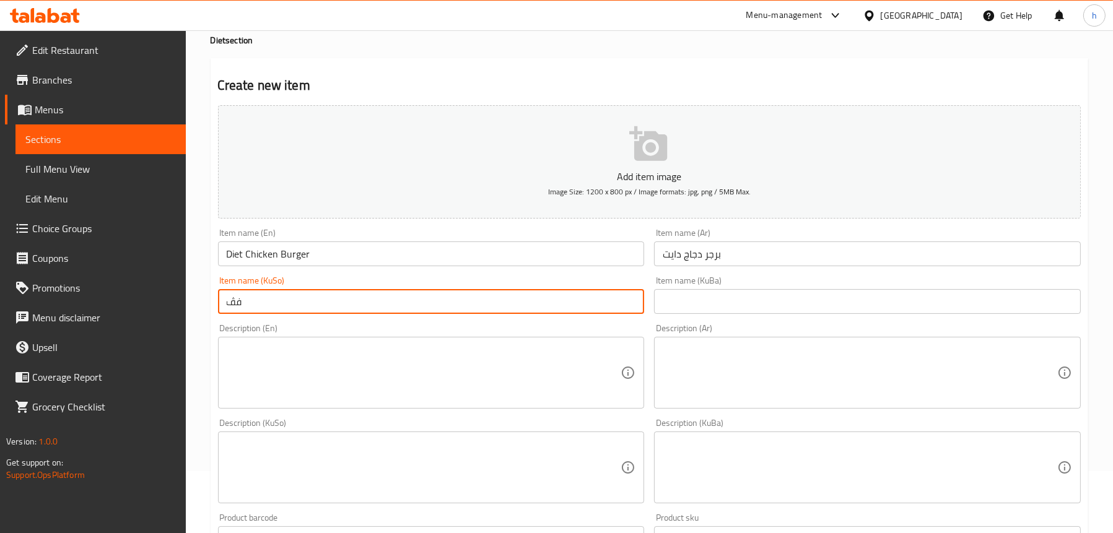
type input "ف"
type input "برگەری مریشکی دایت"
click at [414, 342] on div "Description (En)" at bounding box center [431, 373] width 427 height 72
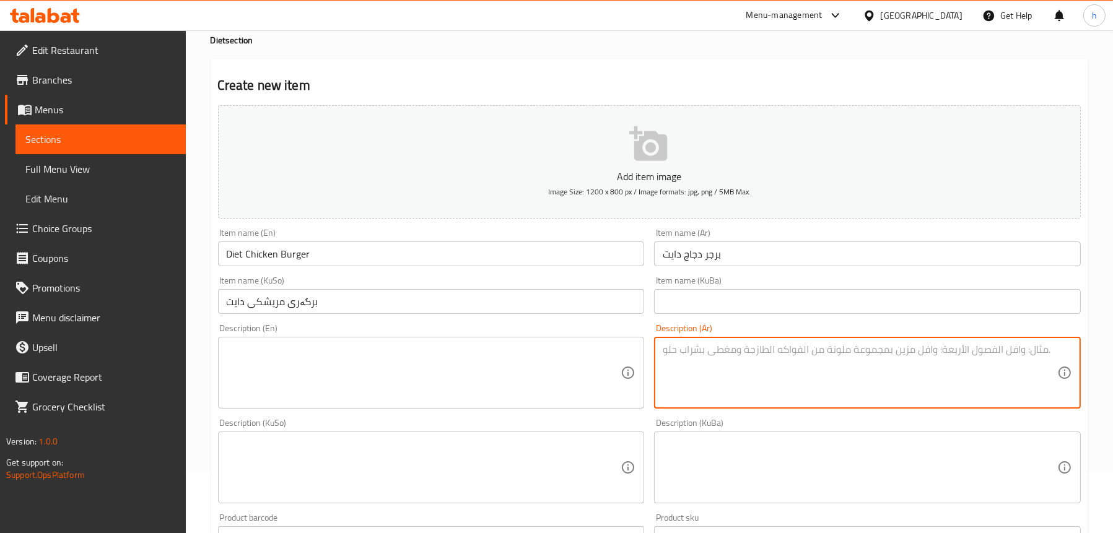
click at [704, 354] on textarea at bounding box center [860, 373] width 395 height 59
paste textarea "دجاج، خضار وبطاطا مهروسة"
type textarea "دجاج، خضار وبطاطا مهروسة"
click at [403, 367] on textarea at bounding box center [424, 373] width 395 height 59
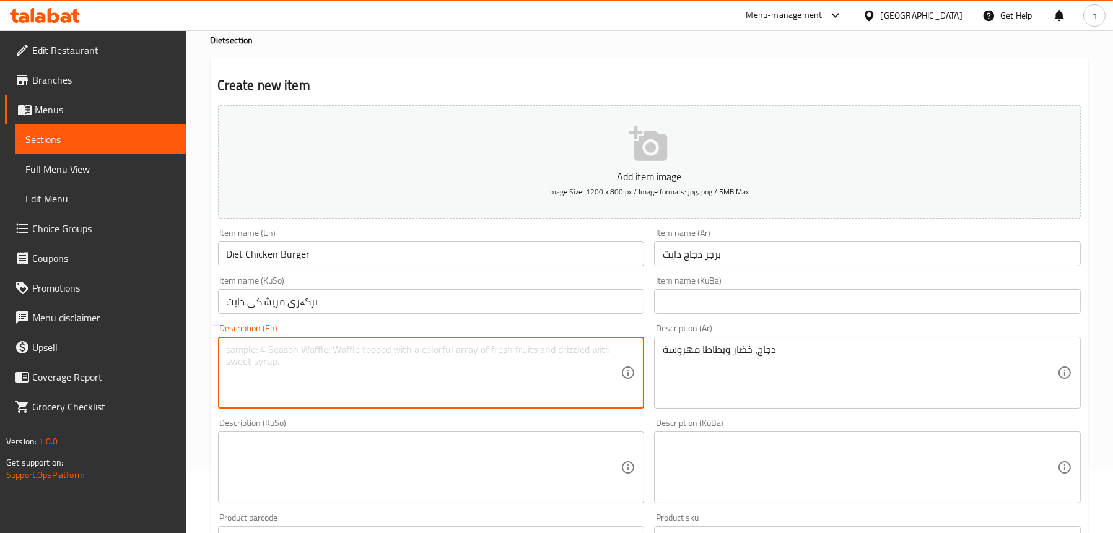
paste textarea "Chicken, vegetables and mashed potatoes"
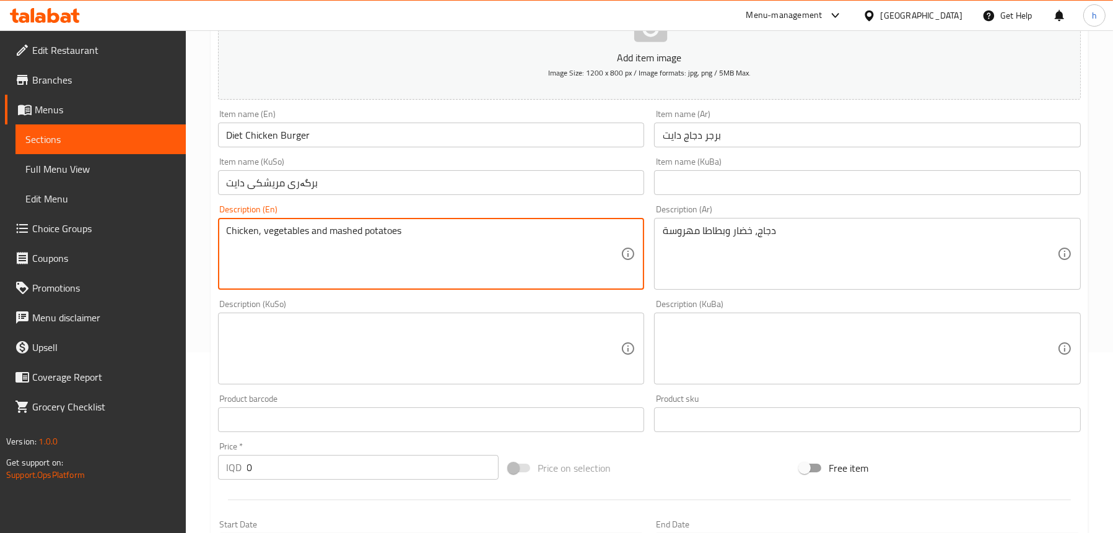
scroll to position [186, 0]
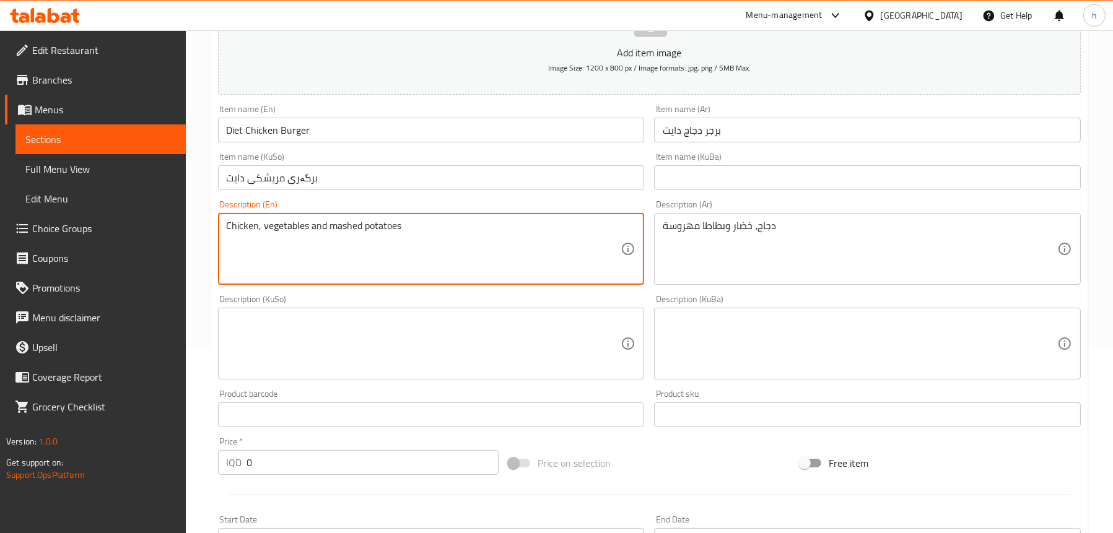
type textarea "Chicken, vegetables and mashed potatoes"
click at [441, 305] on div "Description (KuSo) Description (KuSo)" at bounding box center [431, 337] width 427 height 85
click at [349, 225] on textarea "Chicken, vegetables and mashed potatoes" at bounding box center [424, 249] width 395 height 59
click at [427, 329] on textarea at bounding box center [424, 344] width 395 height 59
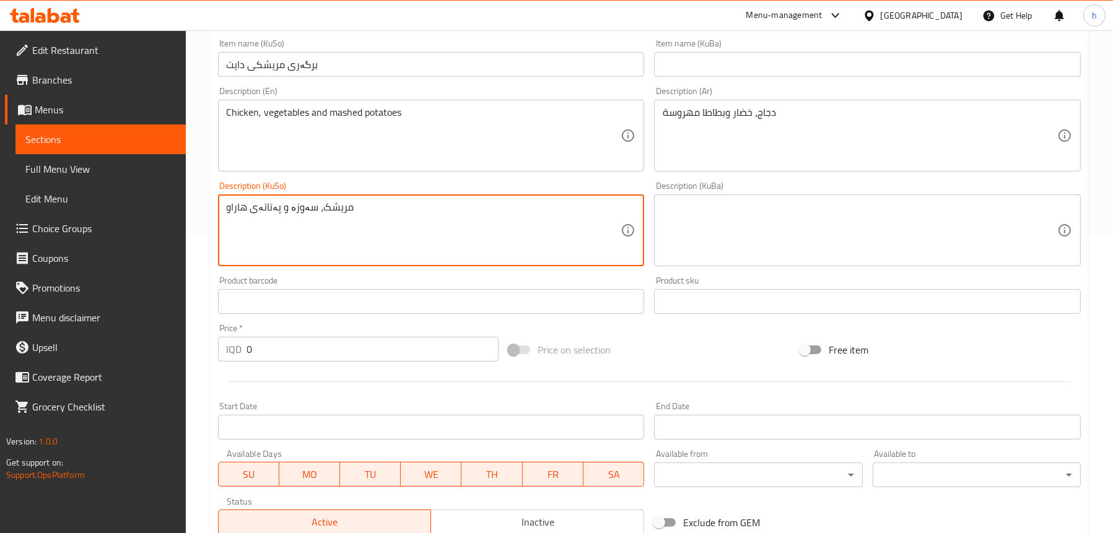
scroll to position [310, 0]
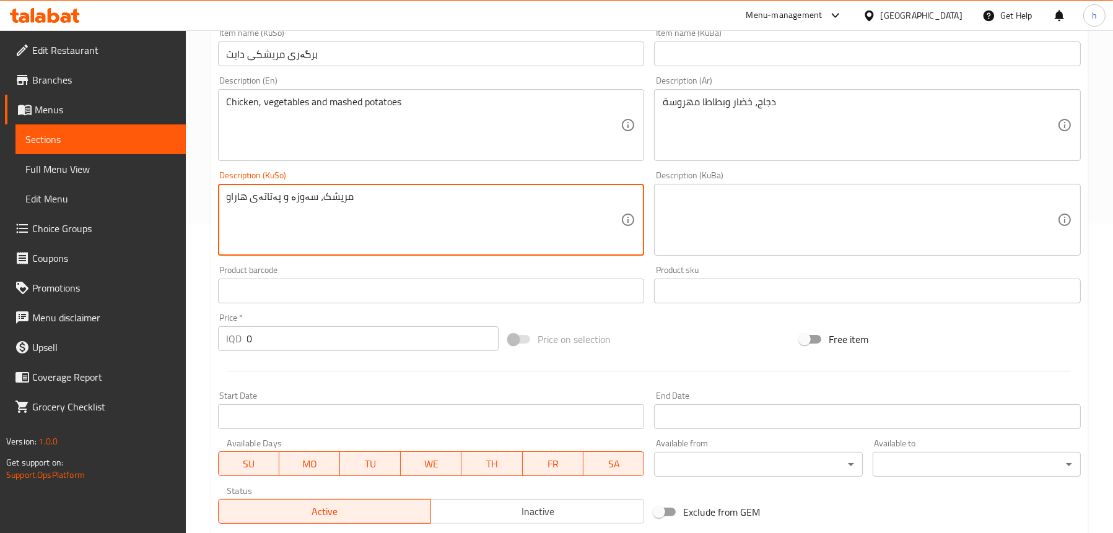
type textarea "مریشک، سەوزە و پەتاتەی هاراو"
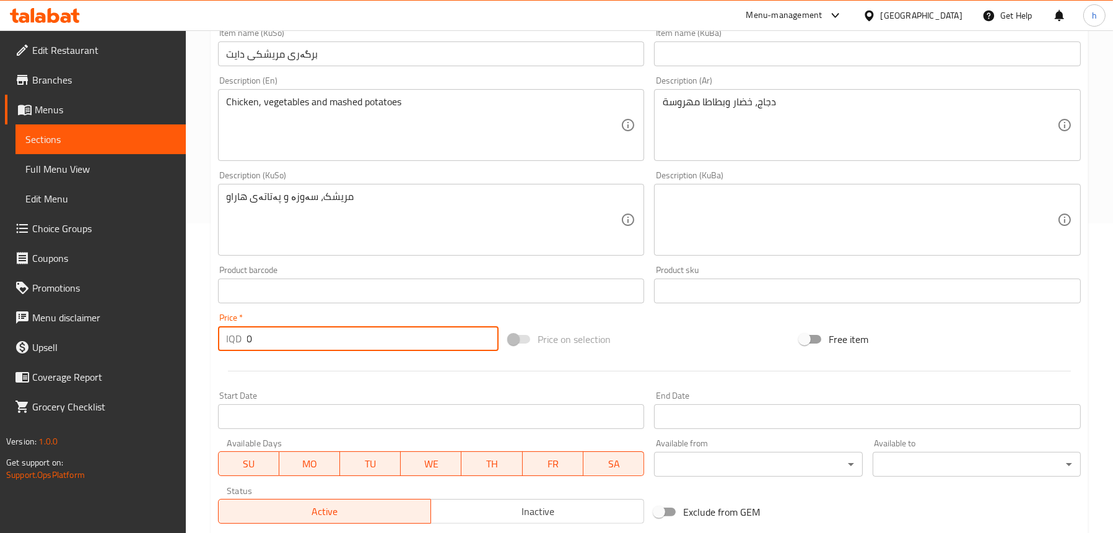
drag, startPoint x: 258, startPoint y: 346, endPoint x: 220, endPoint y: 338, distance: 38.8
click at [220, 338] on div "IQD 0 Price *" at bounding box center [358, 338] width 281 height 25
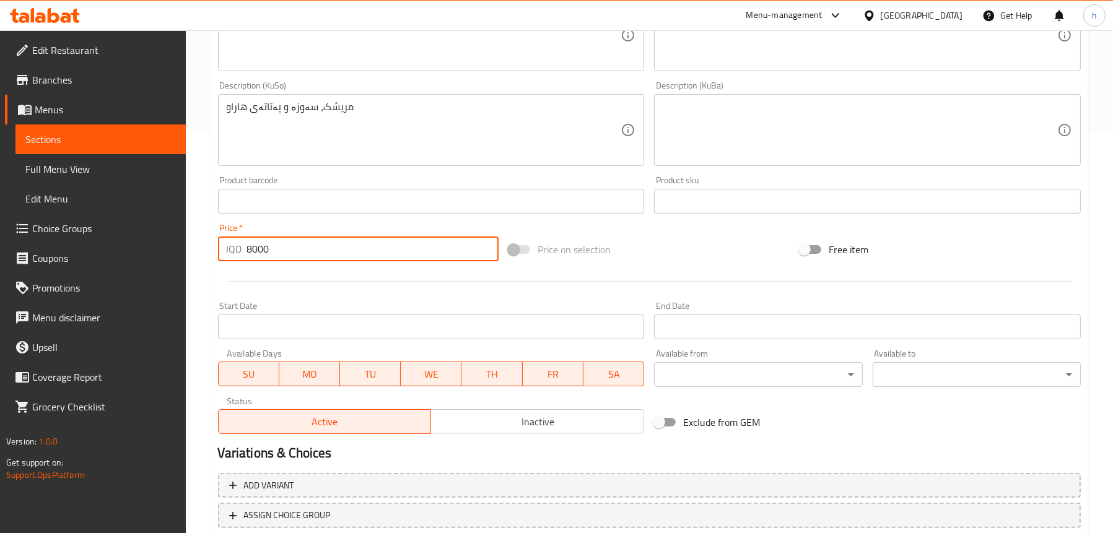
scroll to position [484, 0]
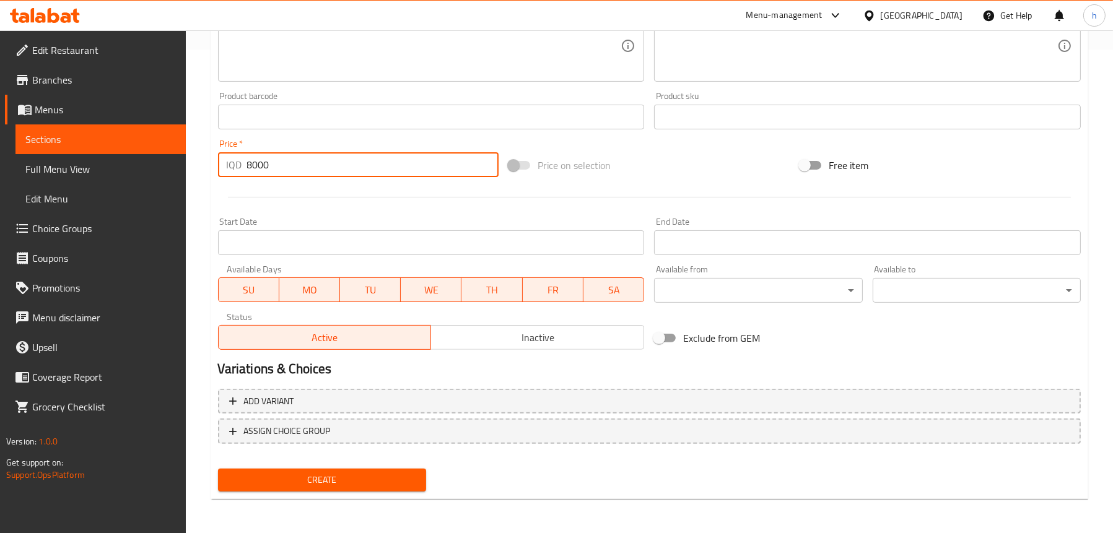
type input "8000"
click at [321, 483] on span "Create" at bounding box center [322, 480] width 188 height 15
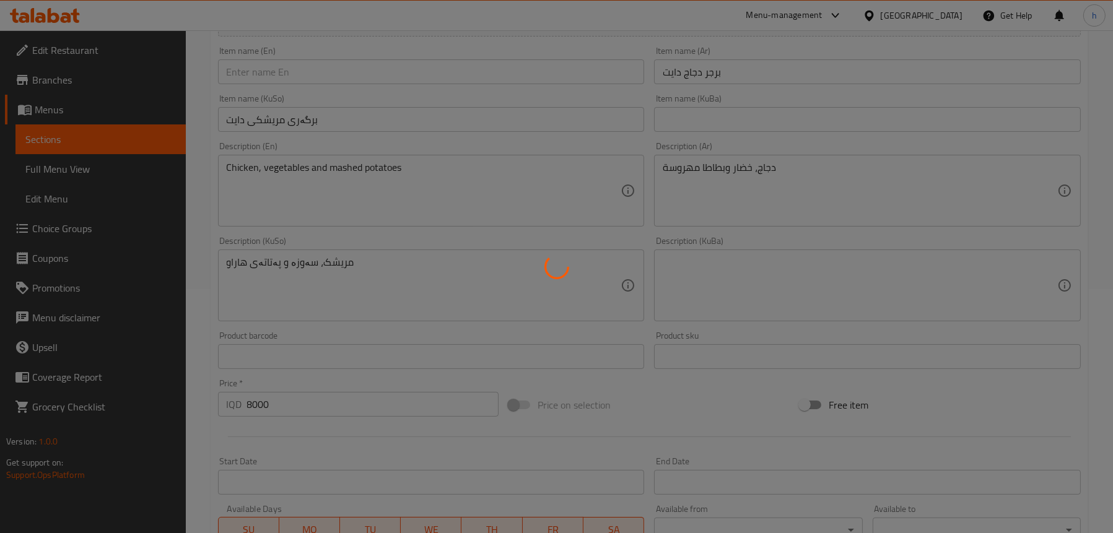
type input "0"
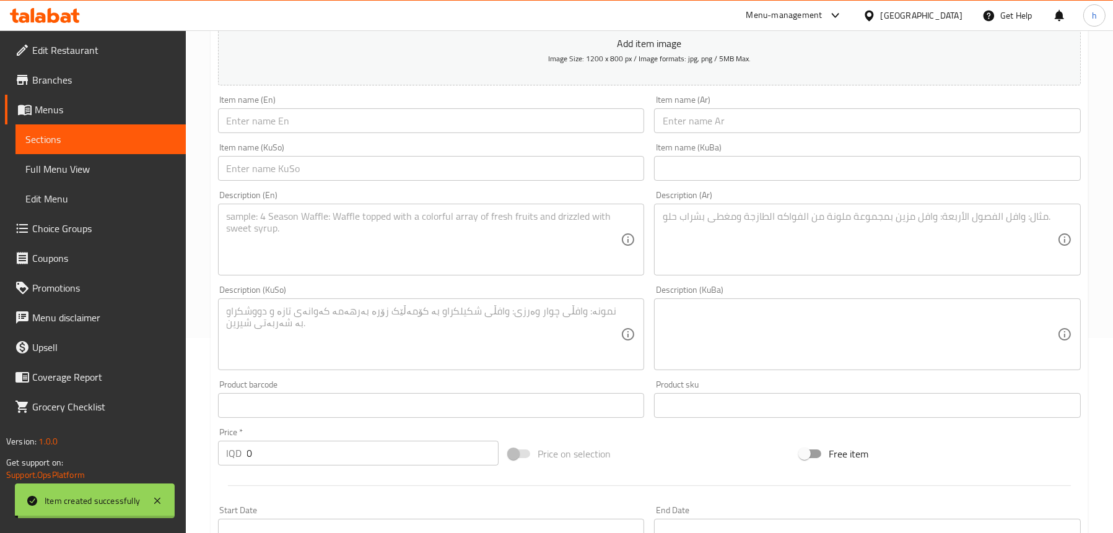
scroll to position [112, 0]
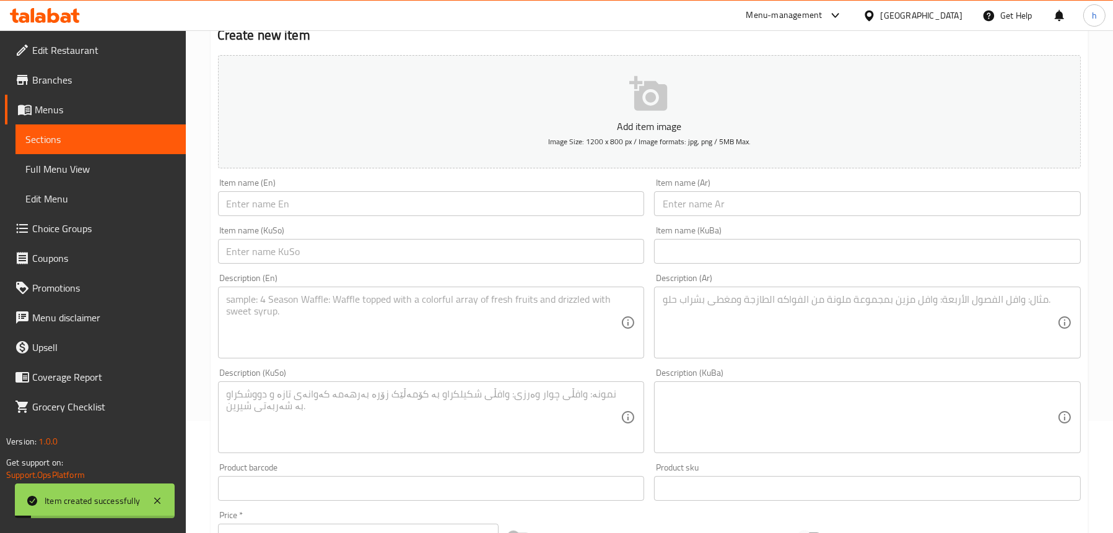
click at [89, 138] on span "Sections" at bounding box center [100, 139] width 151 height 15
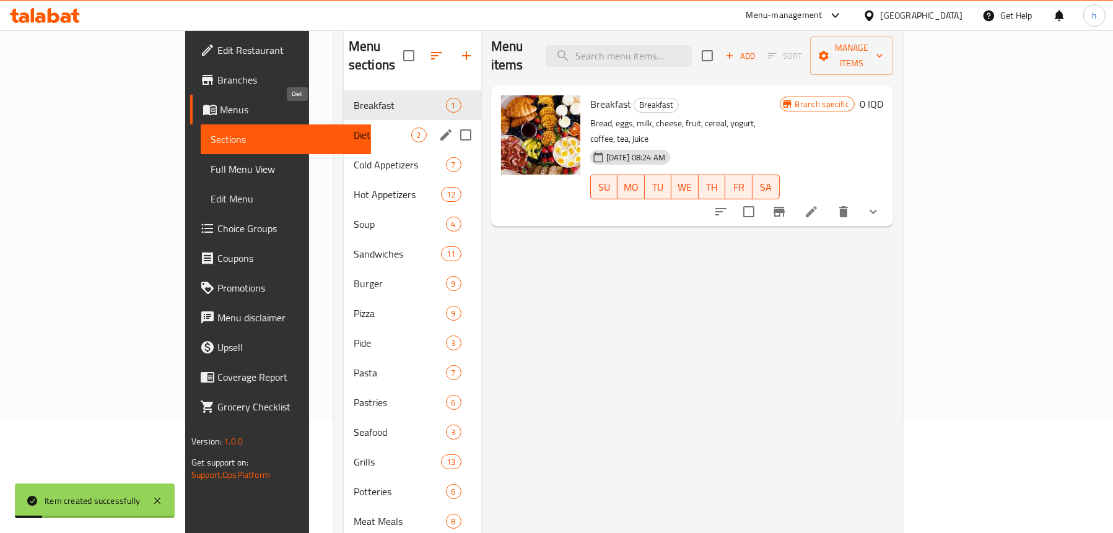
click at [354, 128] on span "Diet" at bounding box center [383, 135] width 58 height 15
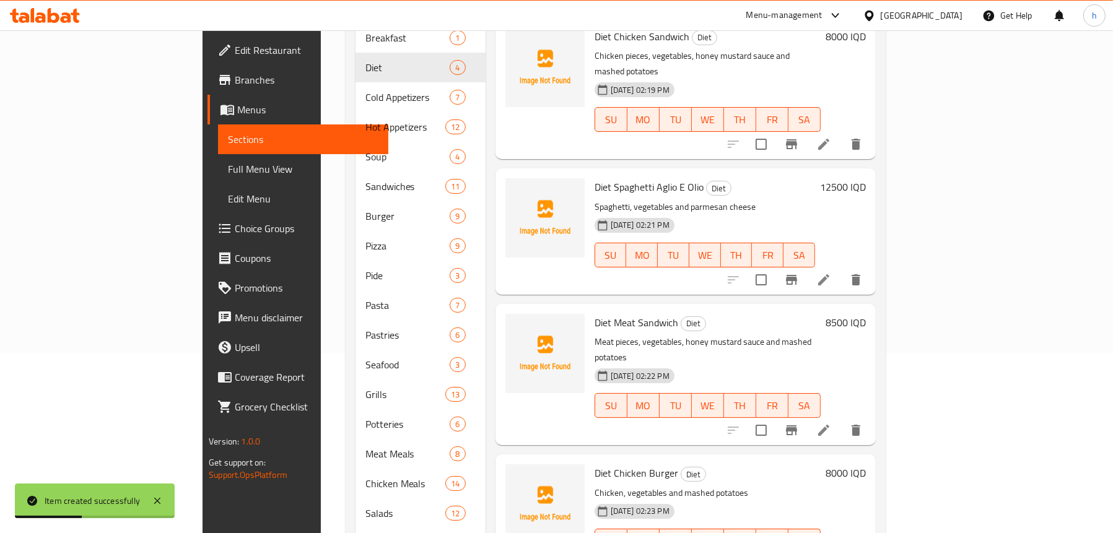
scroll to position [112, 0]
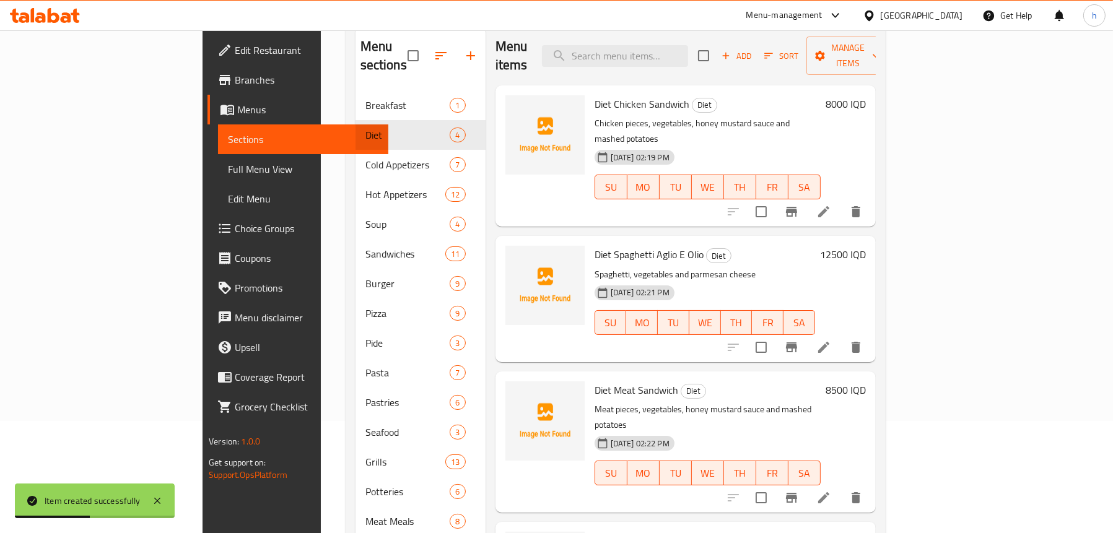
click at [731, 50] on icon "button" at bounding box center [725, 55] width 11 height 11
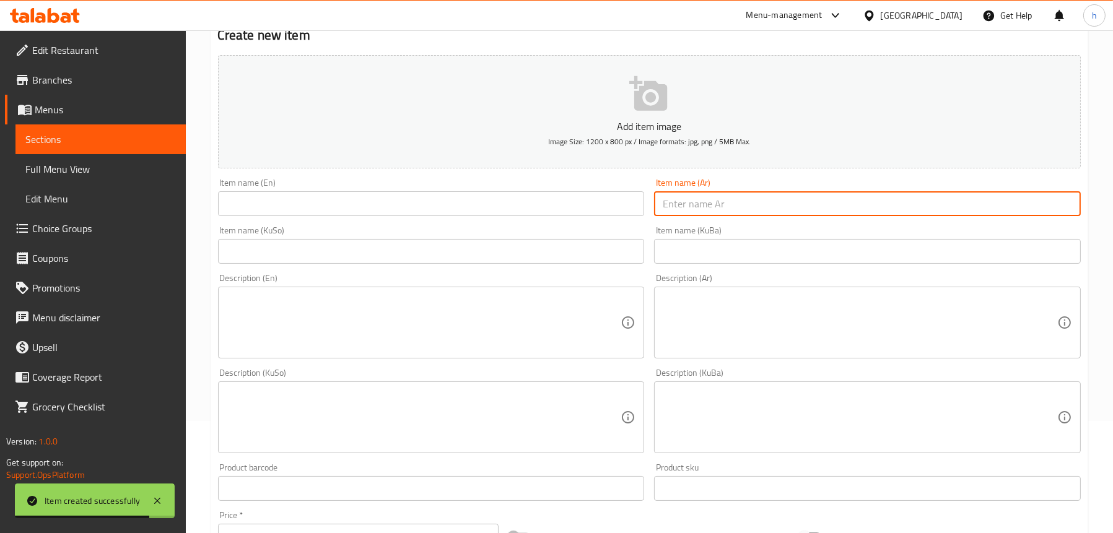
click at [694, 206] on input "text" at bounding box center [867, 203] width 427 height 25
paste input "ستيك لحم دايت"
type input "ستيك لحم دايت"
click at [539, 207] on input "text" at bounding box center [431, 203] width 427 height 25
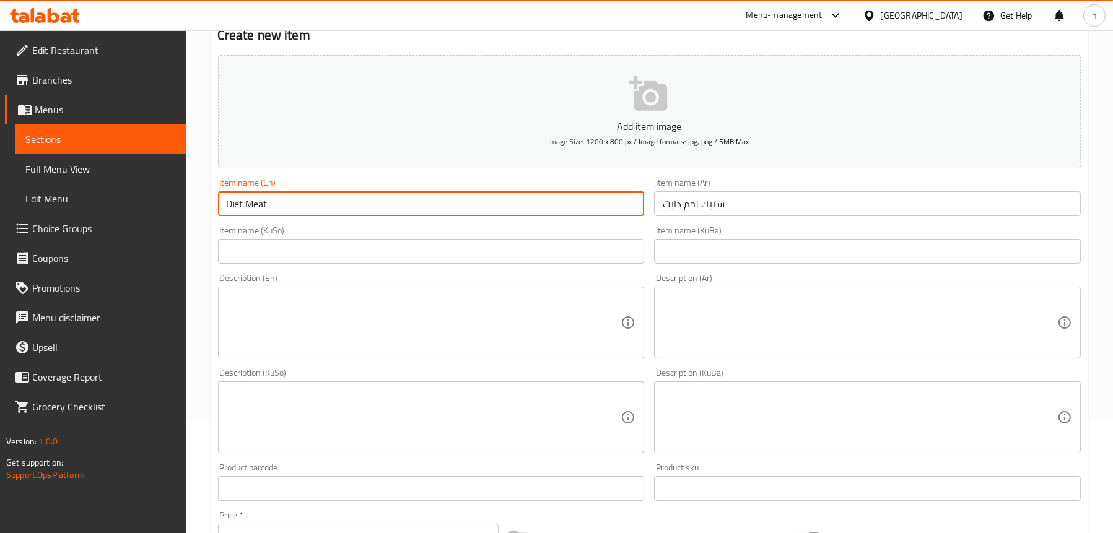
type input "Diet Meat Steak"
click at [324, 255] on input "text" at bounding box center [431, 251] width 427 height 25
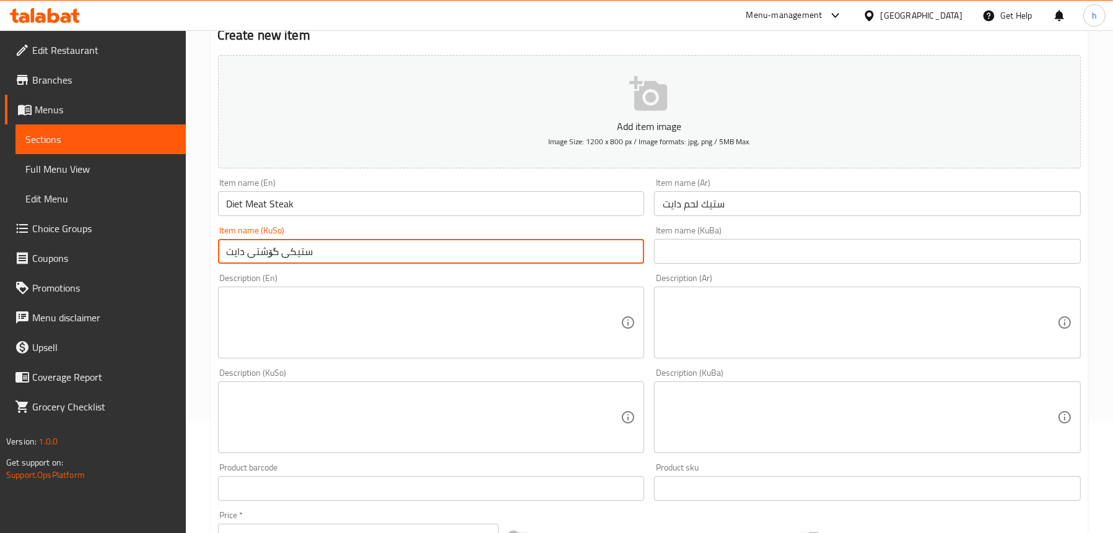
type input "ستیکی گۆشتی دایت"
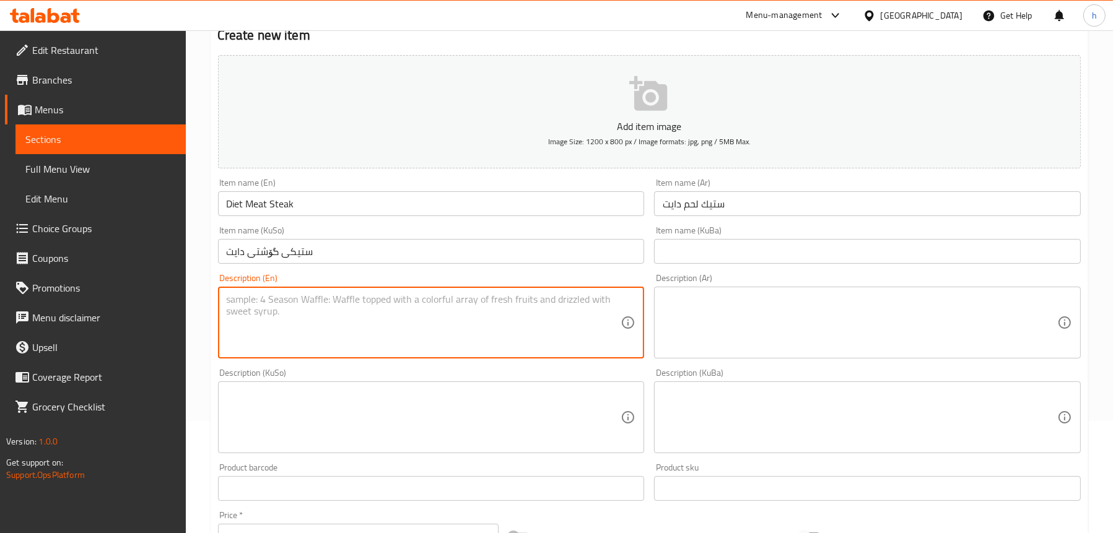
click at [328, 325] on textarea at bounding box center [424, 323] width 395 height 59
click at [253, 200] on input "Diet Meat Steak" at bounding box center [431, 203] width 427 height 25
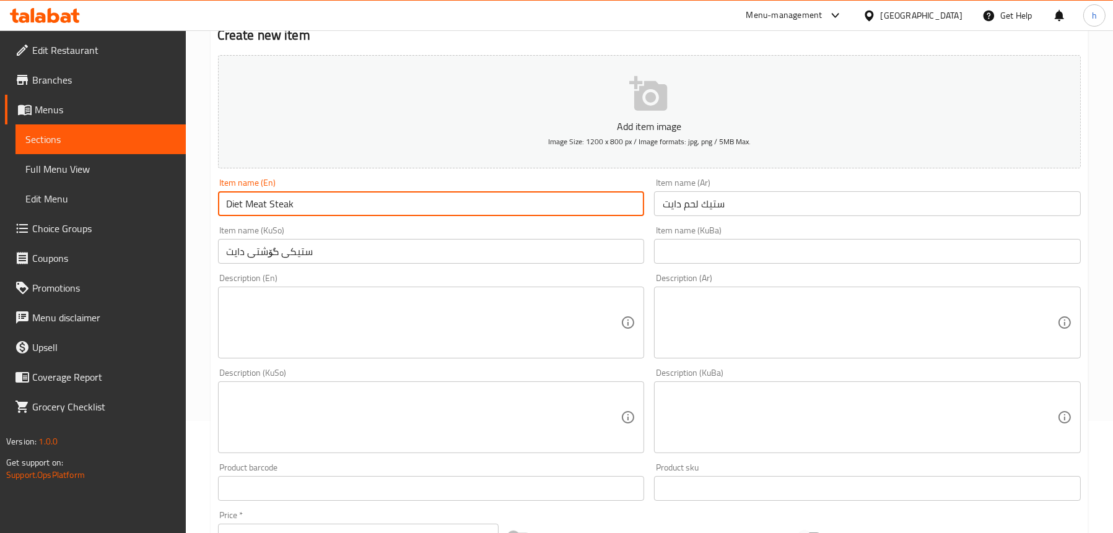
click at [253, 200] on input "Diet Meat Steak" at bounding box center [431, 203] width 427 height 25
click at [312, 294] on textarea at bounding box center [424, 323] width 395 height 59
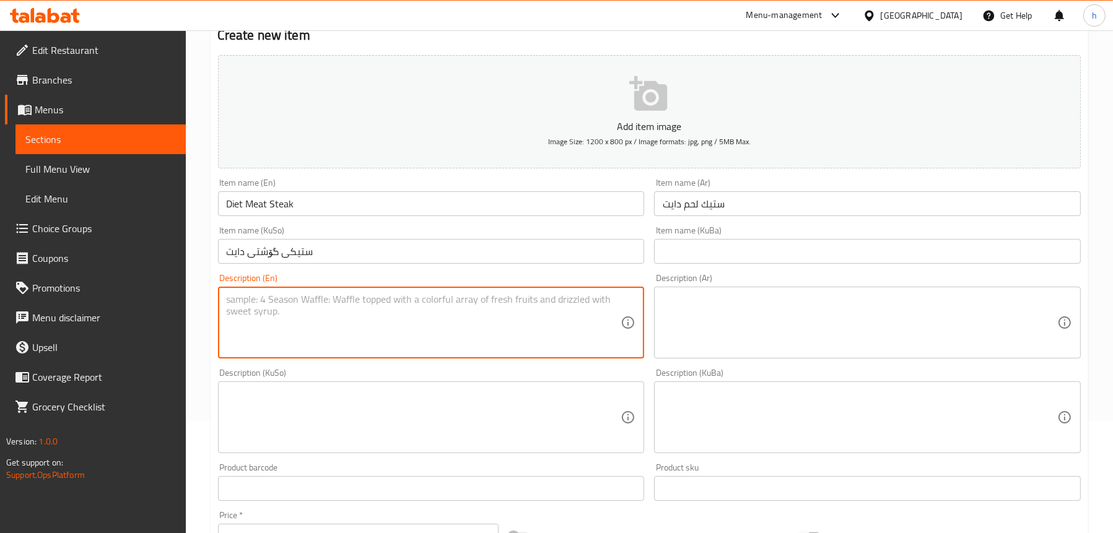
click at [741, 318] on textarea at bounding box center [860, 323] width 395 height 59
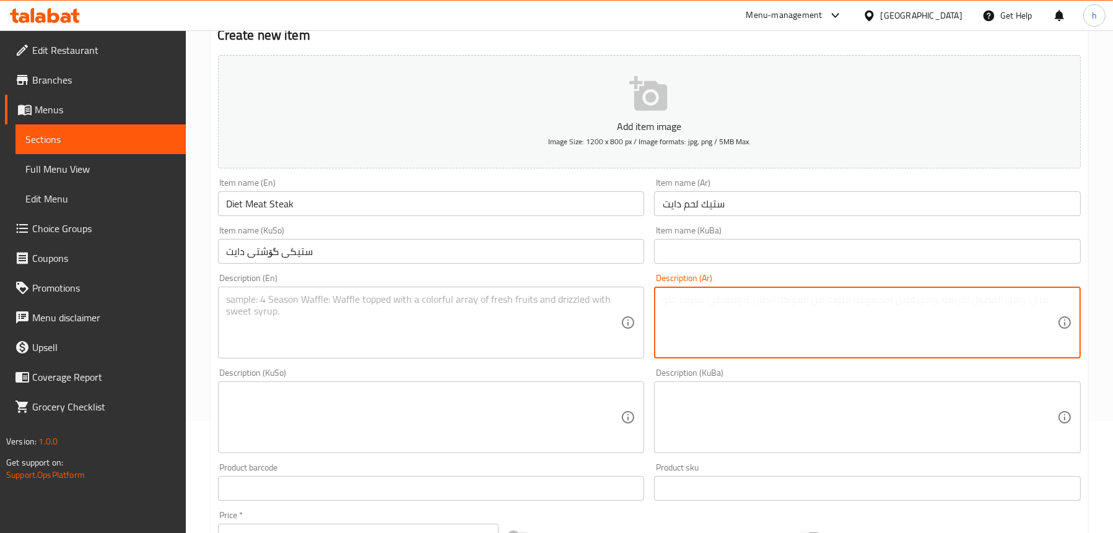
paste textarea "لحم، ارز وخضار سوتيه"
type textarea "لحم، ارز وخضار سوتيه"
click at [372, 314] on textarea at bounding box center [424, 323] width 395 height 59
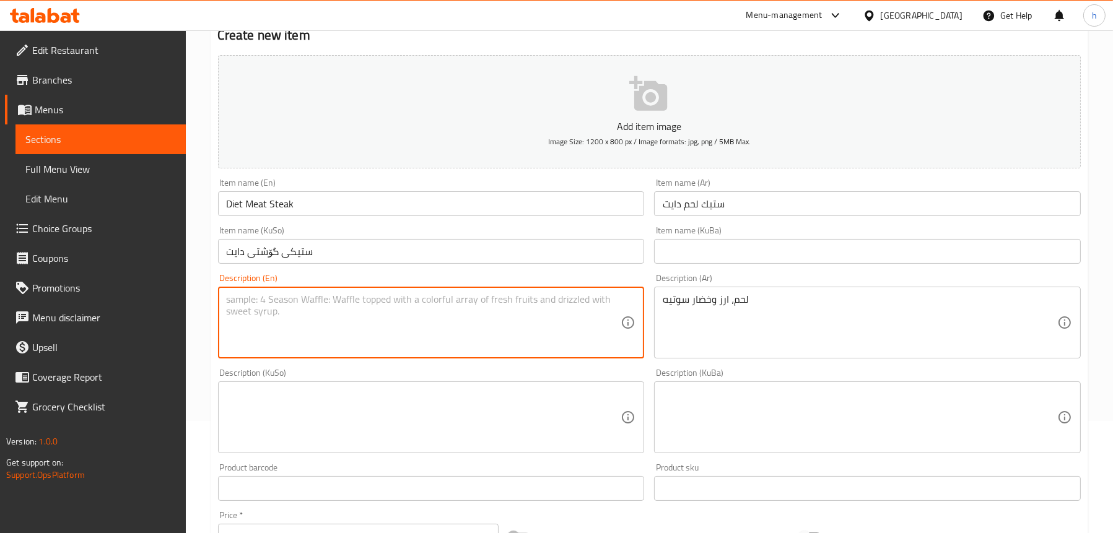
paste textarea "Meat, rice and sauteed vegetables"
type textarea "Meat, rice and sauteed vegetables"
click at [306, 298] on textarea "Meat, rice and sauteed vegetables" at bounding box center [424, 323] width 395 height 59
click at [347, 395] on textarea at bounding box center [424, 417] width 395 height 59
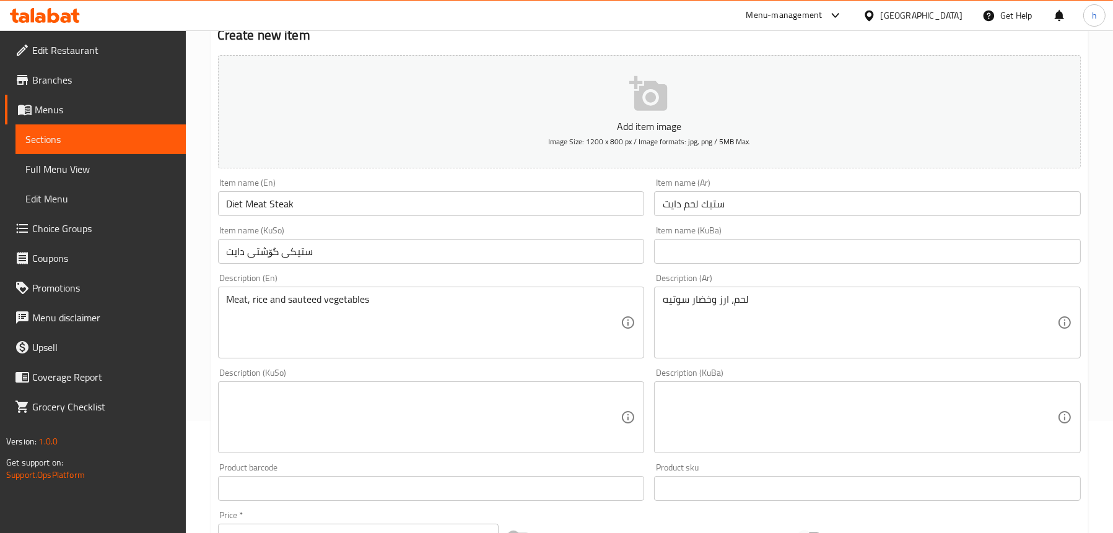
click at [347, 395] on textarea at bounding box center [424, 417] width 395 height 59
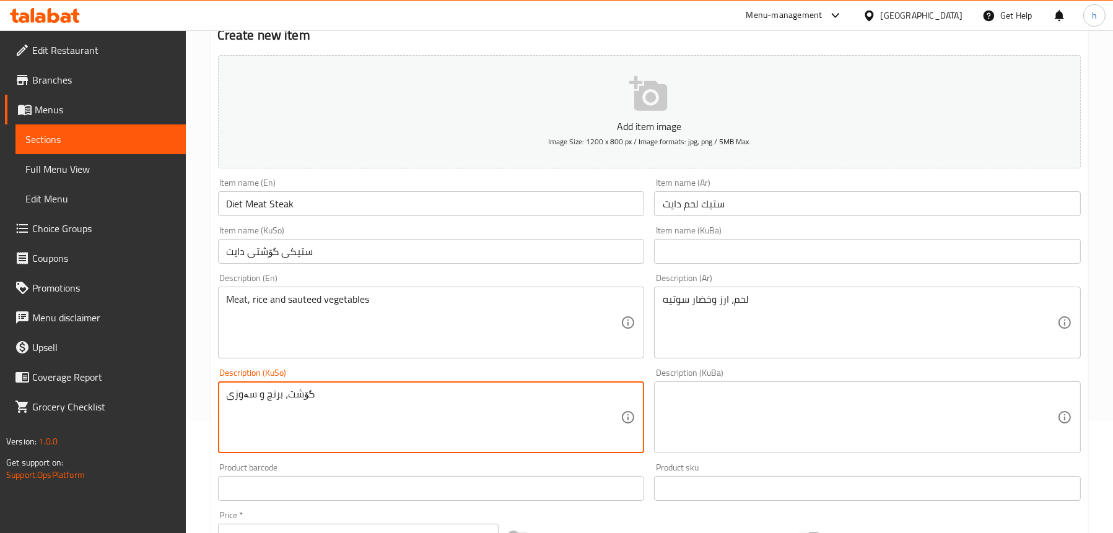
paste textarea "سوتێیە"
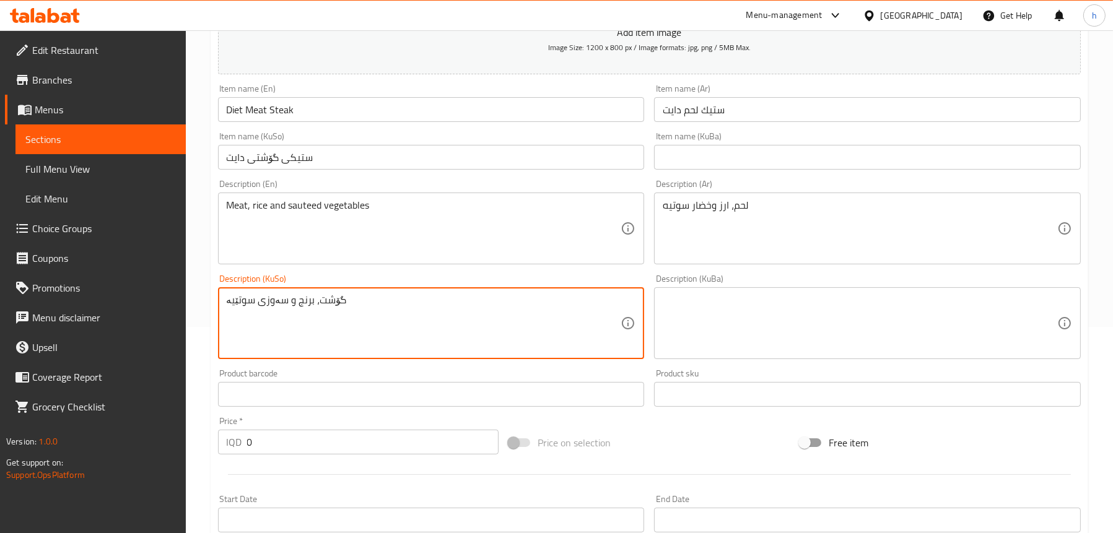
scroll to position [298, 0]
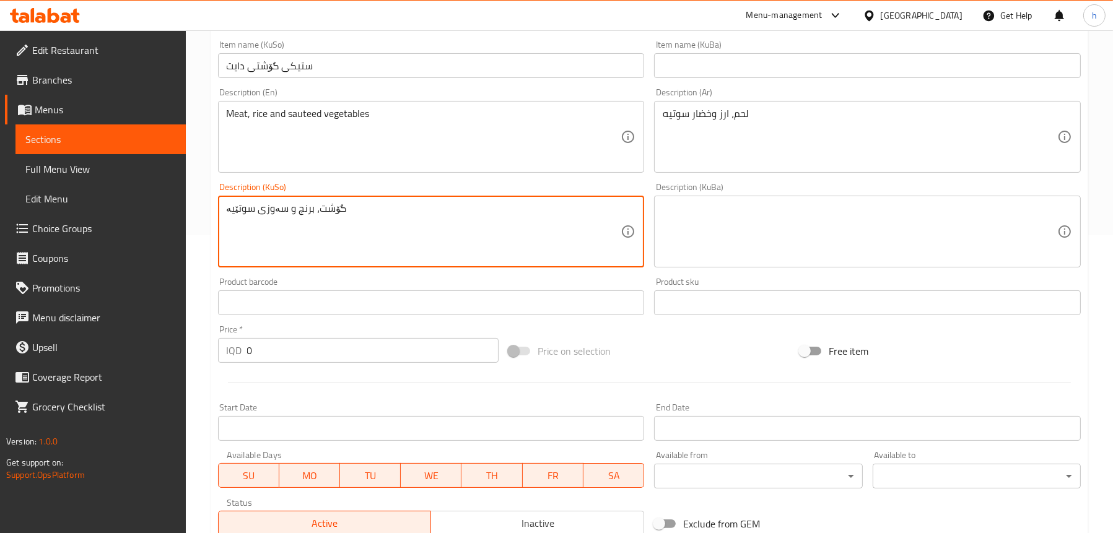
type textarea "گۆشت، برنج و سەوزی سوتێیە"
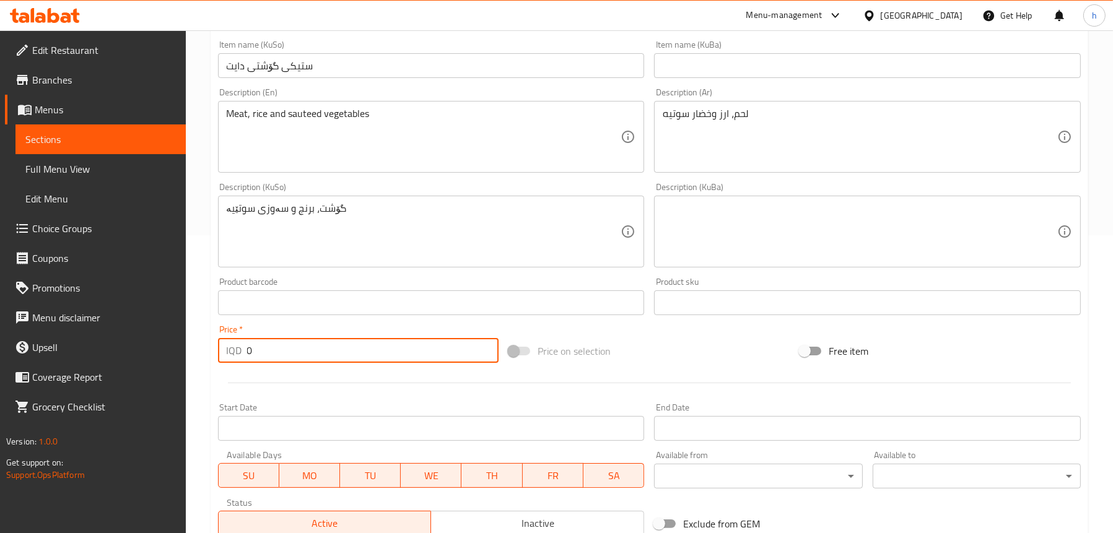
drag, startPoint x: 269, startPoint y: 347, endPoint x: 219, endPoint y: 356, distance: 50.4
click at [219, 356] on div "IQD 0 Price *" at bounding box center [358, 350] width 281 height 25
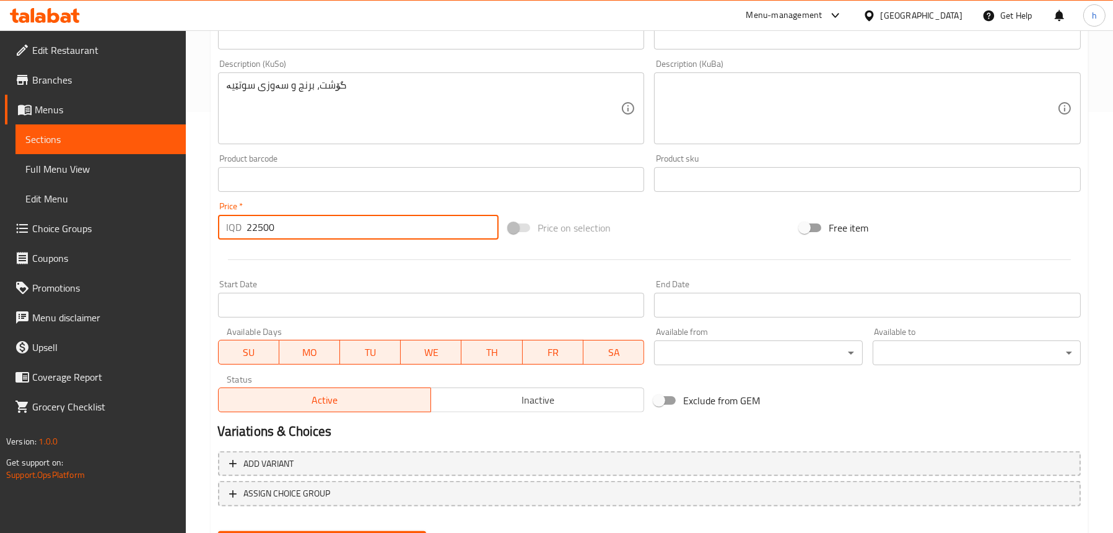
scroll to position [422, 0]
type input "22500"
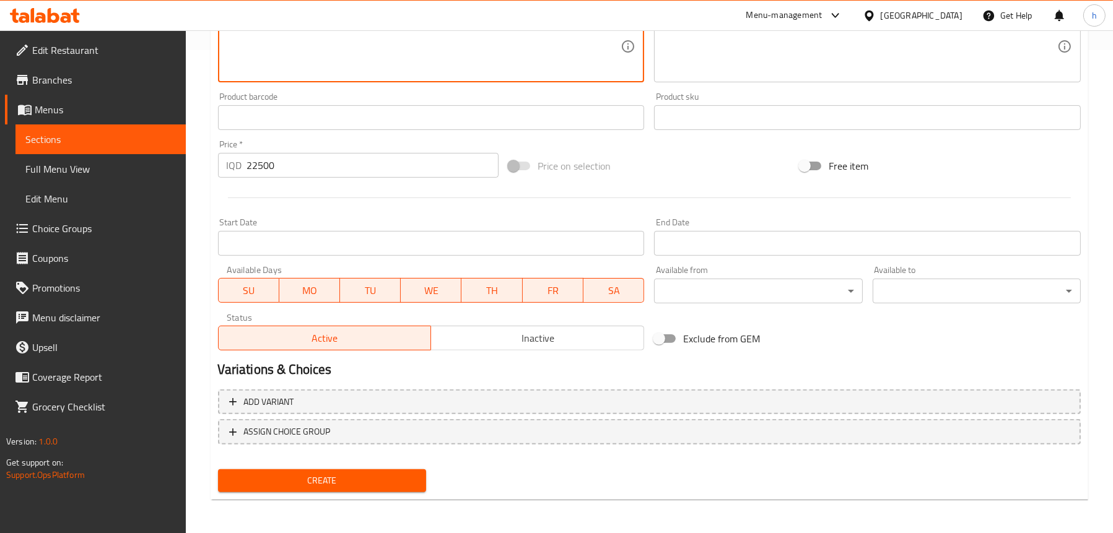
scroll to position [484, 0]
type textarea "گۆشت، برنج و سەوزەی سوتێیە"
click at [283, 474] on span "Create" at bounding box center [322, 480] width 188 height 15
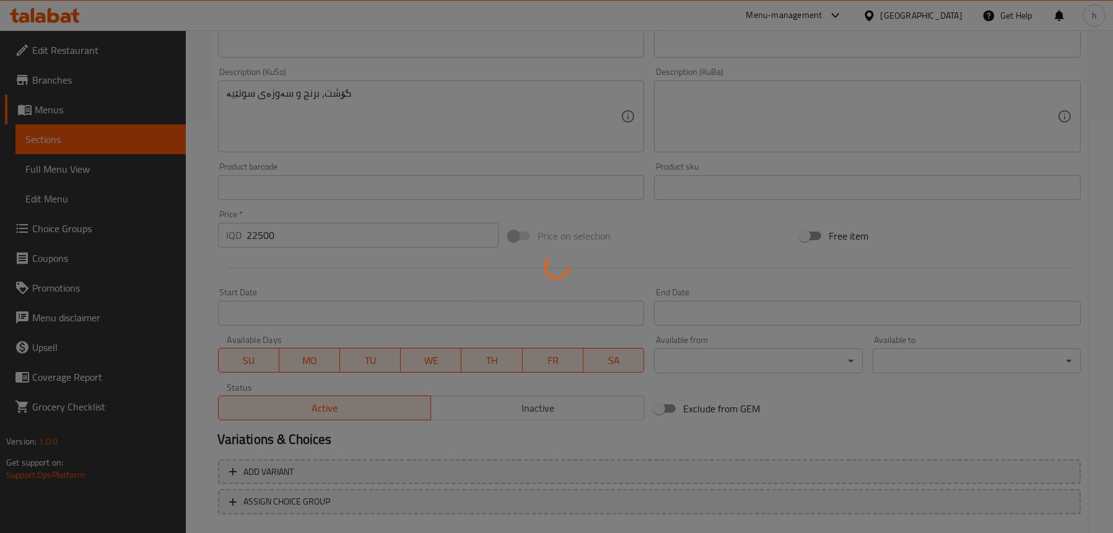
scroll to position [174, 0]
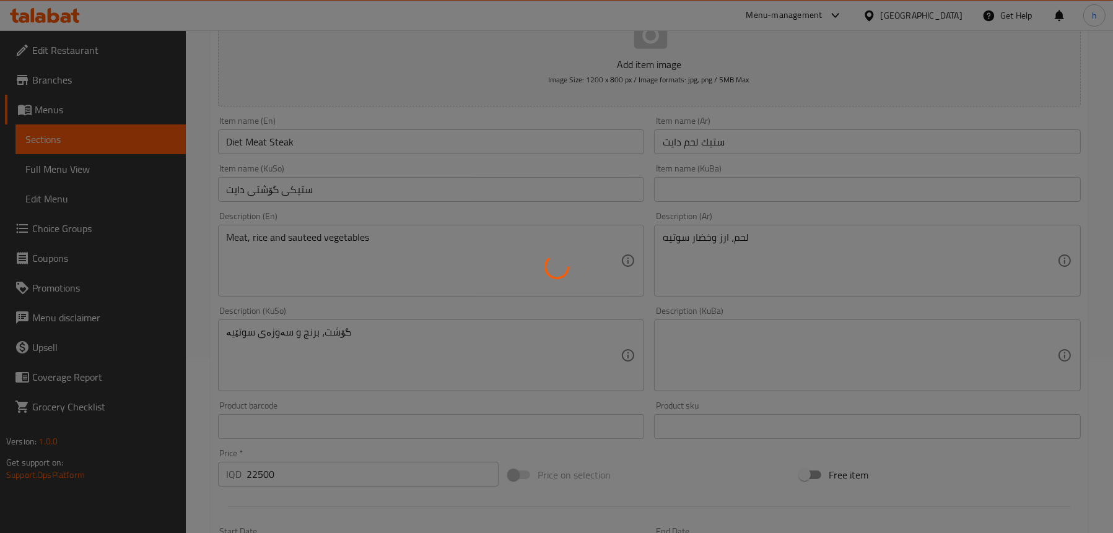
type input "0"
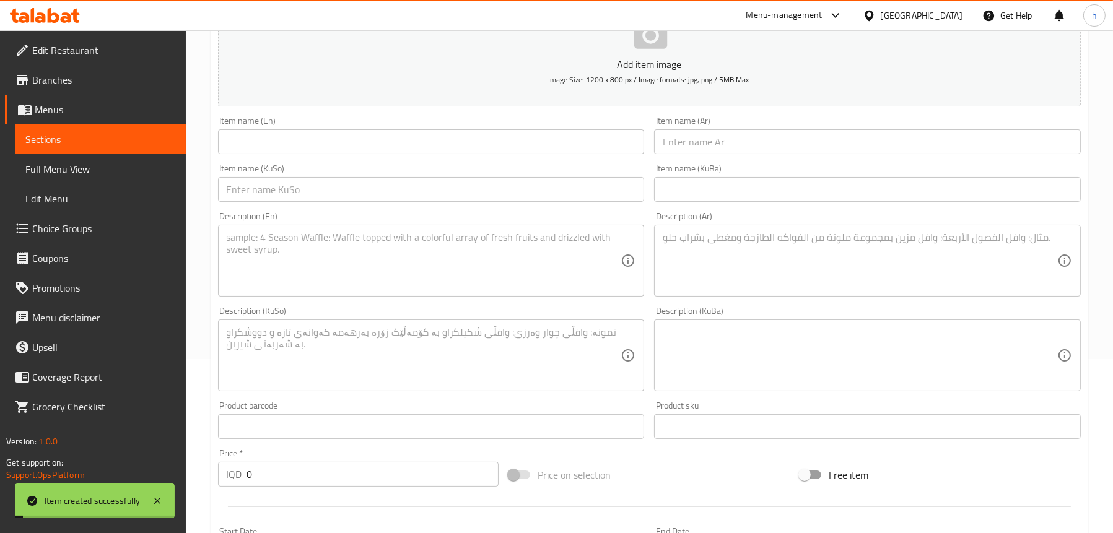
click at [62, 144] on span "Sections" at bounding box center [100, 139] width 151 height 15
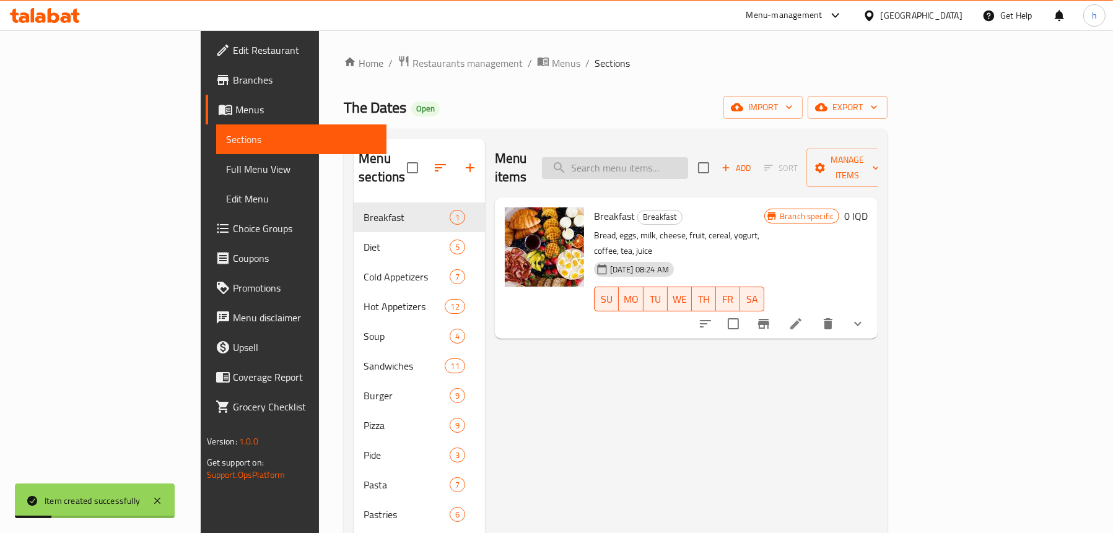
click at [673, 159] on input "search" at bounding box center [615, 168] width 146 height 22
click at [226, 166] on span "Full Menu View" at bounding box center [301, 169] width 151 height 15
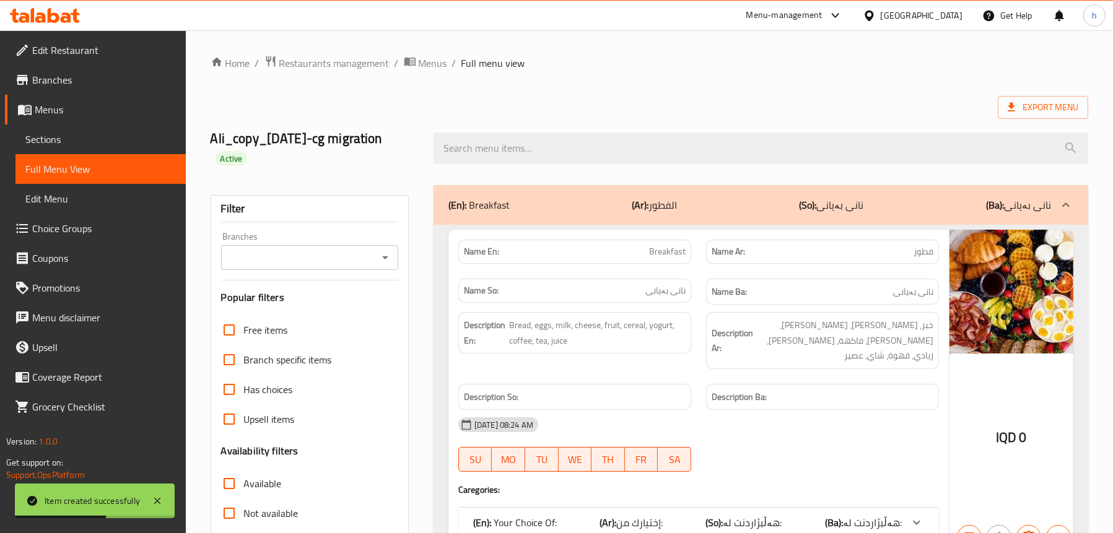
click at [388, 256] on icon "Open" at bounding box center [385, 257] width 15 height 15
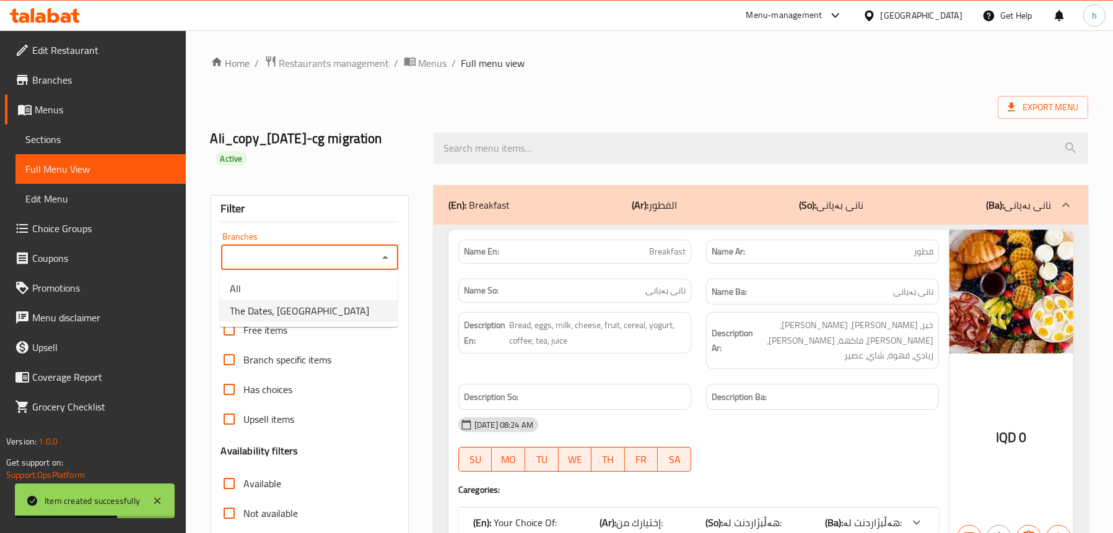
click at [303, 307] on span "The Dates, [GEOGRAPHIC_DATA]" at bounding box center [299, 310] width 139 height 15
type input "The Dates, [GEOGRAPHIC_DATA]"
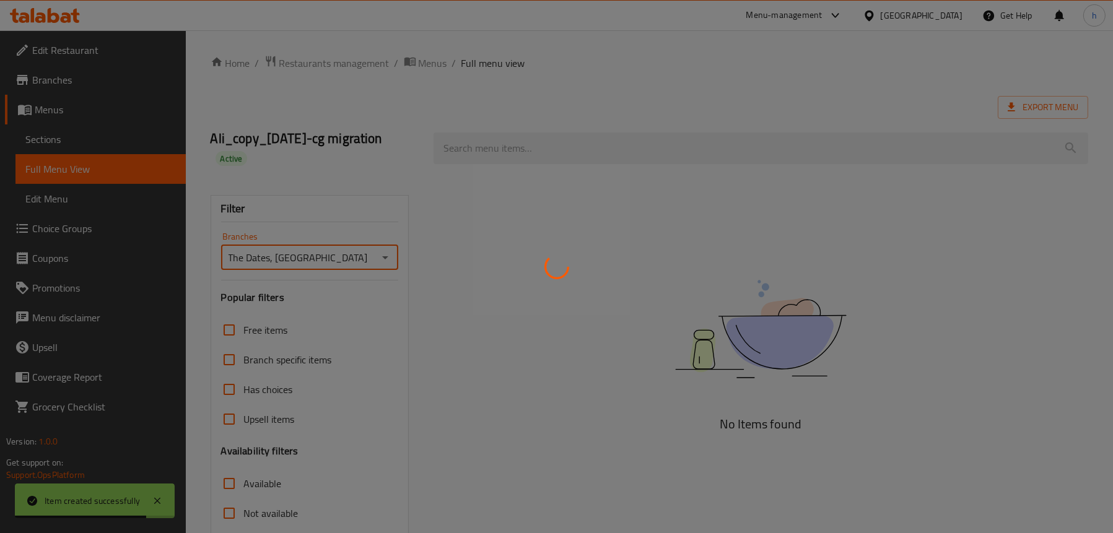
click at [524, 147] on div at bounding box center [556, 266] width 1113 height 533
click at [510, 145] on div at bounding box center [556, 266] width 1113 height 533
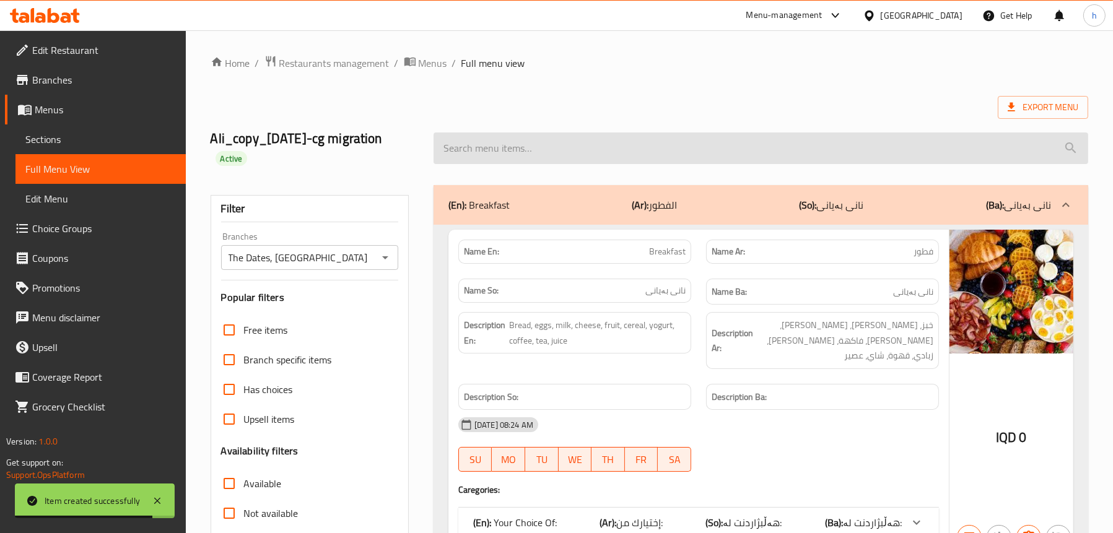
click at [503, 152] on input "search" at bounding box center [761, 149] width 655 height 32
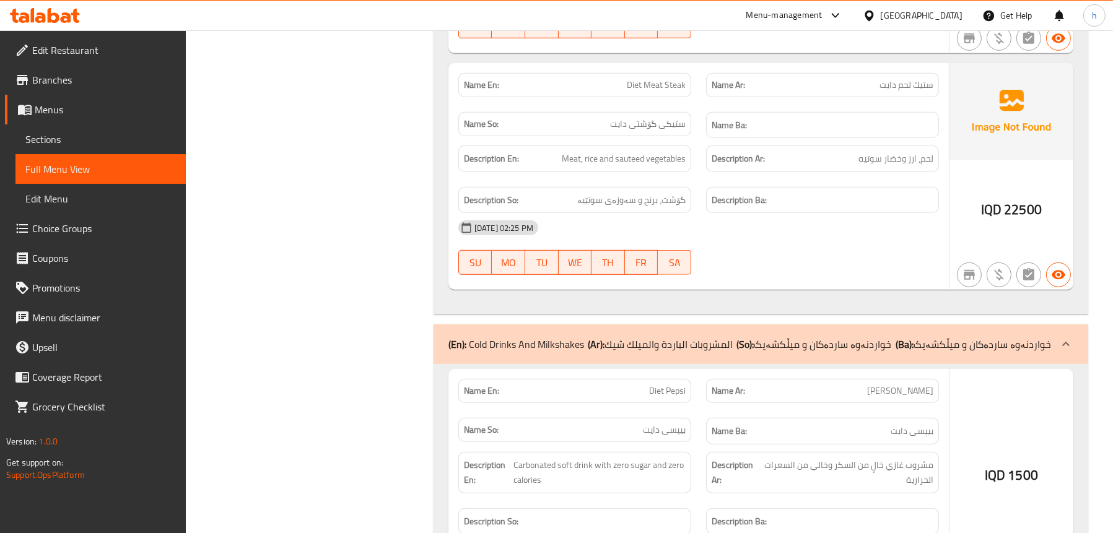
scroll to position [1177, 0]
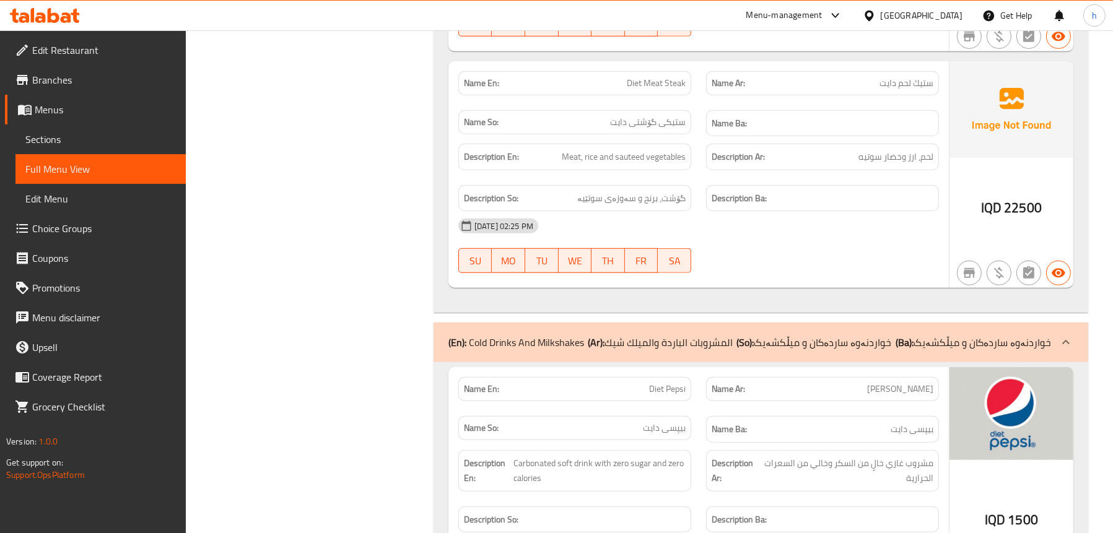
type input "diet"
click at [41, 142] on span "Sections" at bounding box center [100, 139] width 151 height 15
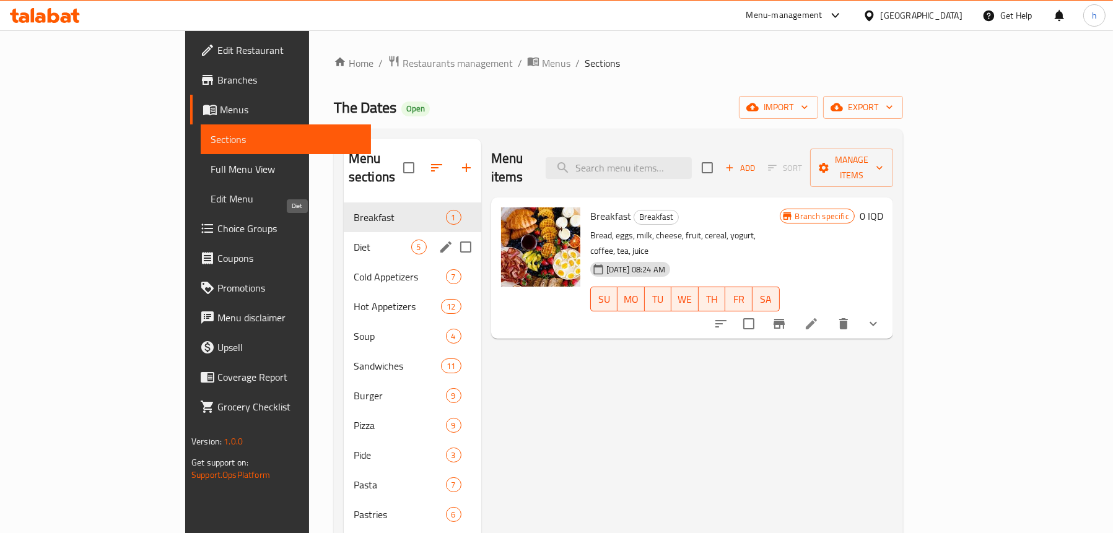
click at [354, 240] on span "Diet" at bounding box center [383, 247] width 58 height 15
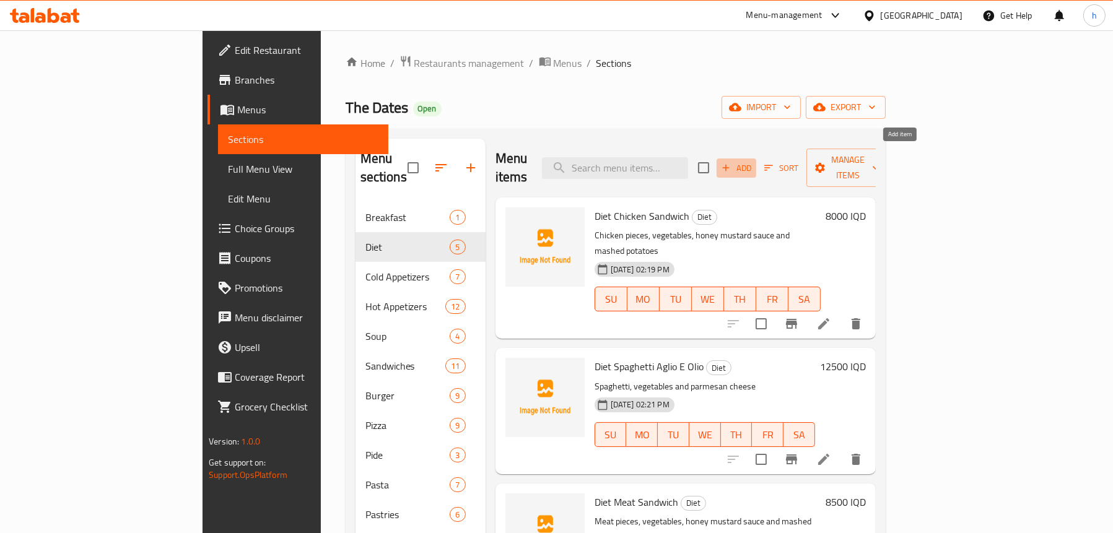
click at [731, 162] on icon "button" at bounding box center [725, 167] width 11 height 11
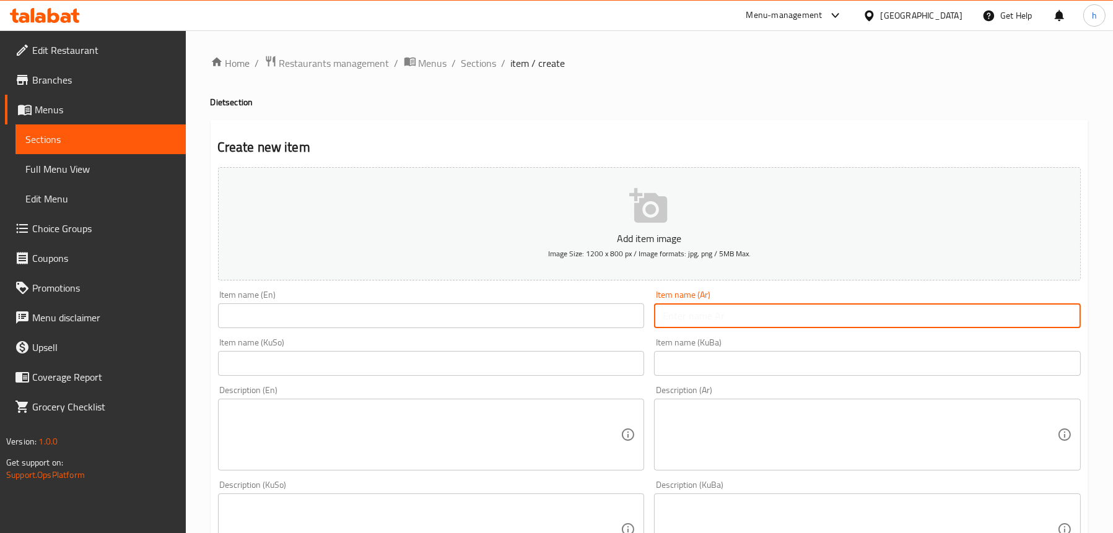
click at [798, 311] on input "text" at bounding box center [867, 315] width 427 height 25
paste input "ستيك دجاج دايت"
type input "ستيك دجاج دايت"
click at [478, 318] on input "text" at bounding box center [431, 315] width 427 height 25
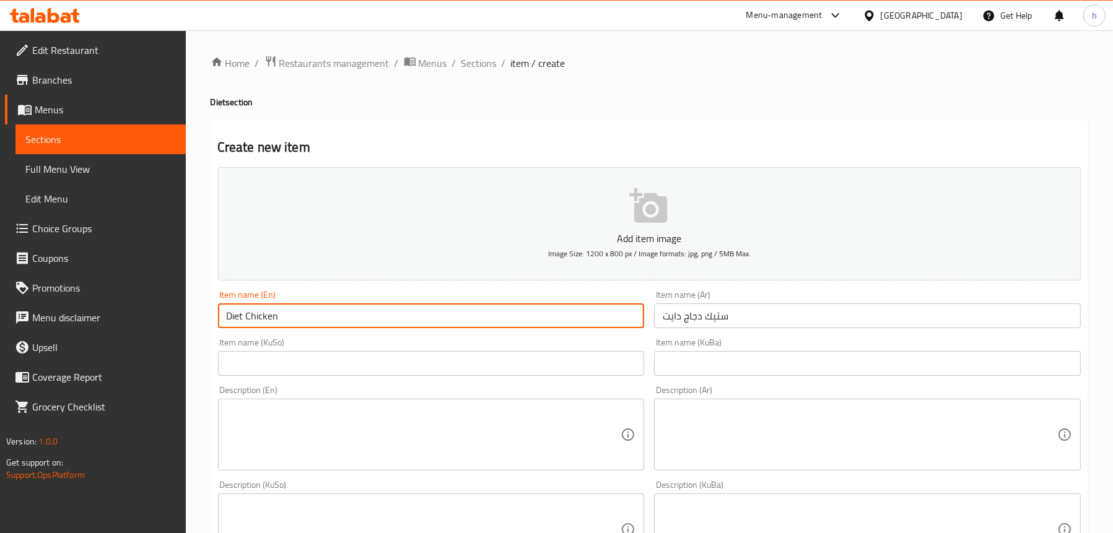
type input "Diet Chicken Steak"
click at [360, 360] on input "text" at bounding box center [431, 363] width 427 height 25
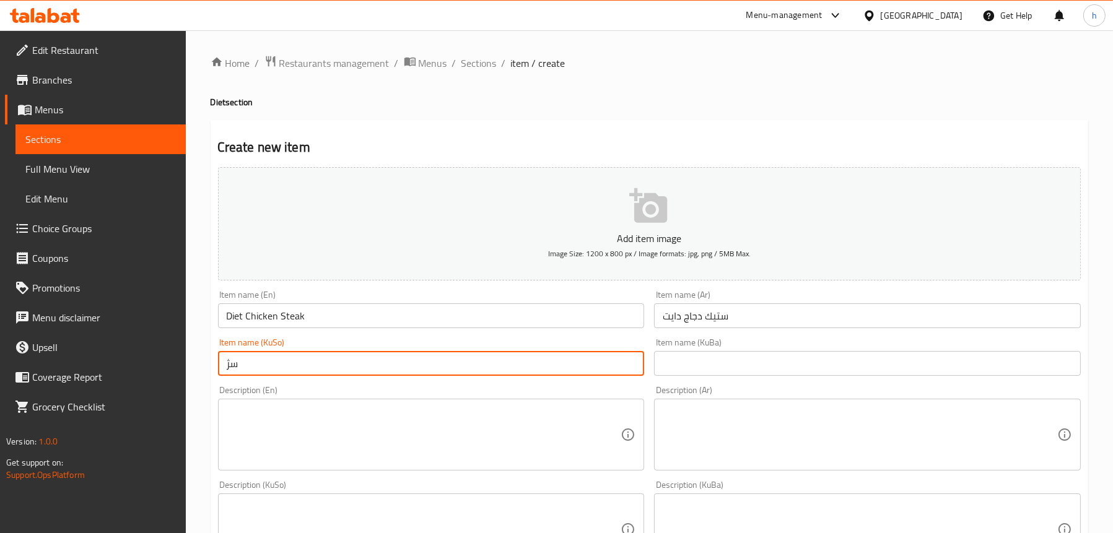
type input "س"
type input "ستیکی مریشکی دایت"
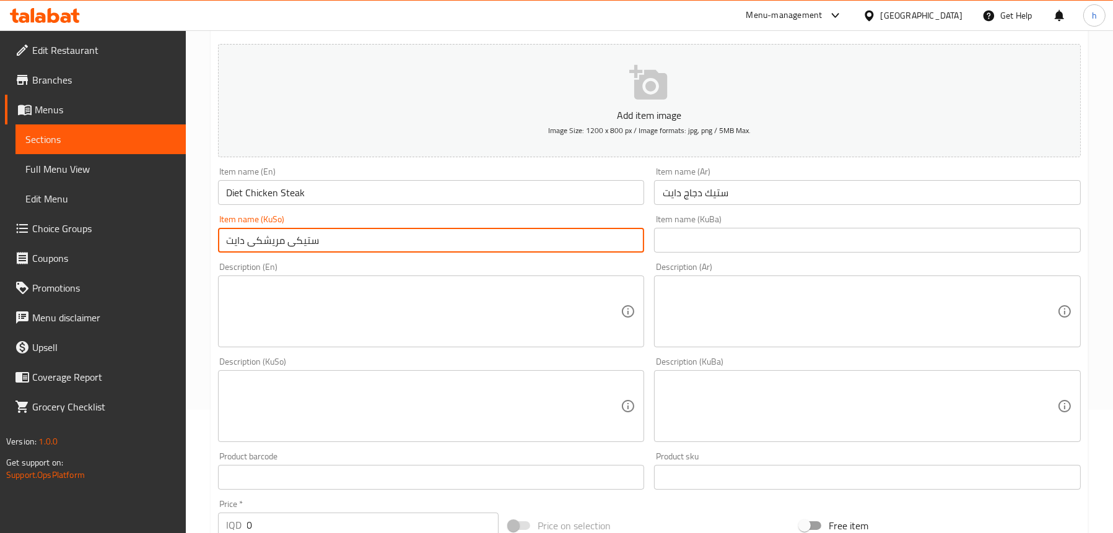
scroll to position [124, 0]
click at [728, 307] on textarea at bounding box center [860, 311] width 395 height 59
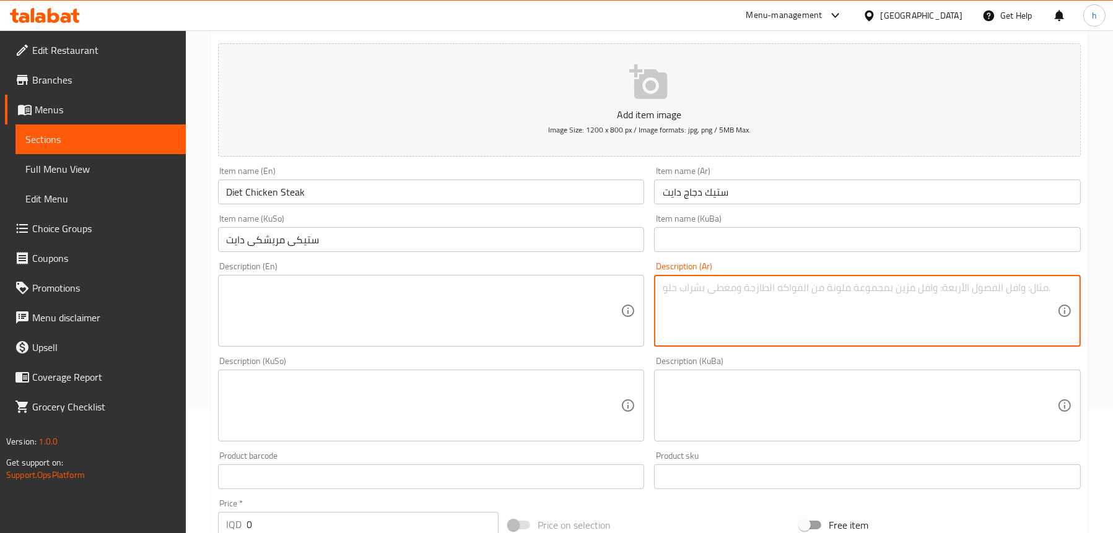
paste textarea "دجاج، ارز وخضار سوتيه"
type textarea "دجاج، ارز وخضار سوتيه"
click at [294, 278] on div "Description (En)" at bounding box center [431, 311] width 427 height 72
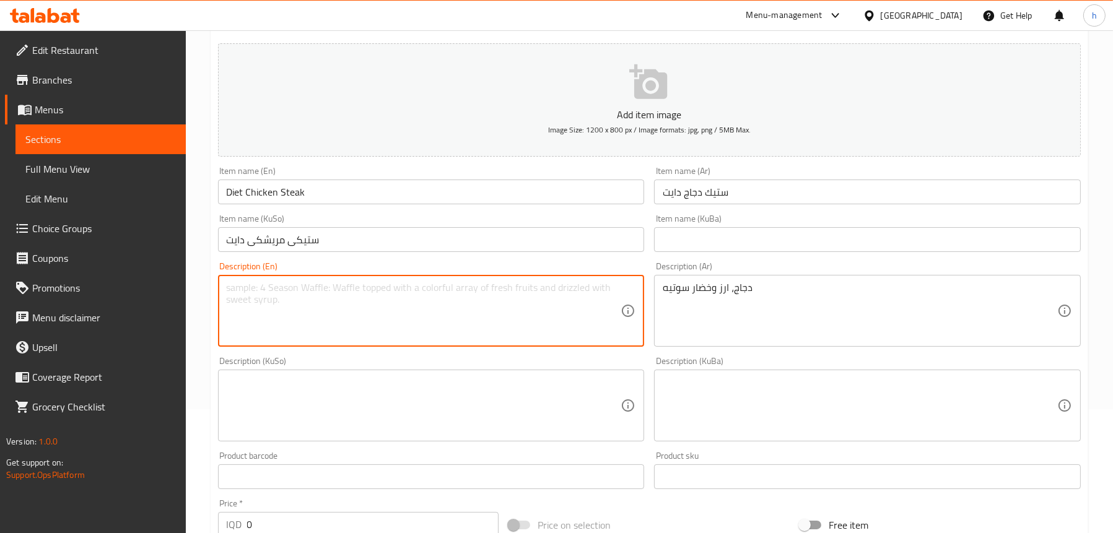
paste textarea "Chicken, rice and sauteed vegetables"
type textarea "Chicken, rice and sauteed vegetables"
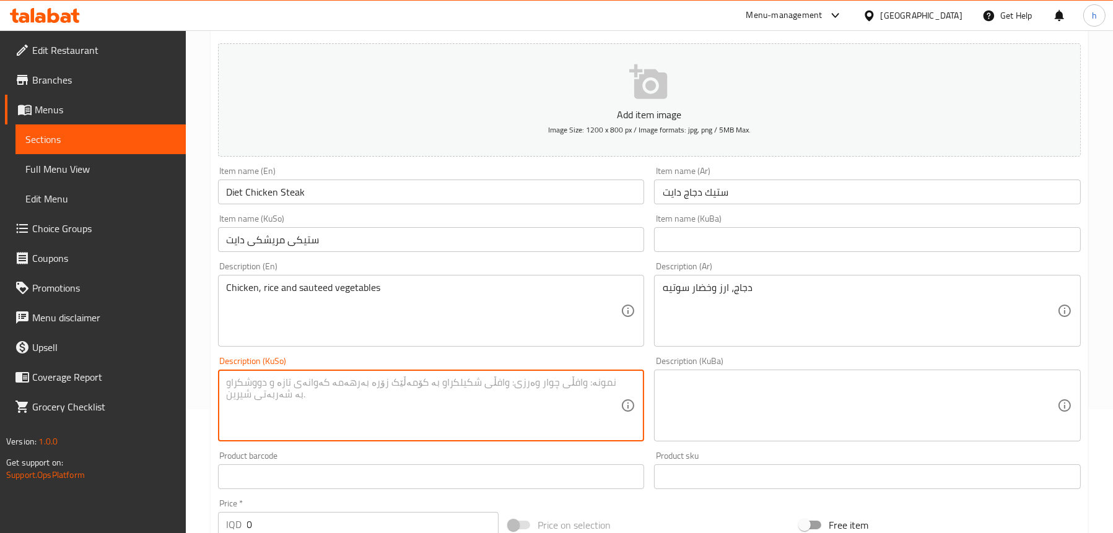
click at [327, 393] on textarea at bounding box center [424, 406] width 395 height 59
click at [237, 382] on textarea "مریشک، برنج و سەوزەی سوتییە" at bounding box center [424, 406] width 395 height 59
paste textarea
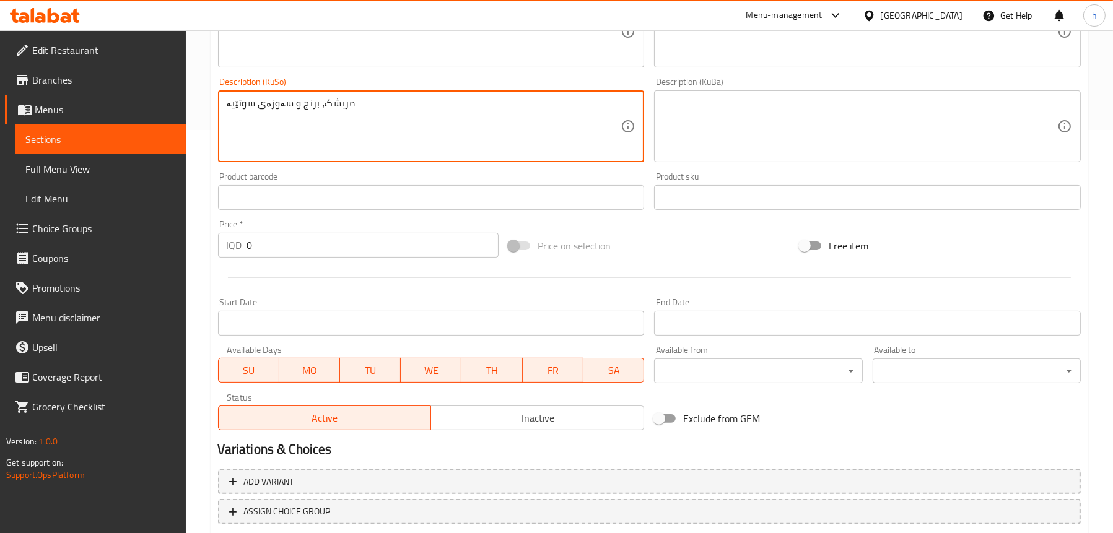
scroll to position [434, 0]
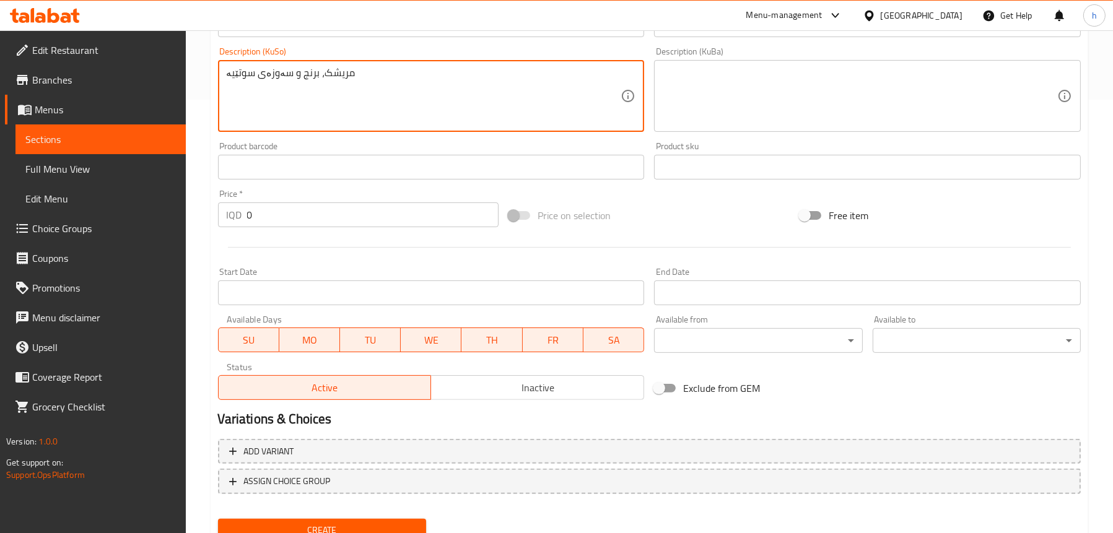
type textarea "مریشک، برنج و سەوزەی سوتێیە"
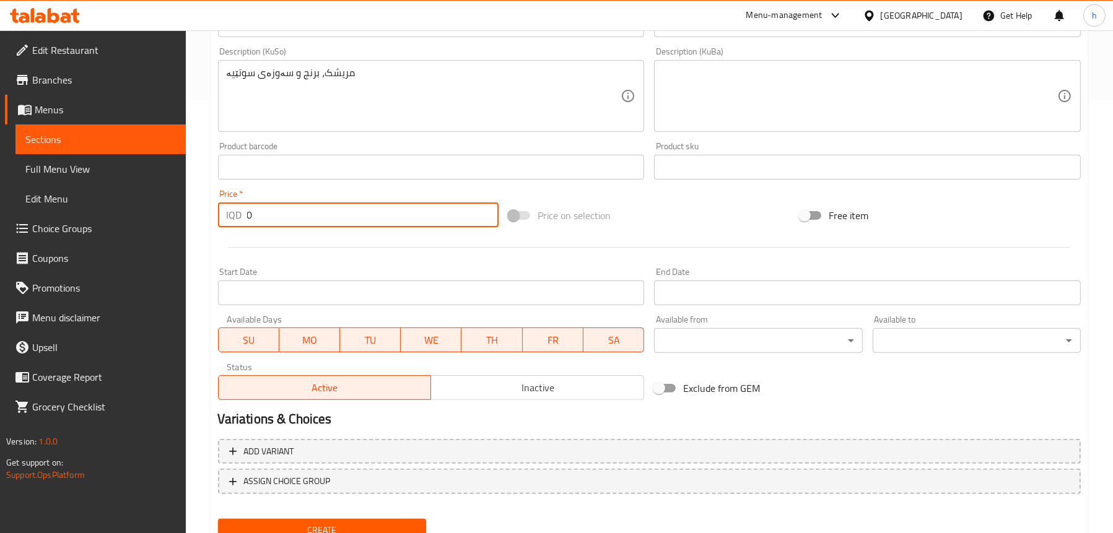
drag, startPoint x: 243, startPoint y: 220, endPoint x: 224, endPoint y: 219, distance: 18.6
click at [224, 219] on div "IQD 0 Price *" at bounding box center [358, 215] width 281 height 25
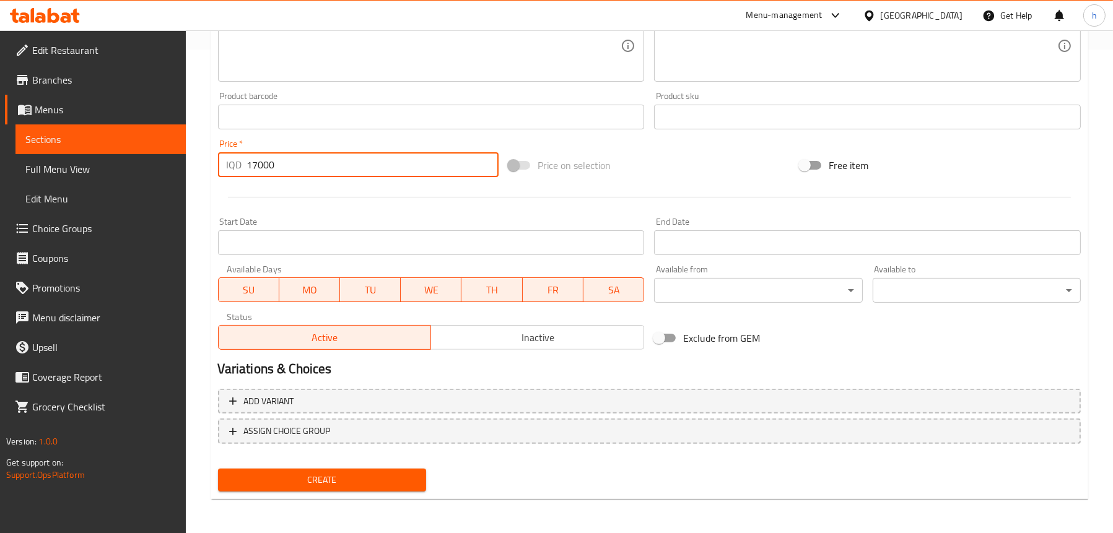
type input "17000"
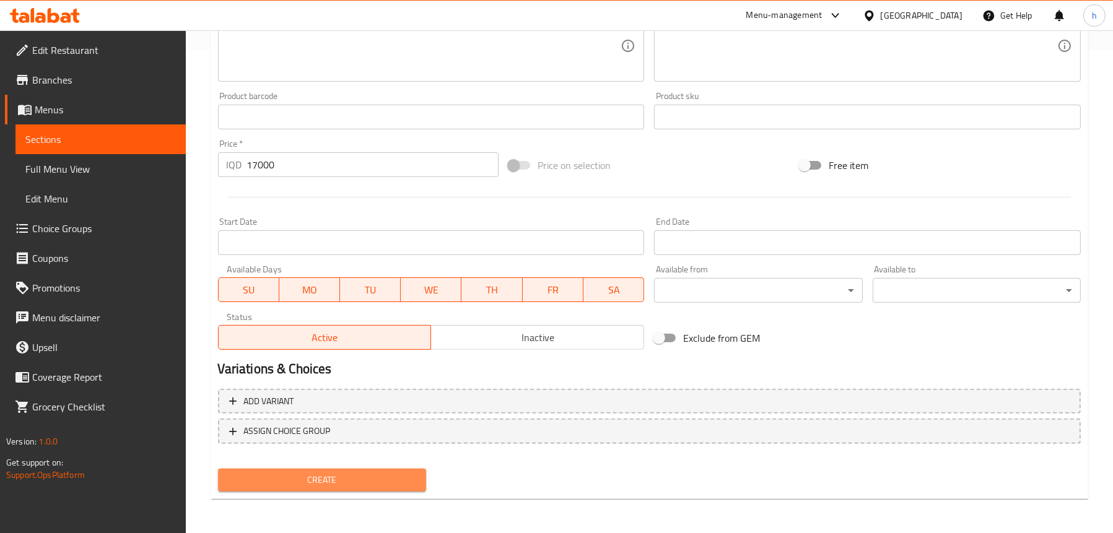
click at [323, 480] on span "Create" at bounding box center [322, 480] width 188 height 15
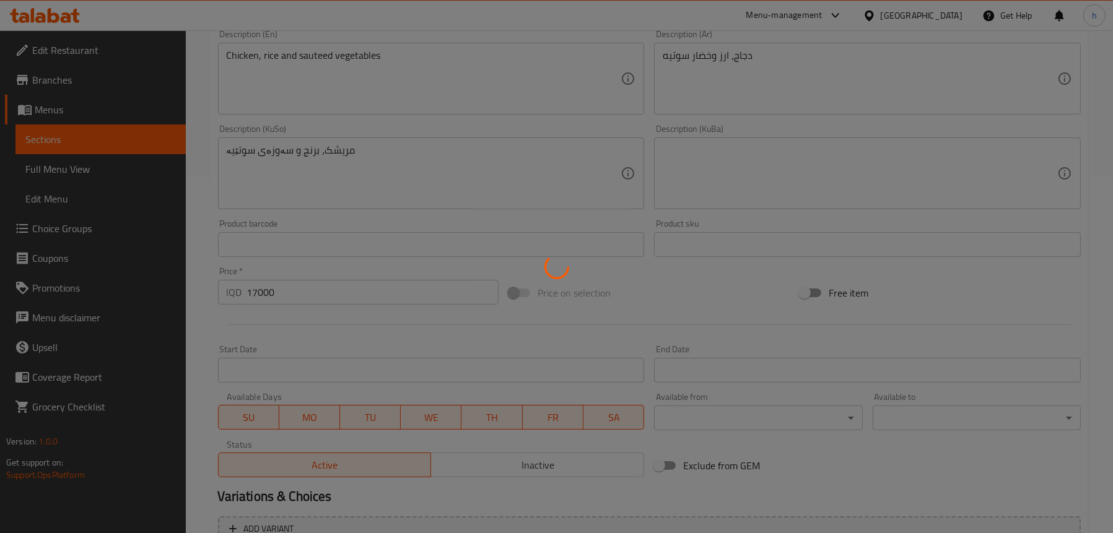
scroll to position [174, 0]
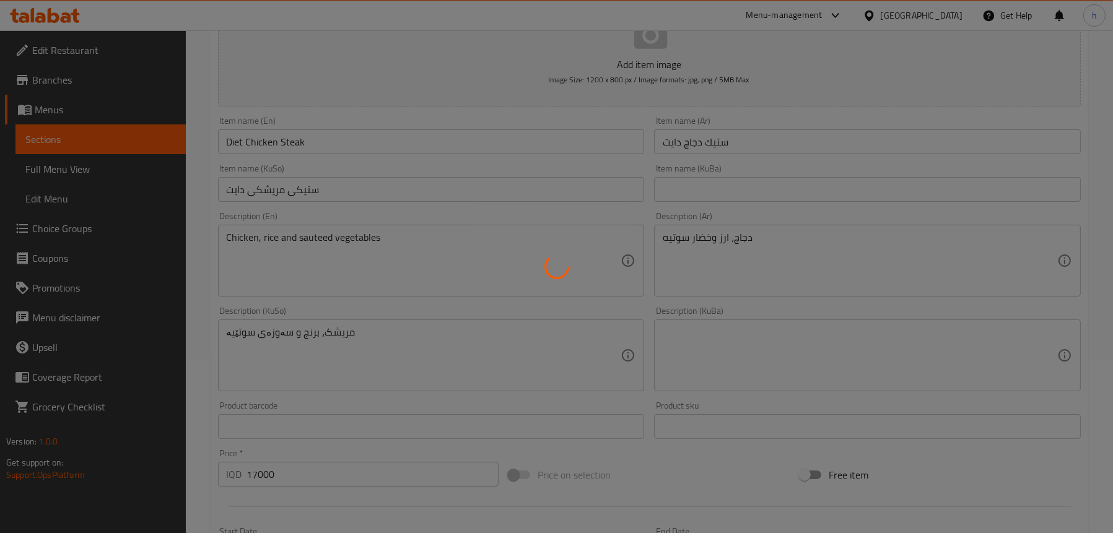
type input "0"
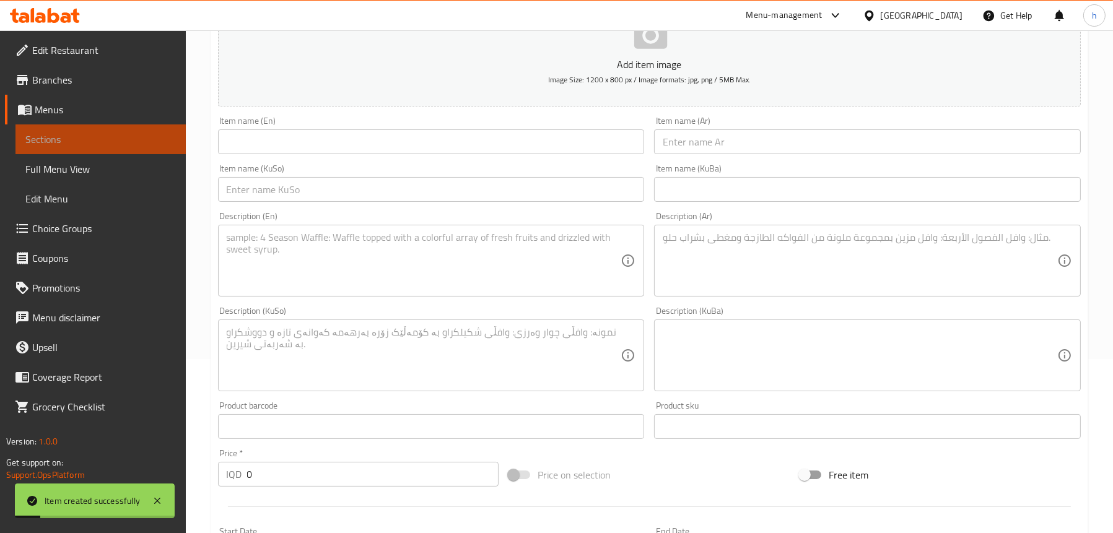
click at [70, 149] on link "Sections" at bounding box center [100, 139] width 170 height 30
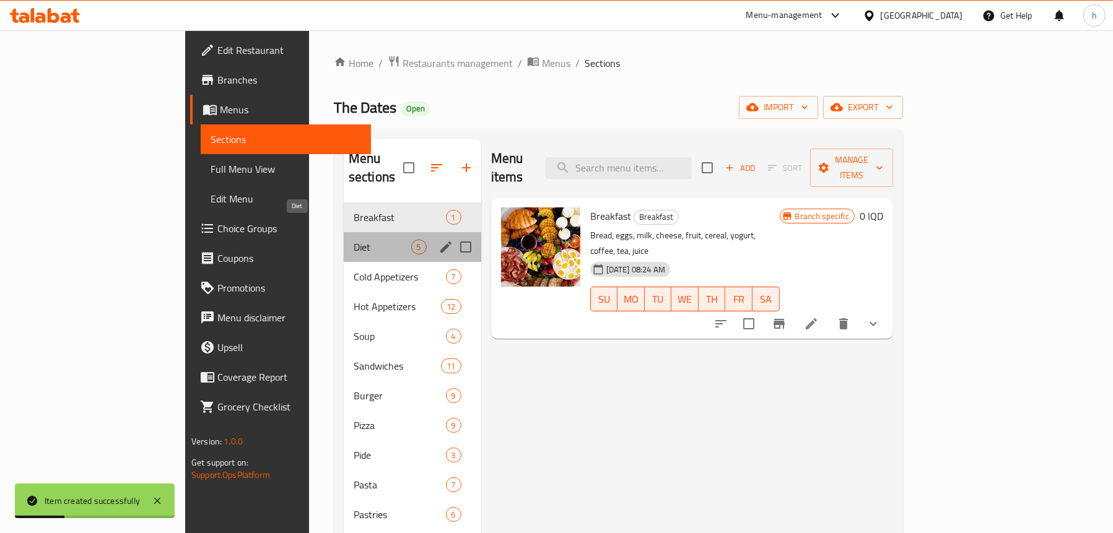
click at [354, 240] on span "Diet" at bounding box center [383, 247] width 58 height 15
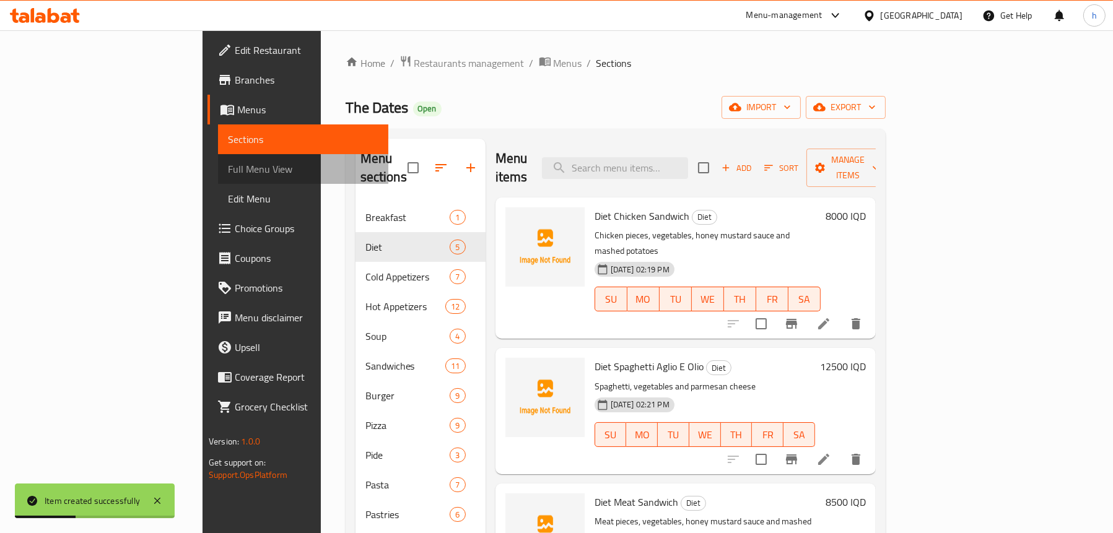
click at [228, 162] on span "Full Menu View" at bounding box center [303, 169] width 151 height 15
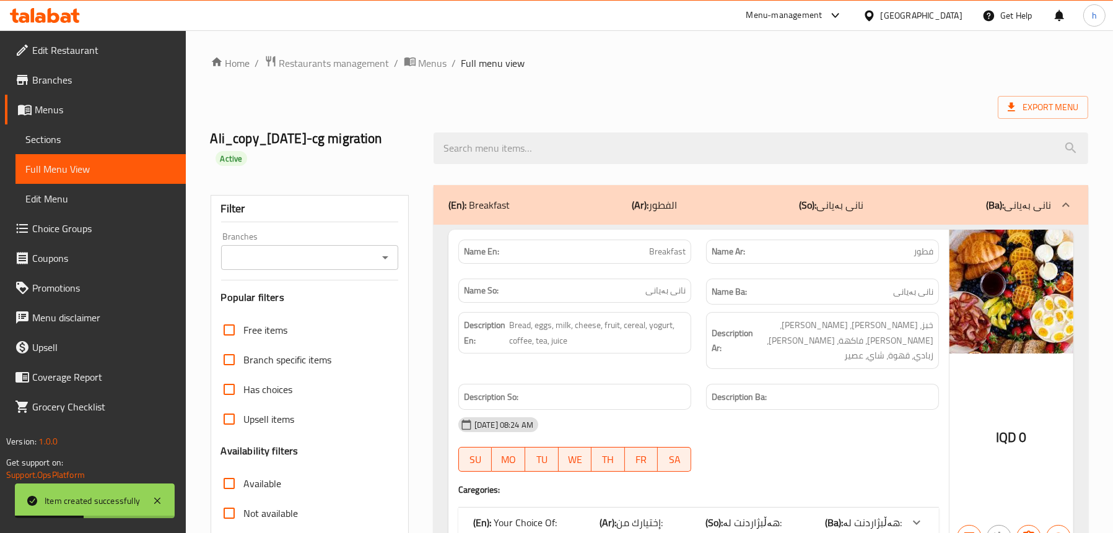
click at [387, 255] on icon "Open" at bounding box center [385, 257] width 15 height 15
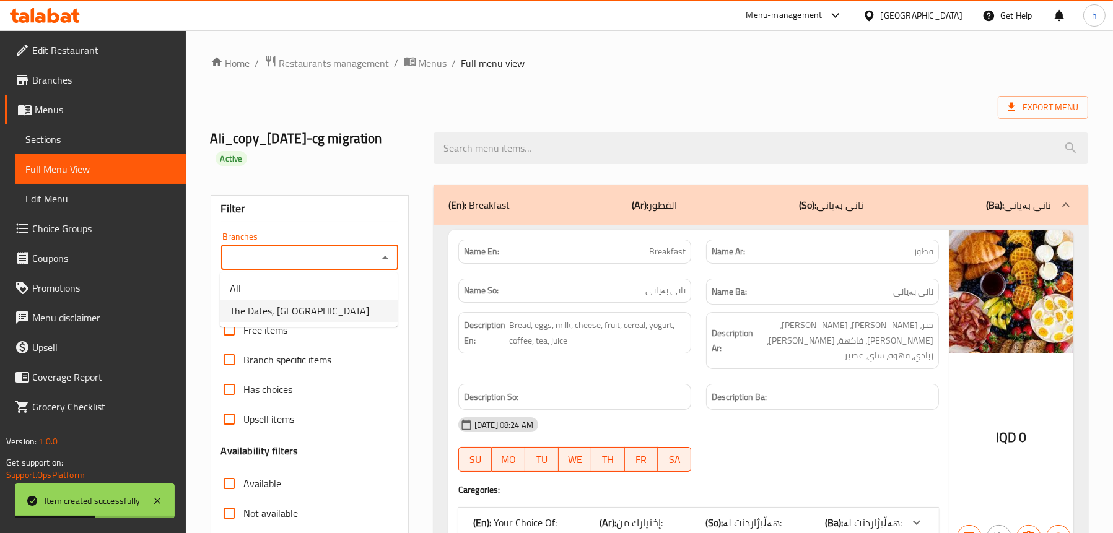
click at [294, 316] on span "The Dates, [GEOGRAPHIC_DATA]" at bounding box center [299, 310] width 139 height 15
type input "The Dates, [GEOGRAPHIC_DATA]"
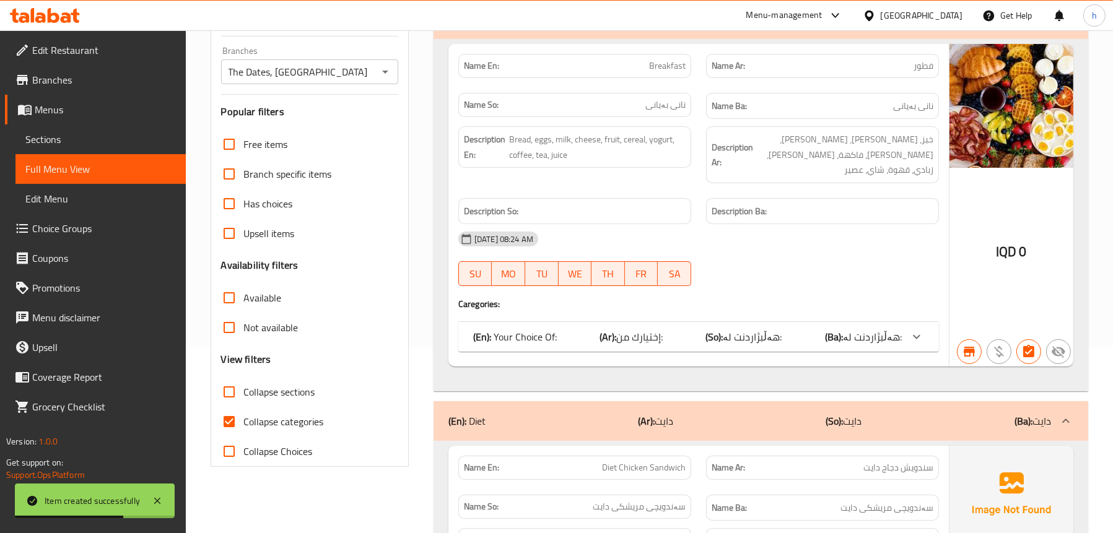
click at [246, 393] on span "Collapse sections" at bounding box center [279, 392] width 71 height 15
click at [244, 393] on input "Collapse sections" at bounding box center [229, 392] width 30 height 30
checkbox input "true"
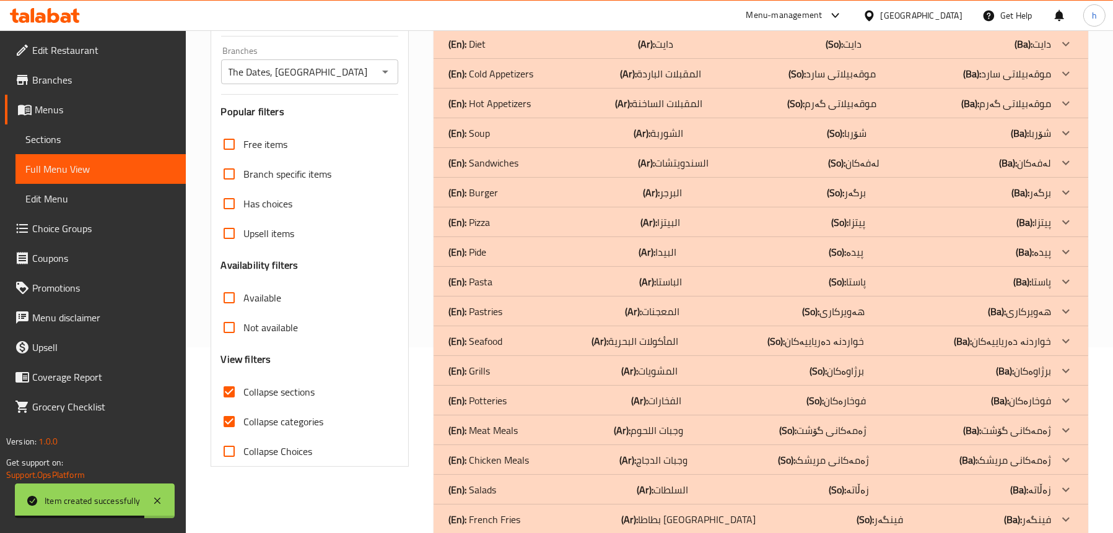
click at [554, 45] on div "(En): Diet (Ar): دايت (So): دایت (Ba): دایت" at bounding box center [749, 44] width 603 height 15
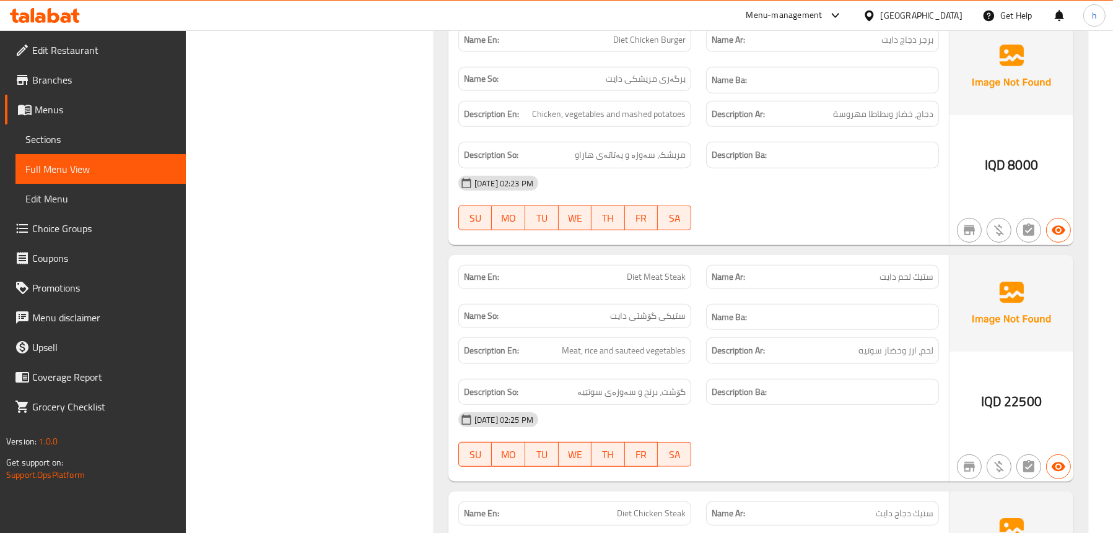
scroll to position [897, 0]
